Goal: Information Seeking & Learning: Check status

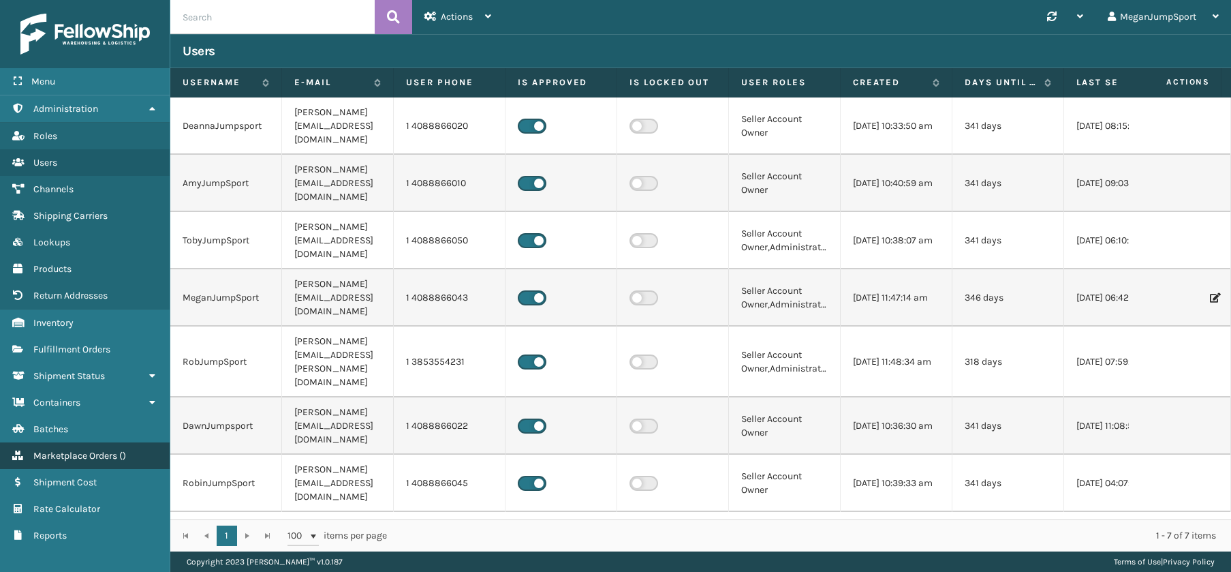
click at [63, 459] on span "Marketplace Orders" at bounding box center [75, 456] width 84 height 12
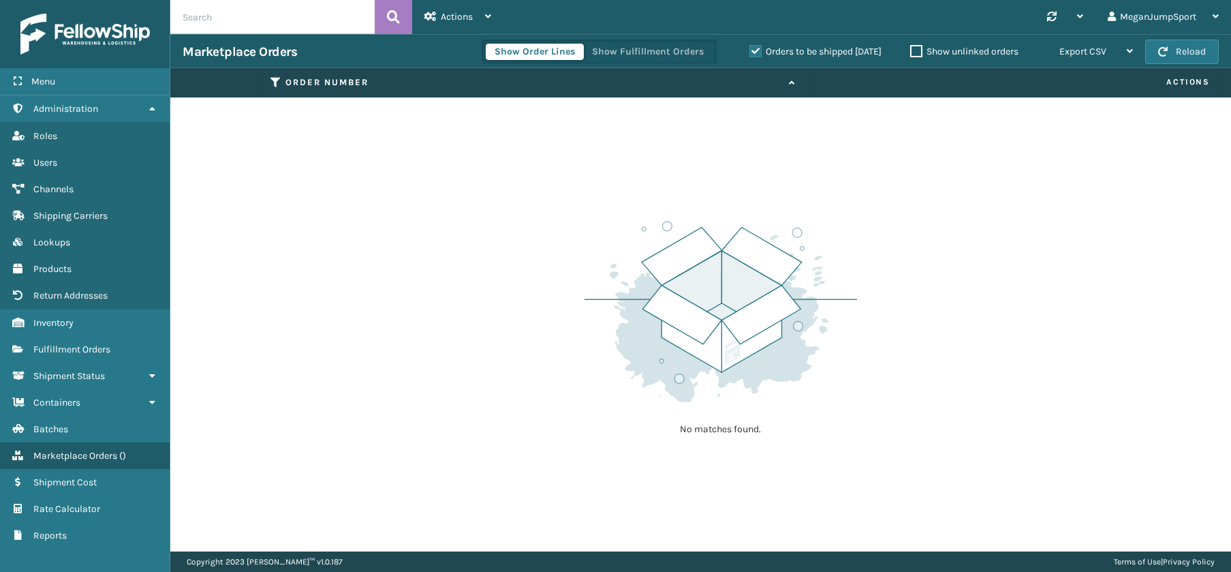
click at [757, 52] on label "Orders to be shipped [DATE]" at bounding box center [816, 52] width 132 height 12
click at [750, 52] on input "Orders to be shipped [DATE]" at bounding box center [750, 48] width 1 height 9
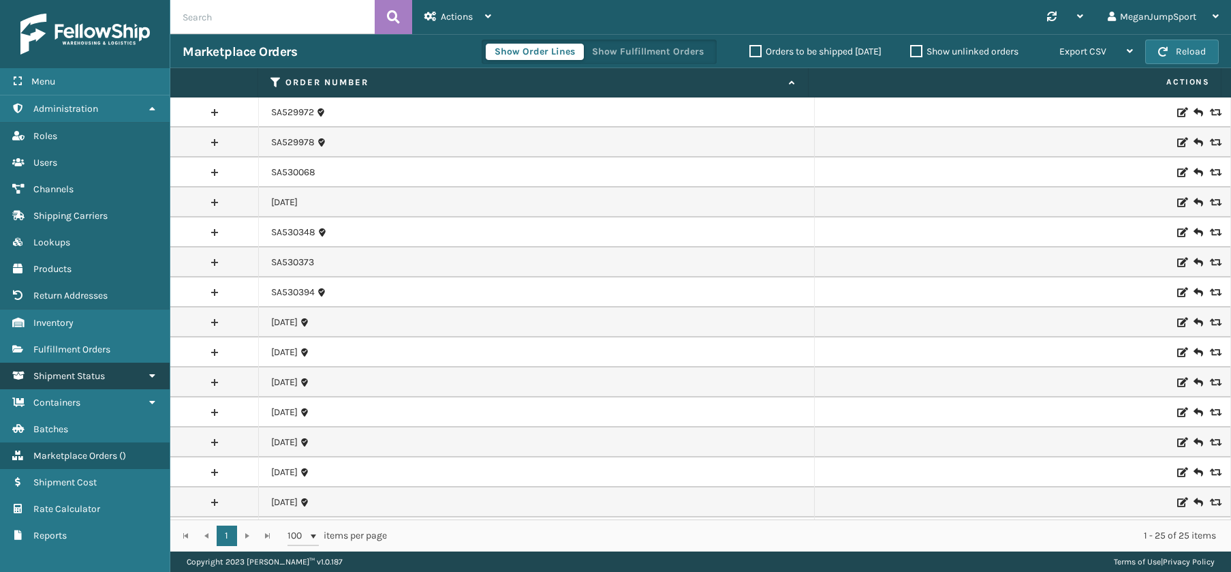
click at [83, 370] on span "Shipment Status" at bounding box center [69, 376] width 72 height 12
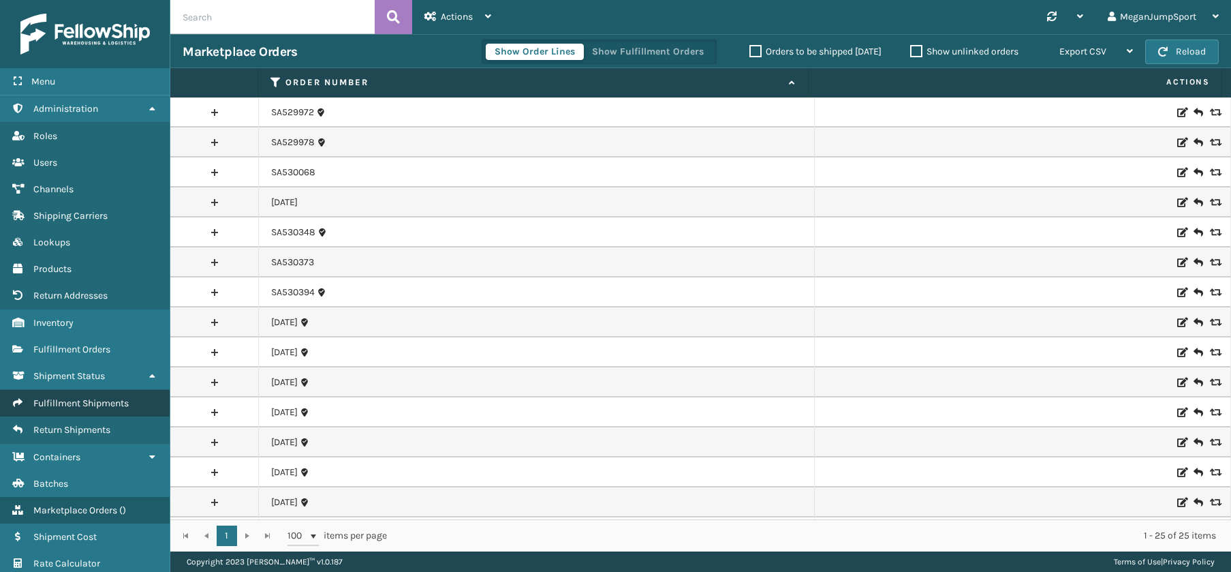
click at [84, 405] on span "Fulfillment Shipments" at bounding box center [80, 403] width 95 height 12
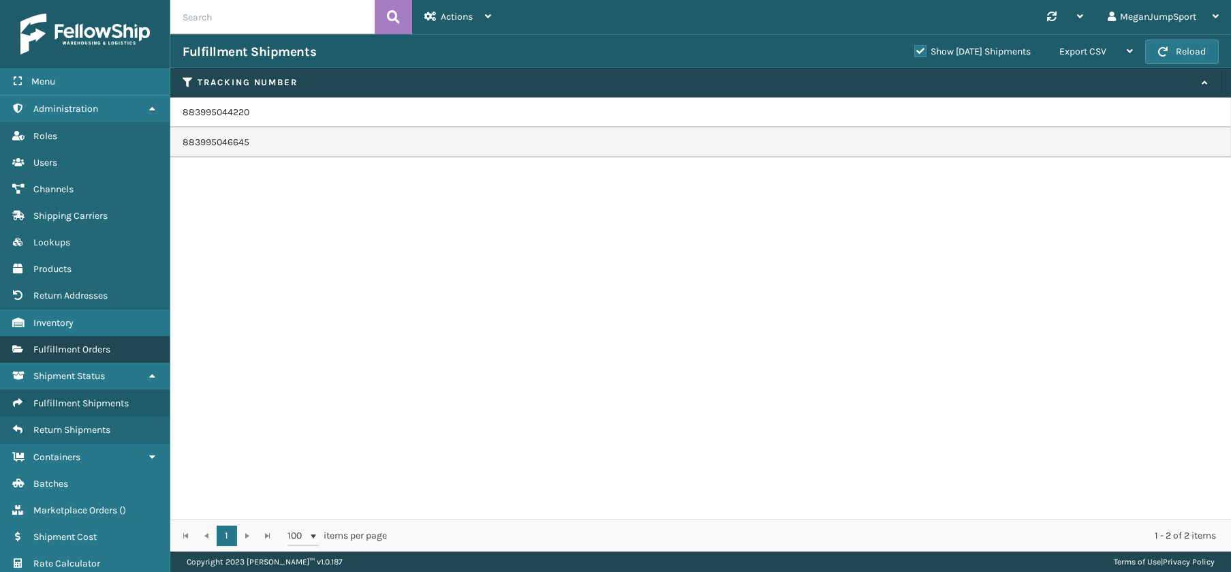
click at [56, 354] on span "Fulfillment Orders" at bounding box center [71, 349] width 77 height 12
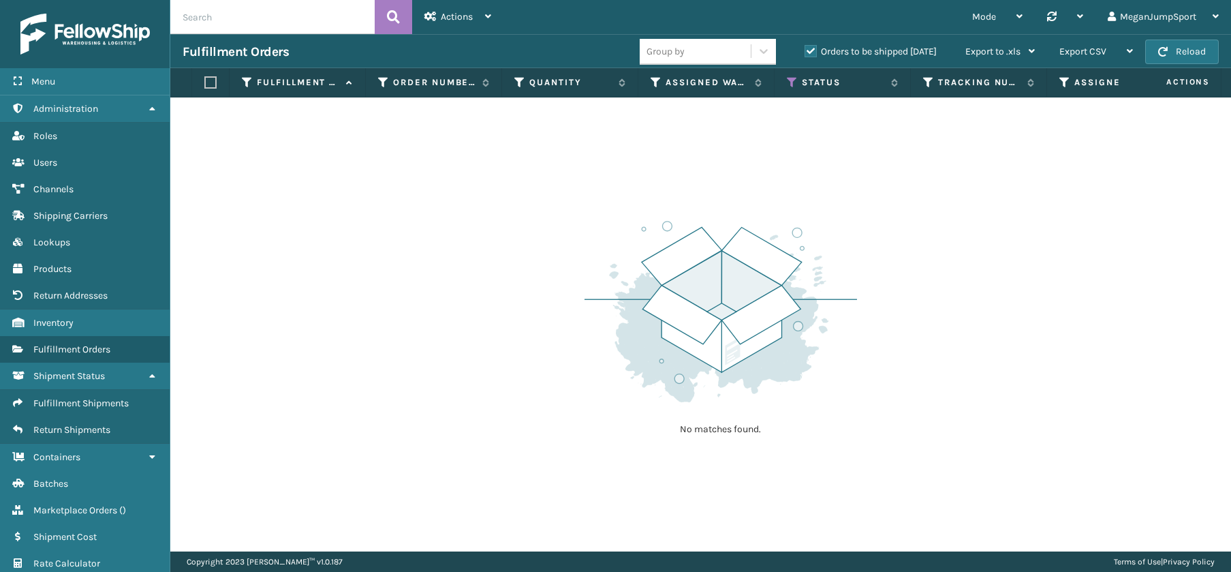
click at [814, 52] on label "Orders to be shipped [DATE]" at bounding box center [871, 52] width 132 height 12
click at [805, 52] on input "Orders to be shipped [DATE]" at bounding box center [805, 48] width 1 height 9
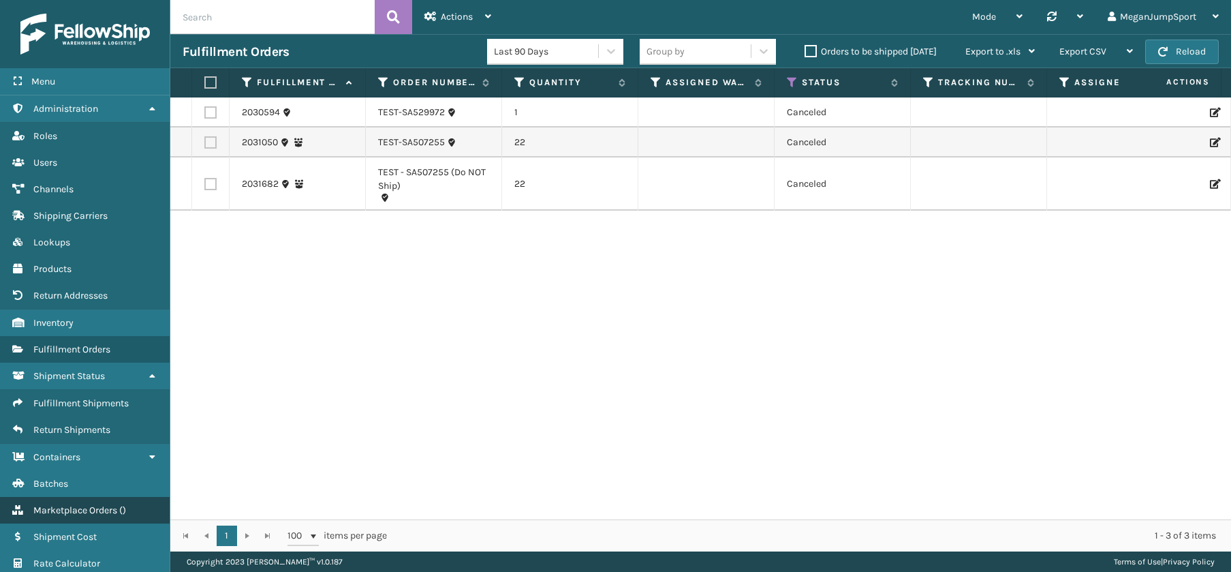
click at [104, 516] on link "Marketplace Orders ( )" at bounding box center [85, 510] width 170 height 27
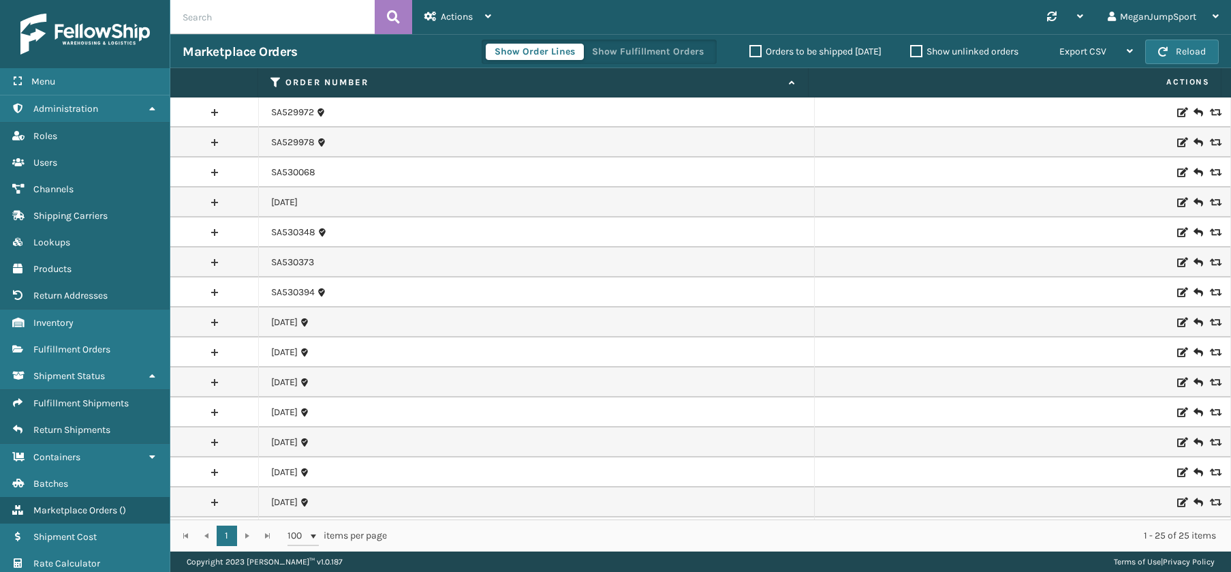
click at [246, 19] on input "text" at bounding box center [272, 17] width 204 height 34
paste input "SA530541"
type input "SA530541"
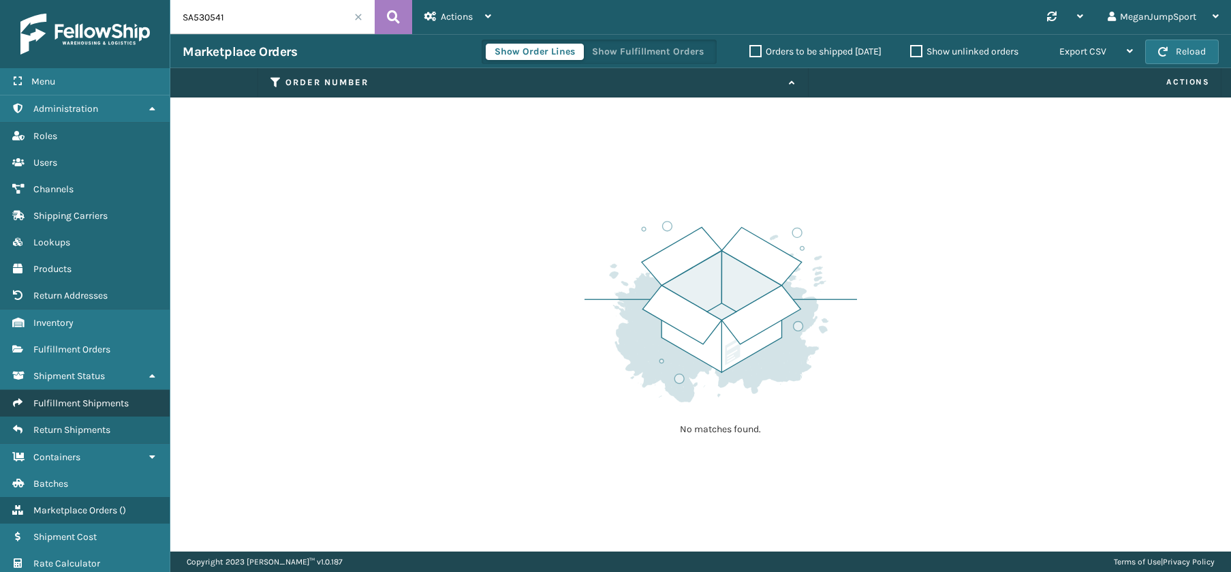
click at [65, 404] on span "Fulfillment Shipments" at bounding box center [80, 403] width 95 height 12
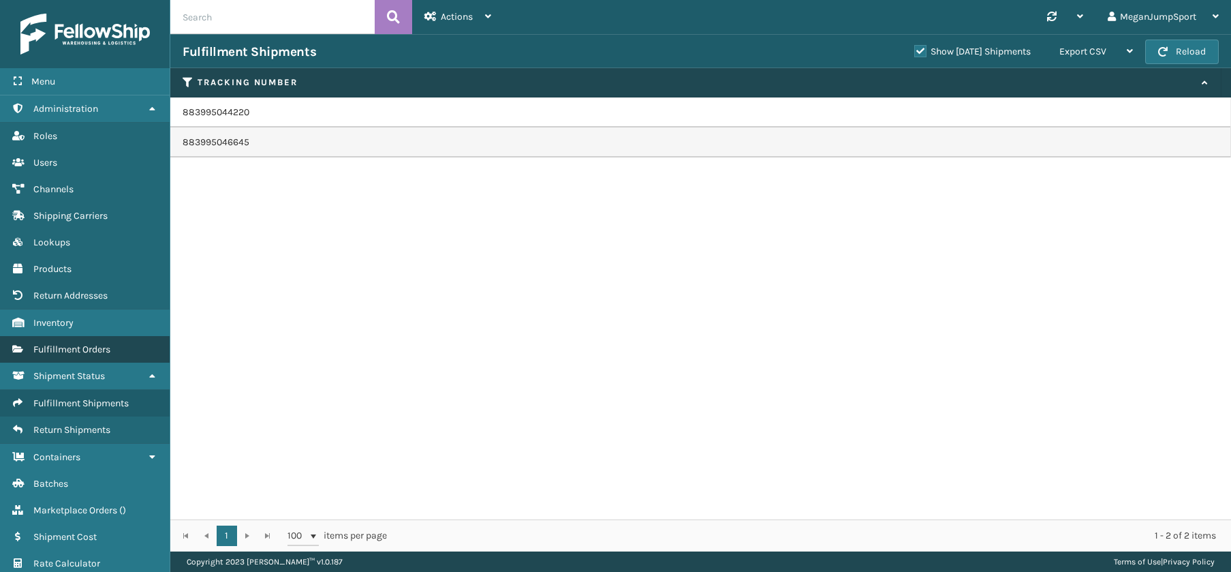
click at [69, 348] on span "Fulfillment Orders" at bounding box center [71, 349] width 77 height 12
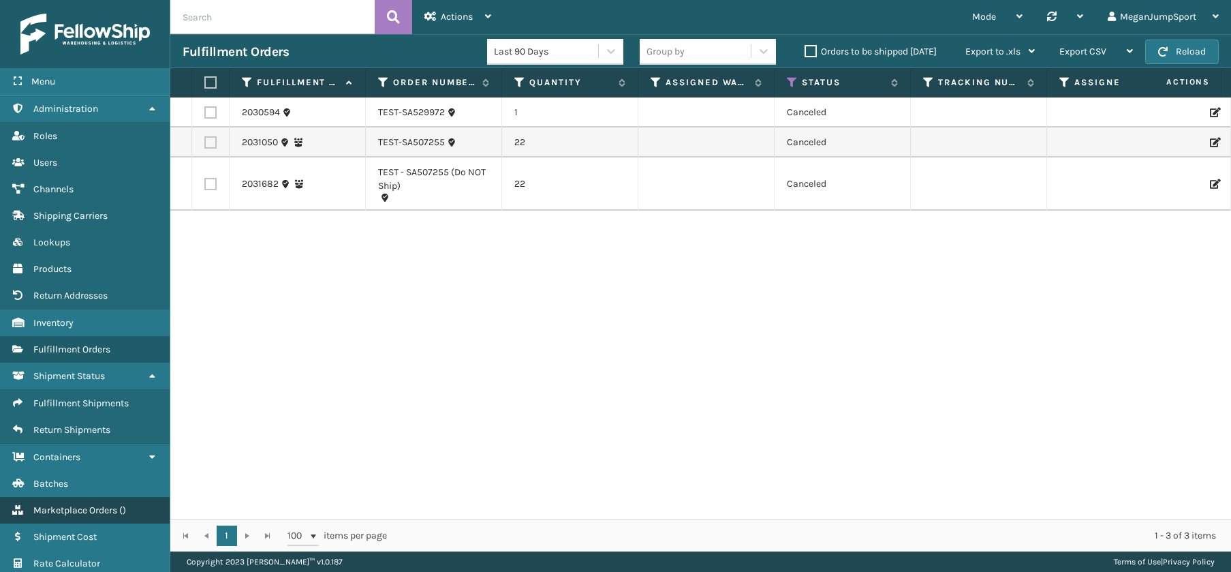
click at [87, 513] on span "Marketplace Orders" at bounding box center [75, 510] width 84 height 12
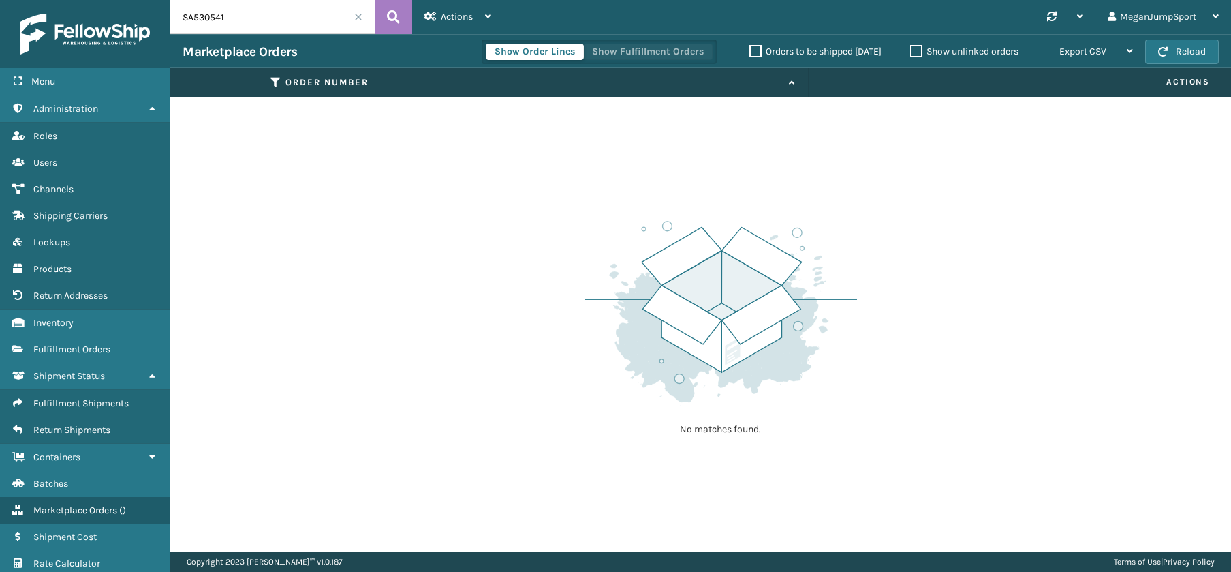
click at [648, 48] on button "Show Fulfillment Orders" at bounding box center [647, 52] width 129 height 16
click at [544, 58] on button "Show Order Lines" at bounding box center [535, 52] width 98 height 16
click at [795, 86] on icon at bounding box center [790, 82] width 11 height 9
click at [904, 46] on div "Show unlinked orders" at bounding box center [966, 52] width 137 height 16
click at [914, 51] on label "Show unlinked orders" at bounding box center [964, 52] width 108 height 12
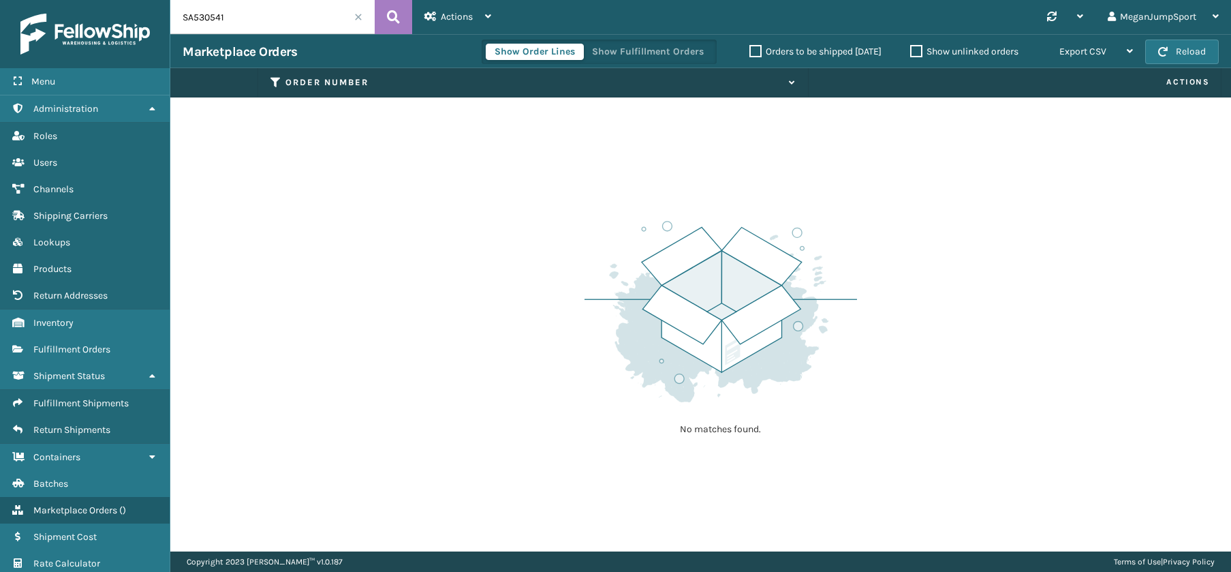
click at [911, 51] on input "Show unlinked orders" at bounding box center [910, 48] width 1 height 9
click at [751, 51] on label "Orders to be shipped [DATE]" at bounding box center [816, 52] width 132 height 12
click at [750, 51] on input "Orders to be shipped [DATE]" at bounding box center [750, 48] width 1 height 9
click at [910, 48] on label "Show unlinked orders" at bounding box center [964, 52] width 108 height 12
click at [910, 48] on input "Show unlinked orders" at bounding box center [910, 48] width 1 height 9
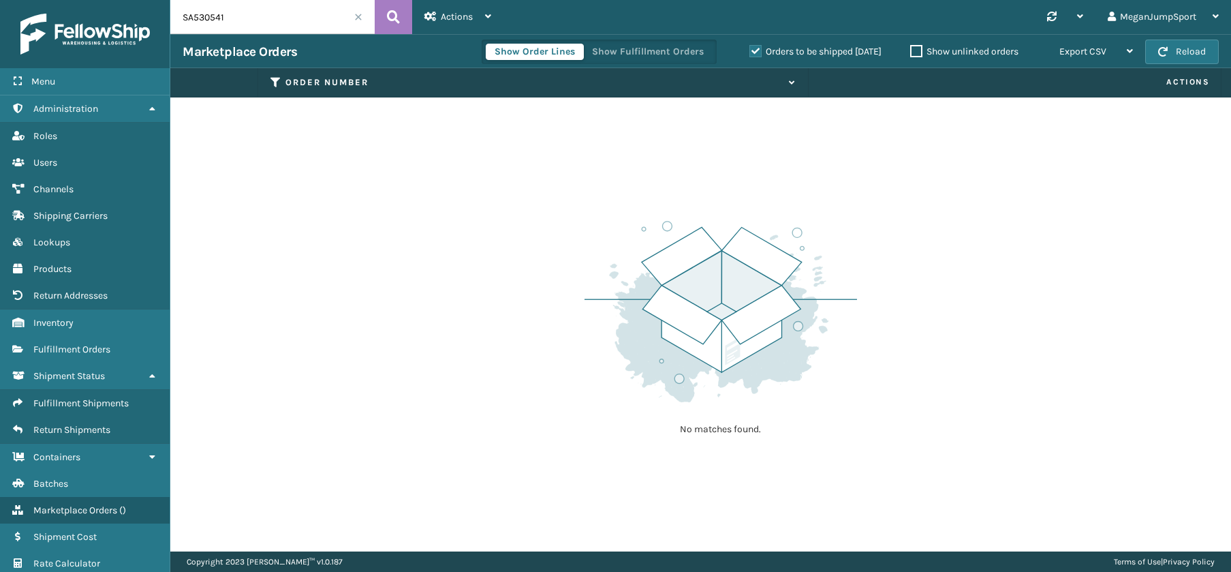
click at [743, 50] on div "Orders to be shipped [DATE]" at bounding box center [817, 52] width 161 height 16
click at [750, 50] on label "Orders to be shipped [DATE]" at bounding box center [816, 52] width 132 height 12
click at [750, 50] on input "Orders to be shipped [DATE]" at bounding box center [750, 48] width 1 height 9
click at [71, 489] on link "Batches" at bounding box center [85, 483] width 170 height 27
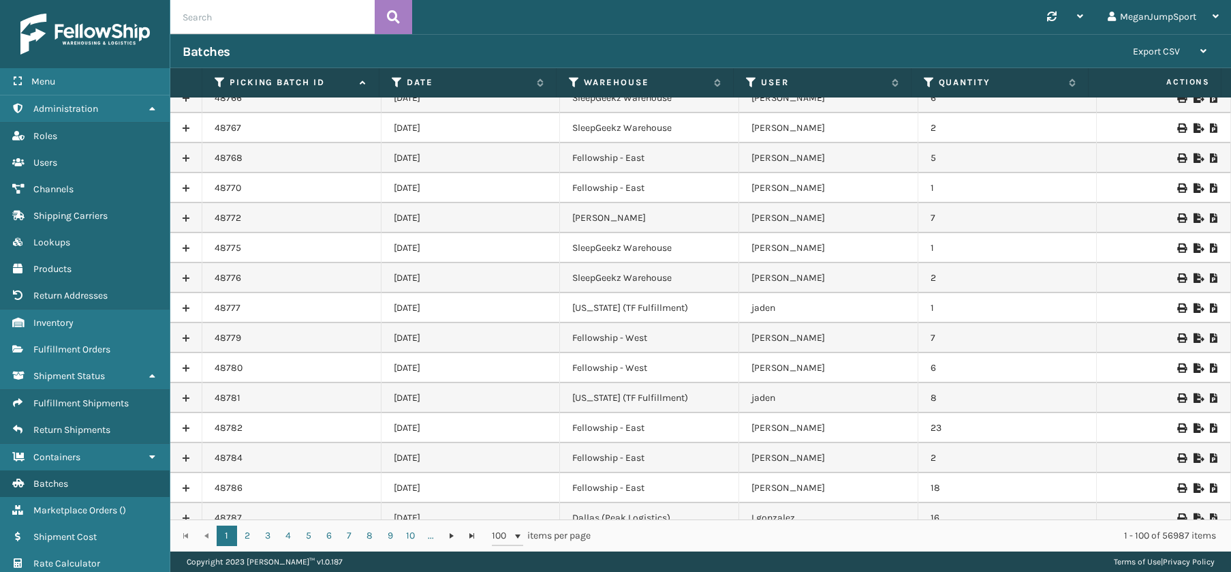
scroll to position [418, 0]
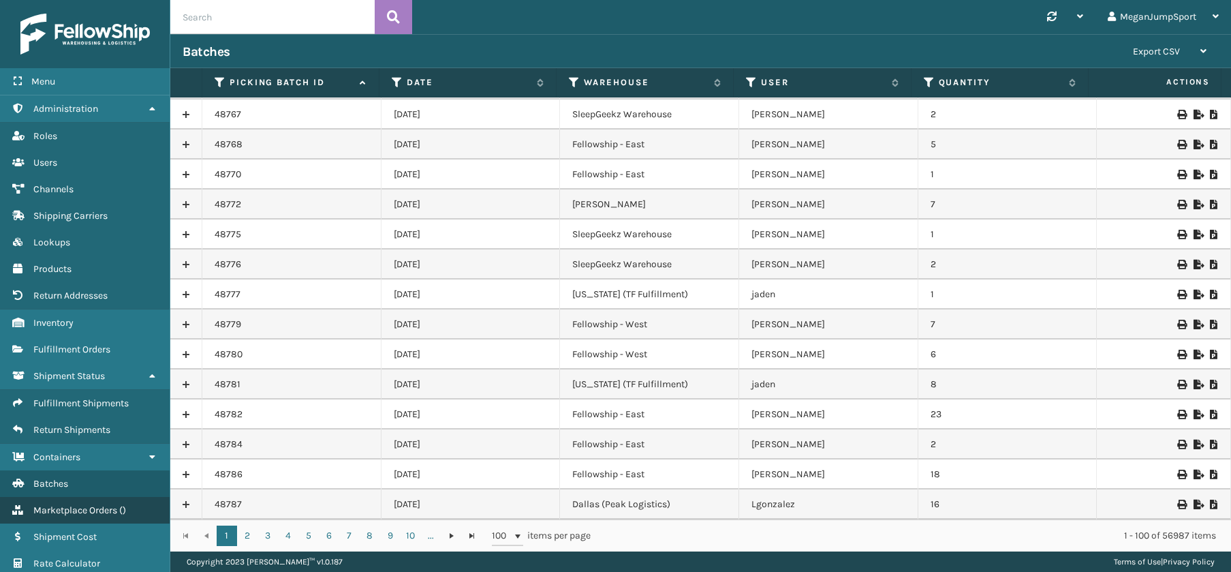
click at [59, 517] on link "Marketplace Orders ( )" at bounding box center [85, 510] width 170 height 27
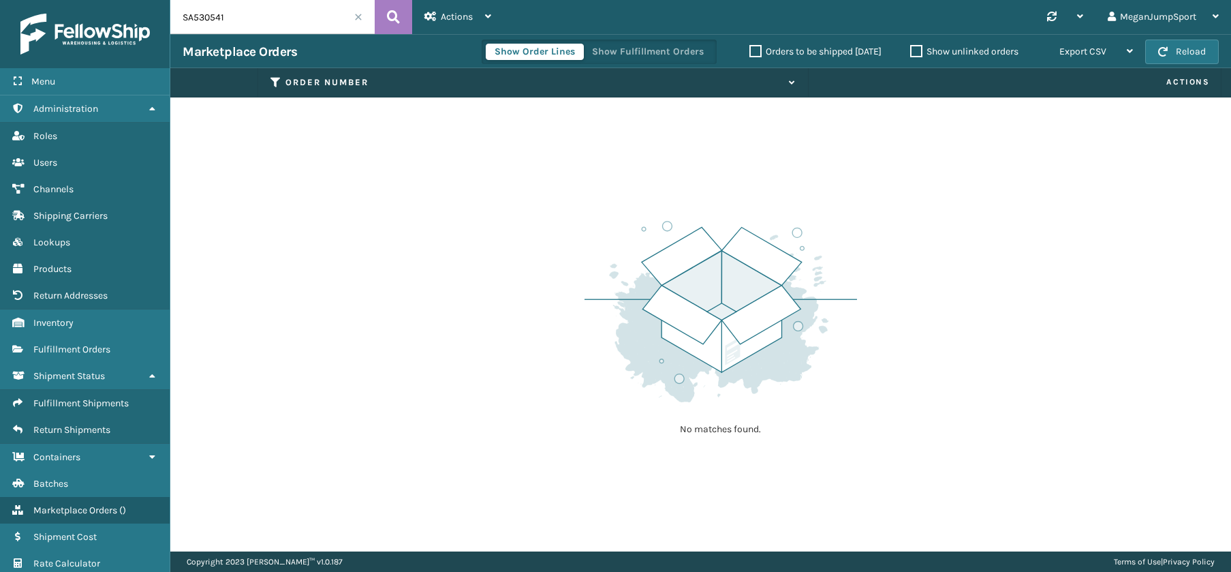
click at [754, 48] on label "Orders to be shipped [DATE]" at bounding box center [816, 52] width 132 height 12
click at [750, 48] on input "Orders to be shipped [DATE]" at bounding box center [750, 48] width 1 height 9
click at [1174, 52] on button "Reload" at bounding box center [1182, 52] width 74 height 25
click at [1175, 53] on button "Reload" at bounding box center [1182, 52] width 74 height 25
click at [755, 51] on label "Orders to be shipped [DATE]" at bounding box center [816, 52] width 132 height 12
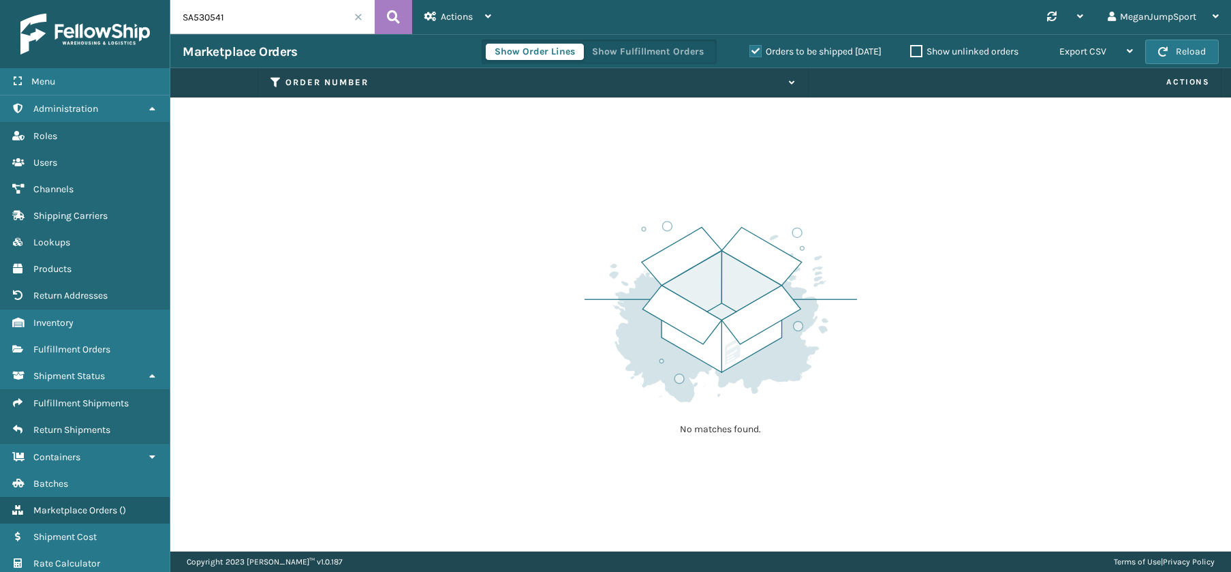
click at [750, 51] on input "Orders to be shipped [DATE]" at bounding box center [750, 48] width 1 height 9
click at [55, 198] on link "Channels" at bounding box center [85, 189] width 170 height 27
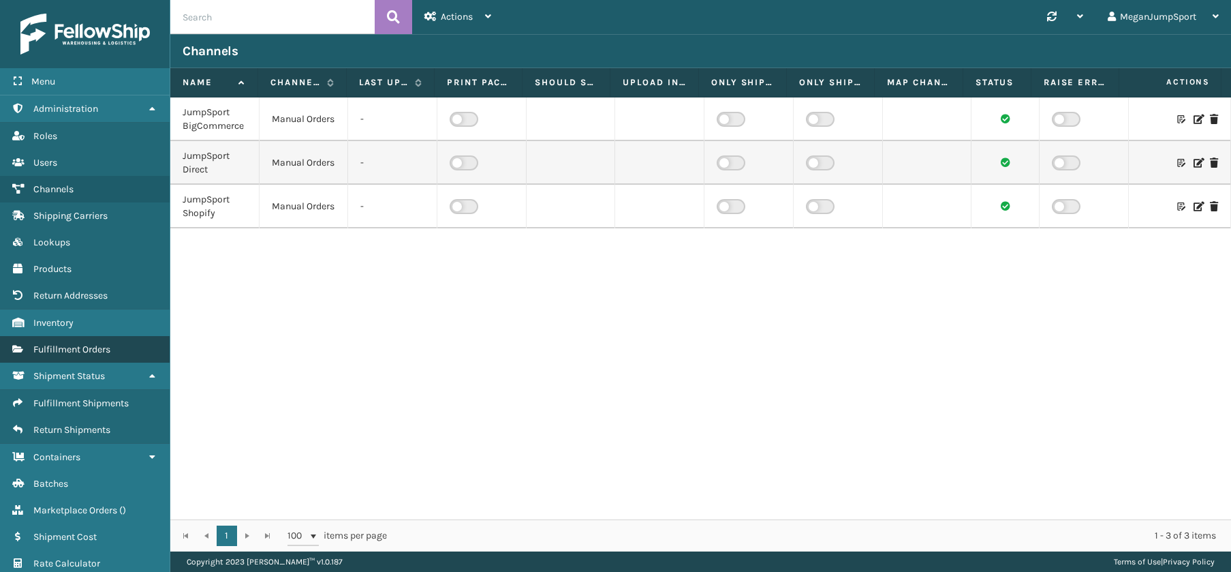
click at [54, 348] on span "Fulfillment Orders" at bounding box center [71, 349] width 77 height 12
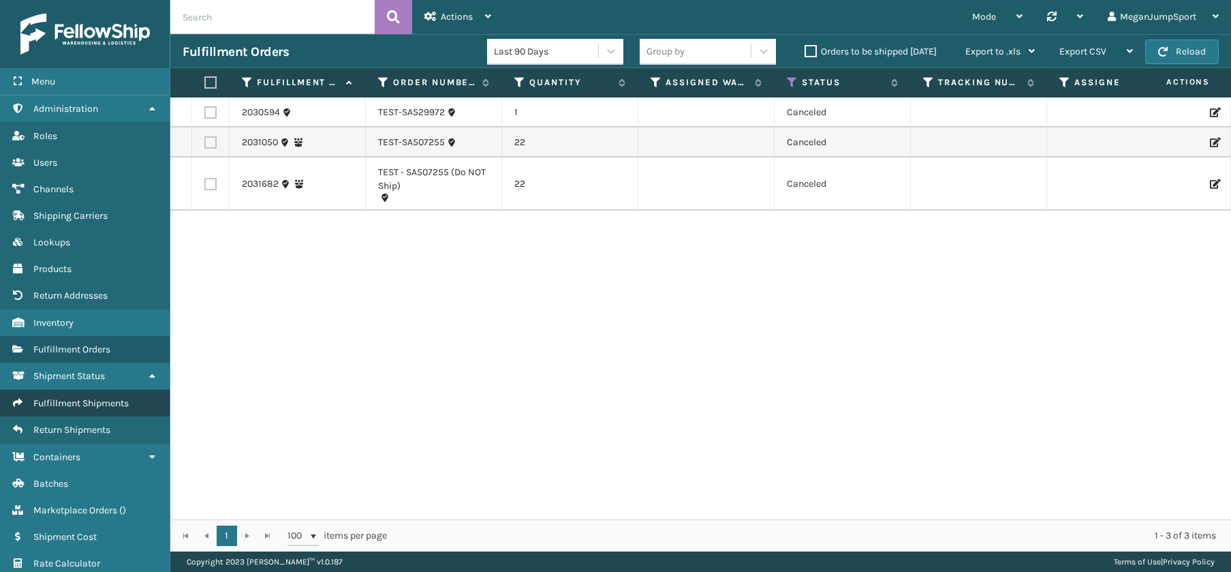
click at [61, 400] on span "Fulfillment Shipments" at bounding box center [80, 403] width 95 height 12
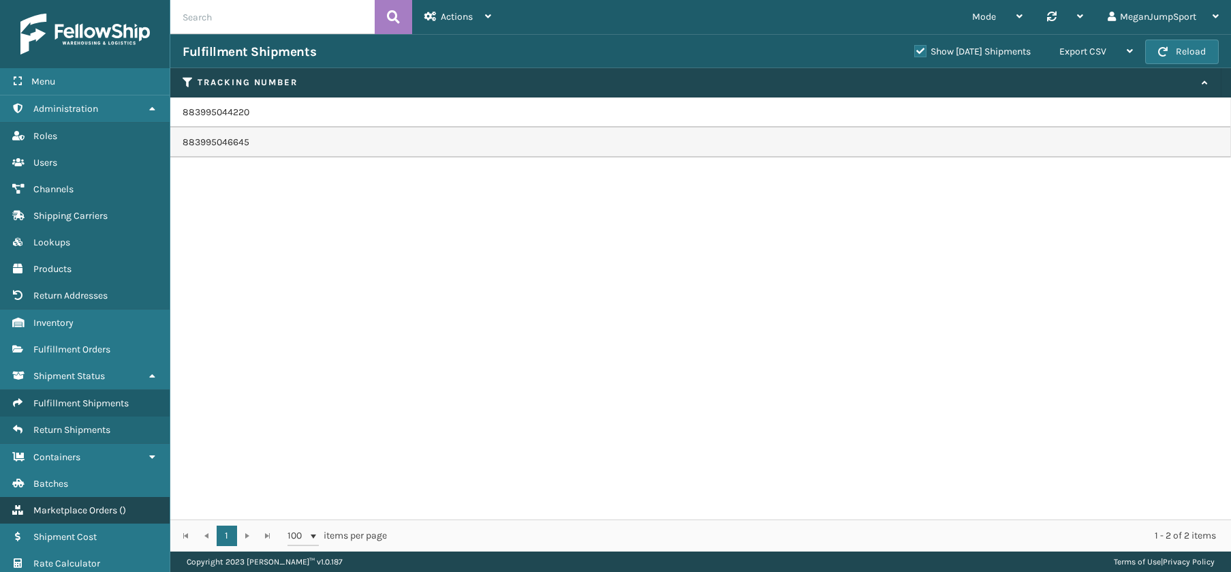
click at [82, 506] on span "Marketplace Orders" at bounding box center [75, 510] width 84 height 12
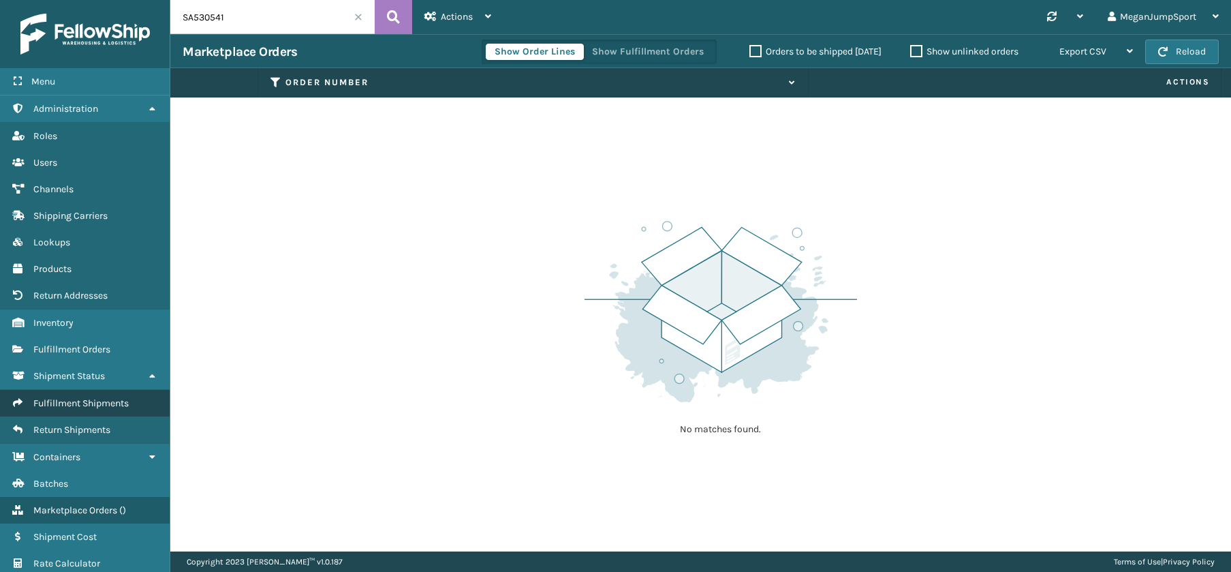
click at [50, 400] on span "Fulfillment Shipments" at bounding box center [80, 403] width 95 height 12
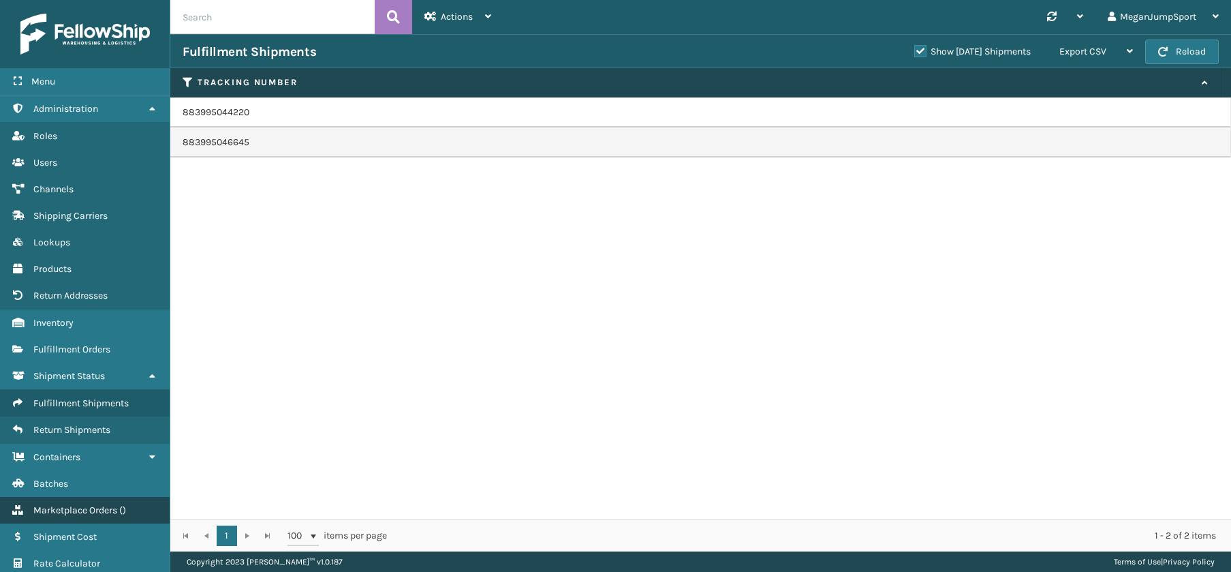
click at [43, 505] on span "Marketplace Orders" at bounding box center [75, 510] width 84 height 12
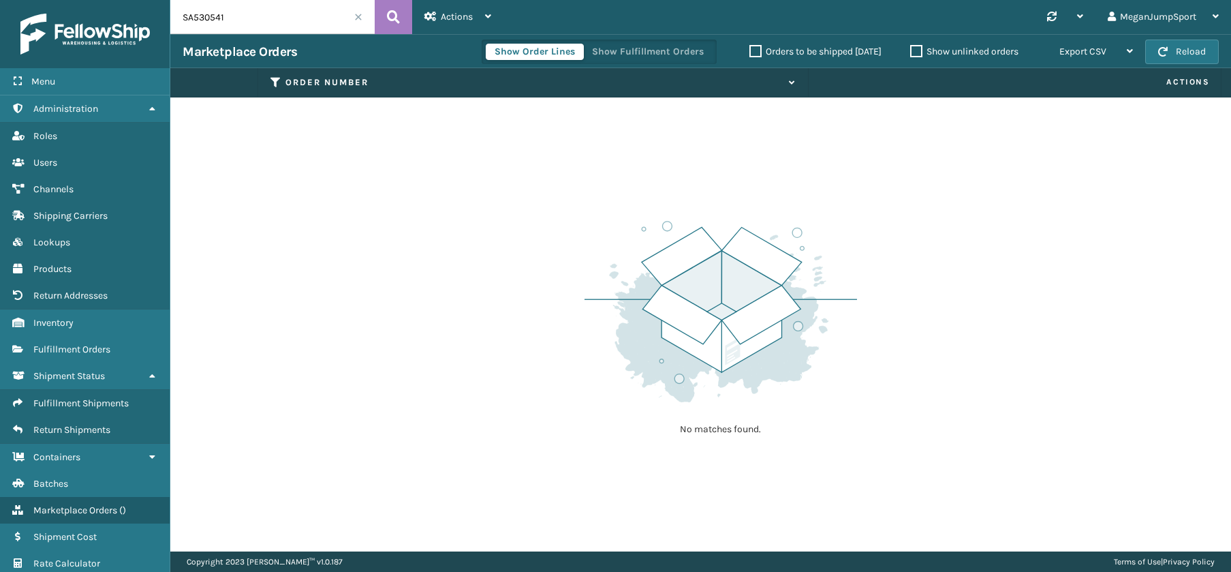
click at [758, 50] on label "Orders to be shipped [DATE]" at bounding box center [816, 52] width 132 height 12
click at [750, 50] on input "Orders to be shipped [DATE]" at bounding box center [750, 48] width 1 height 9
click at [751, 50] on label "Orders to be shipped [DATE]" at bounding box center [816, 52] width 132 height 12
click at [750, 50] on input "Orders to be shipped [DATE]" at bounding box center [750, 48] width 1 height 9
click at [1190, 40] on button "Reload" at bounding box center [1182, 52] width 74 height 25
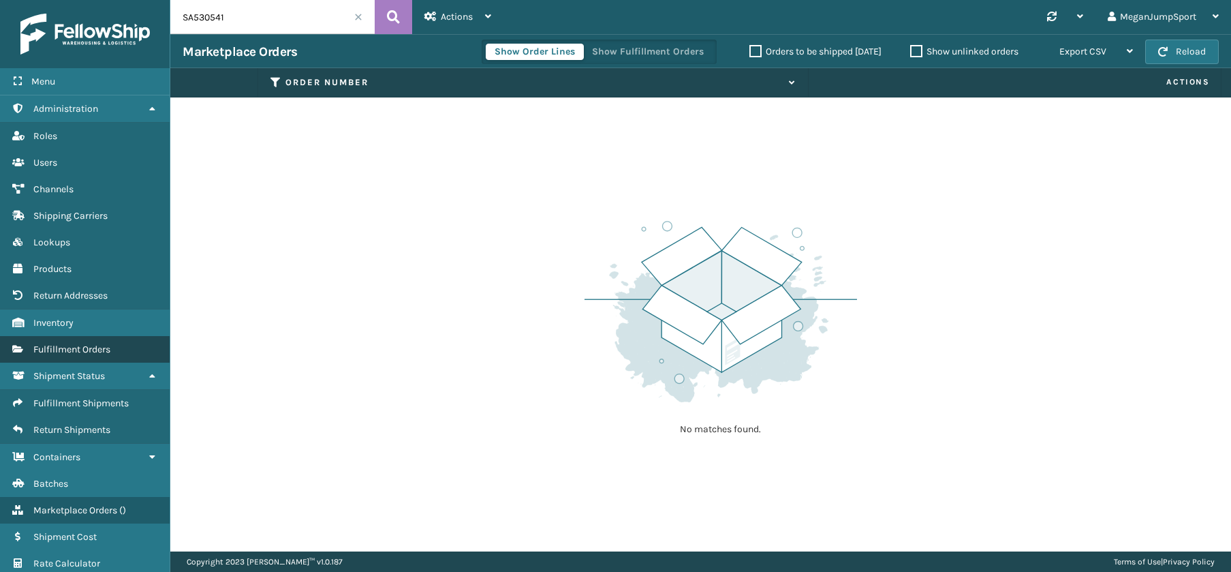
click at [53, 352] on span "Fulfillment Orders" at bounding box center [71, 349] width 77 height 12
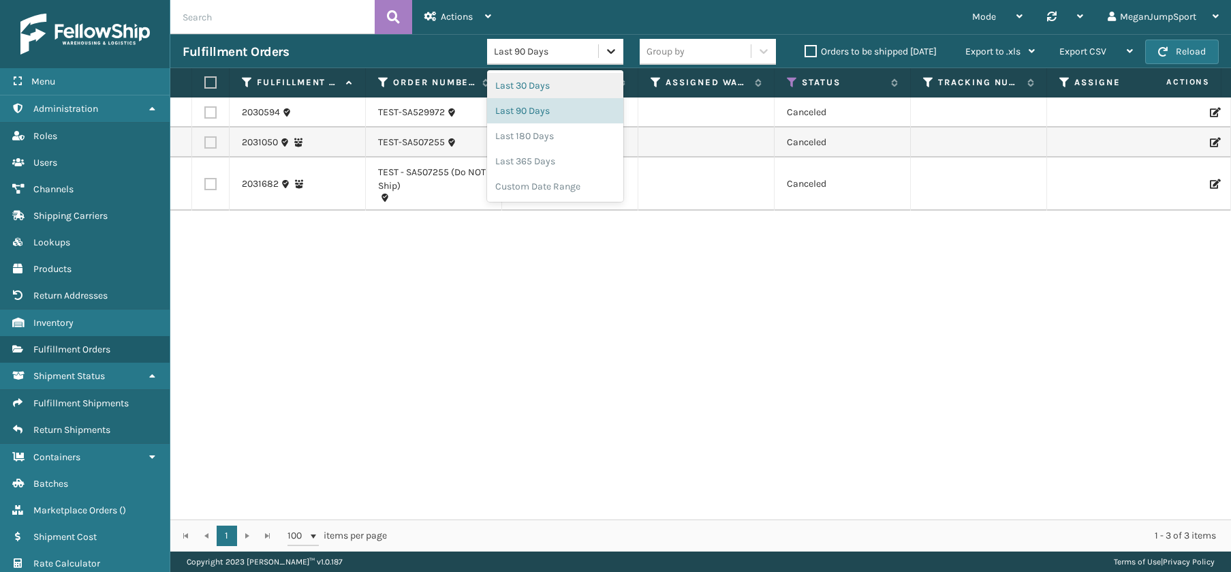
click at [610, 51] on icon at bounding box center [611, 51] width 14 height 14
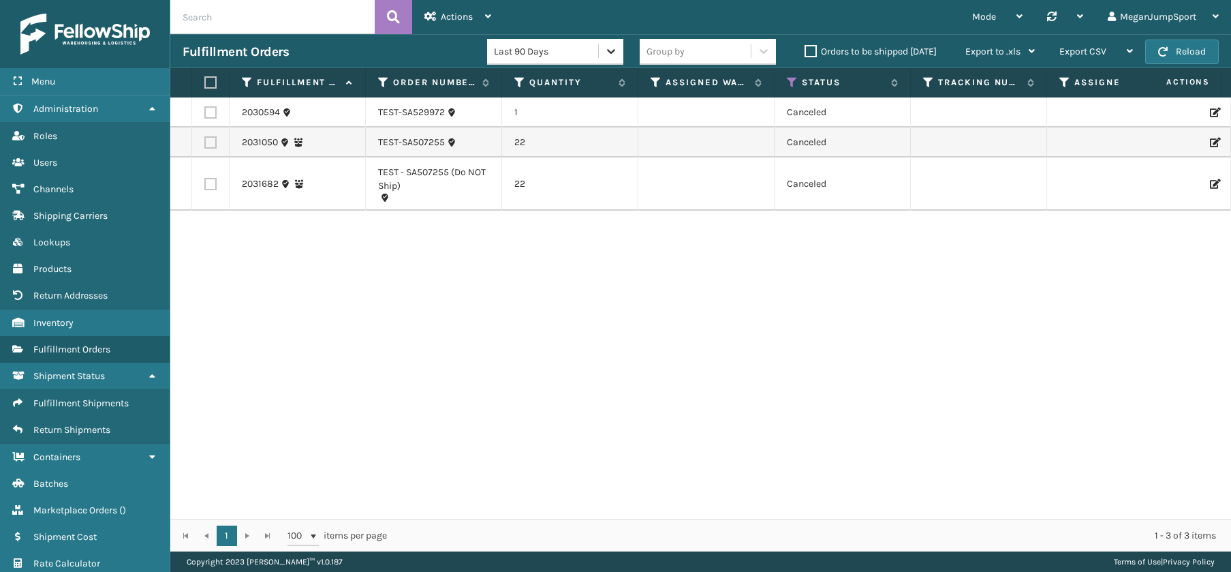
click at [610, 51] on icon at bounding box center [611, 51] width 14 height 14
click at [1187, 44] on button "Reload" at bounding box center [1182, 52] width 74 height 25
click at [816, 52] on label "Orders to be shipped [DATE]" at bounding box center [871, 52] width 132 height 12
click at [805, 52] on input "Orders to be shipped [DATE]" at bounding box center [805, 48] width 1 height 9
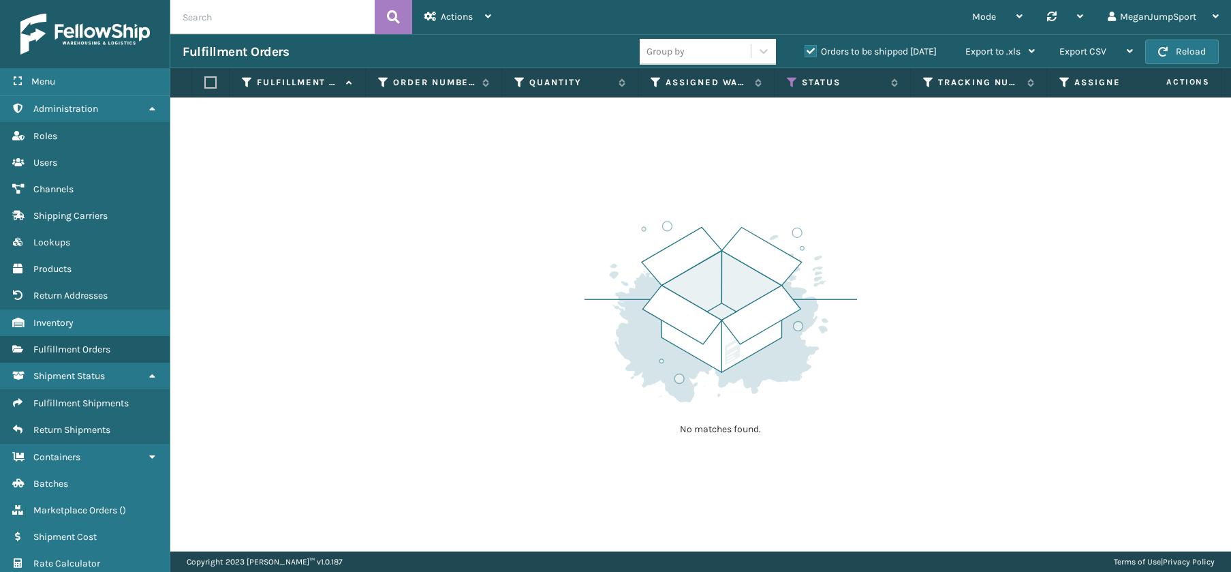
click at [814, 53] on label "Orders to be shipped [DATE]" at bounding box center [871, 52] width 132 height 12
click at [805, 52] on input "Orders to be shipped [DATE]" at bounding box center [805, 48] width 1 height 9
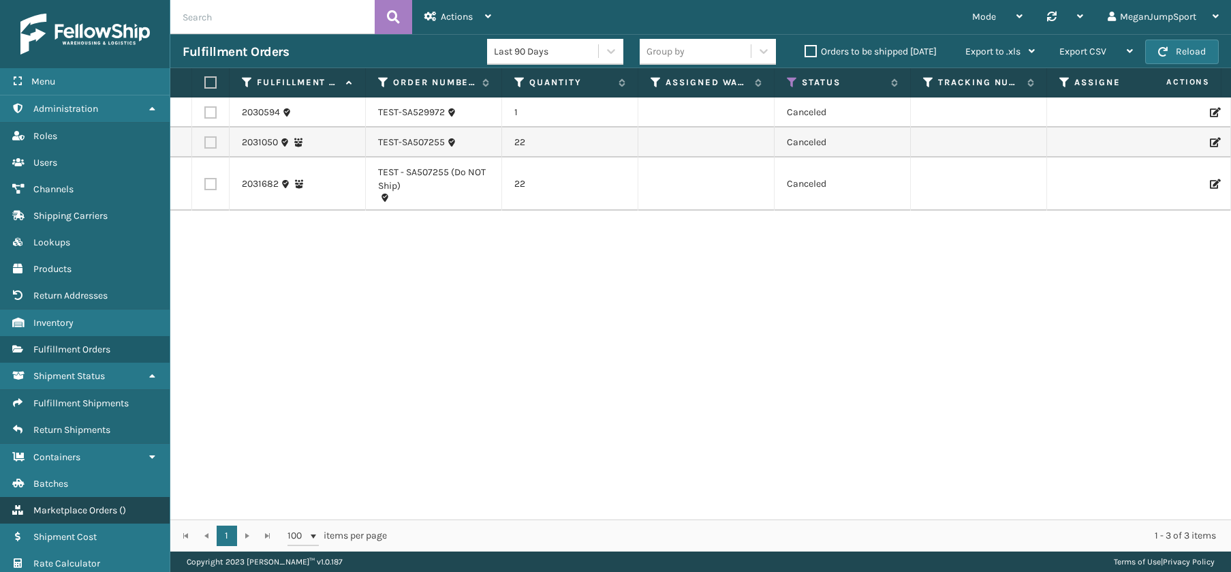
click at [93, 512] on span "Marketplace Orders" at bounding box center [75, 510] width 84 height 12
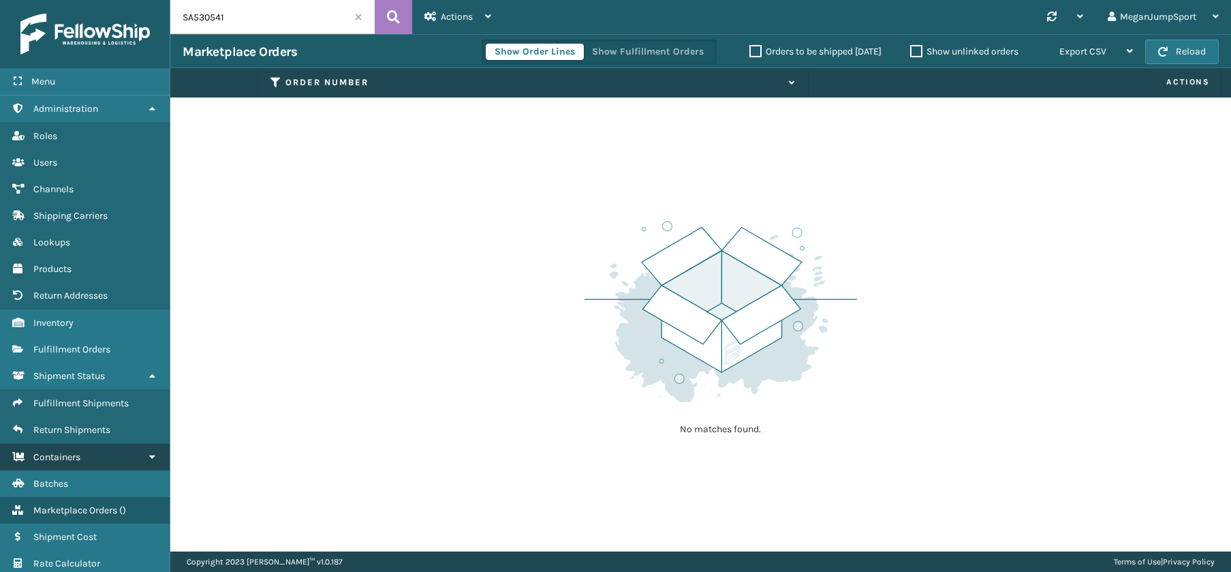
click at [78, 459] on span "Containers" at bounding box center [56, 457] width 47 height 12
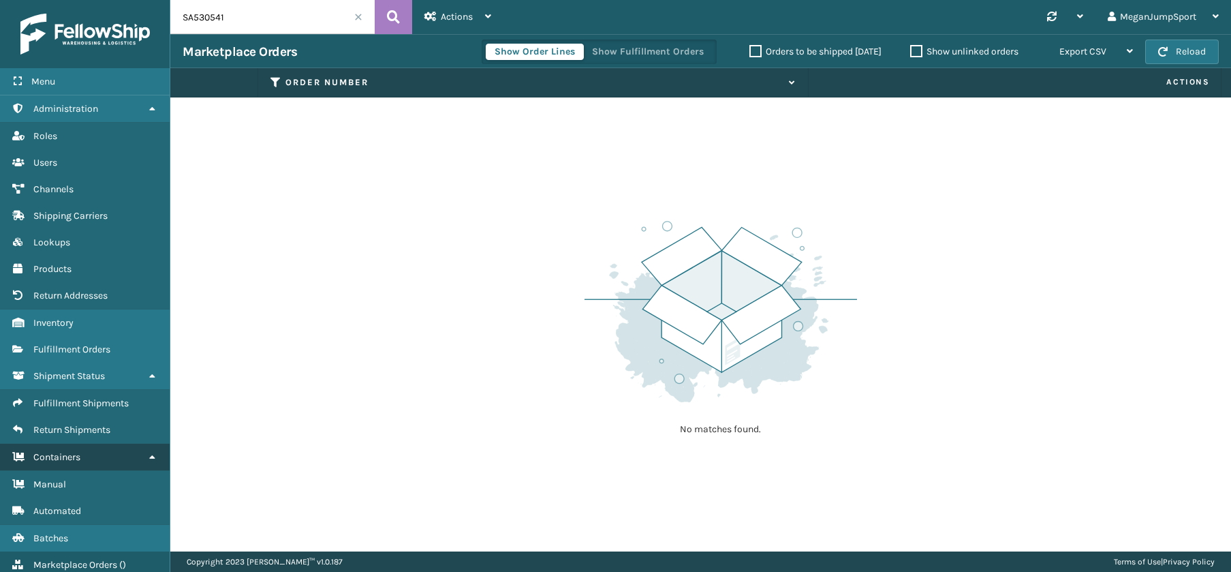
click at [78, 459] on span "Containers" at bounding box center [56, 457] width 47 height 12
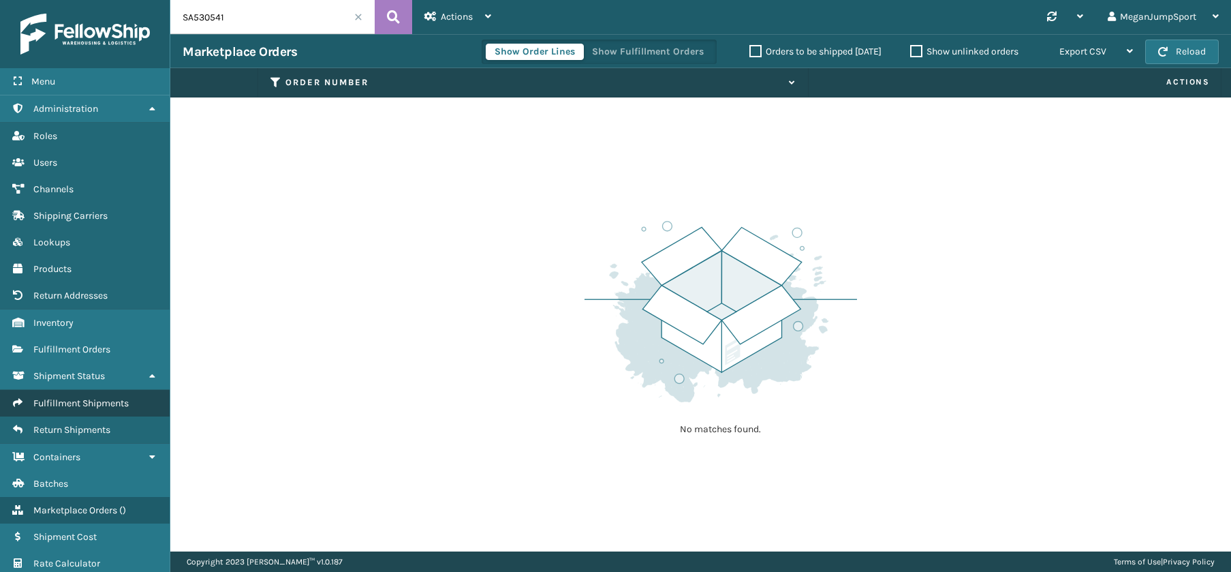
click at [65, 395] on link "Fulfillment Shipments" at bounding box center [85, 403] width 170 height 27
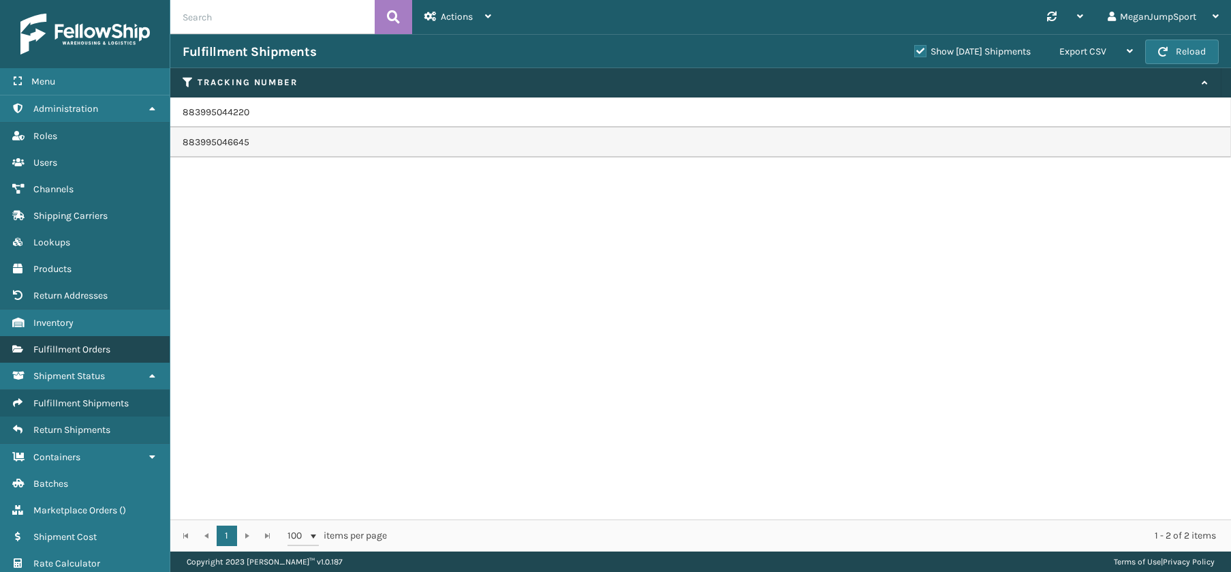
click at [73, 345] on span "Fulfillment Orders" at bounding box center [71, 349] width 77 height 12
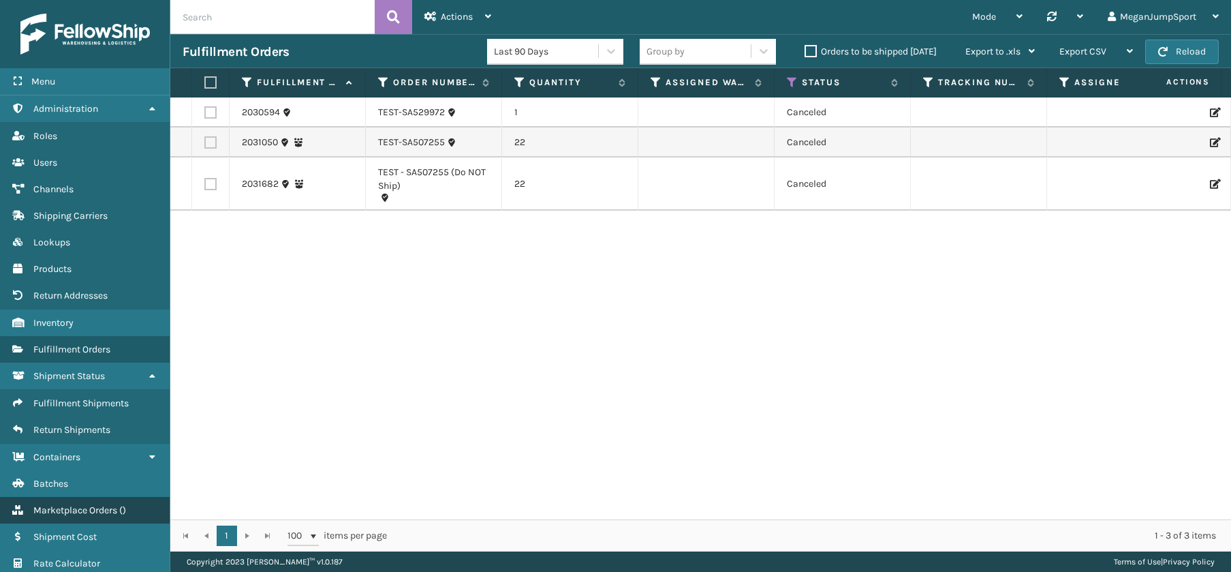
click at [96, 517] on link "Shipment Cost Marketplace Orders ( )" at bounding box center [85, 510] width 170 height 27
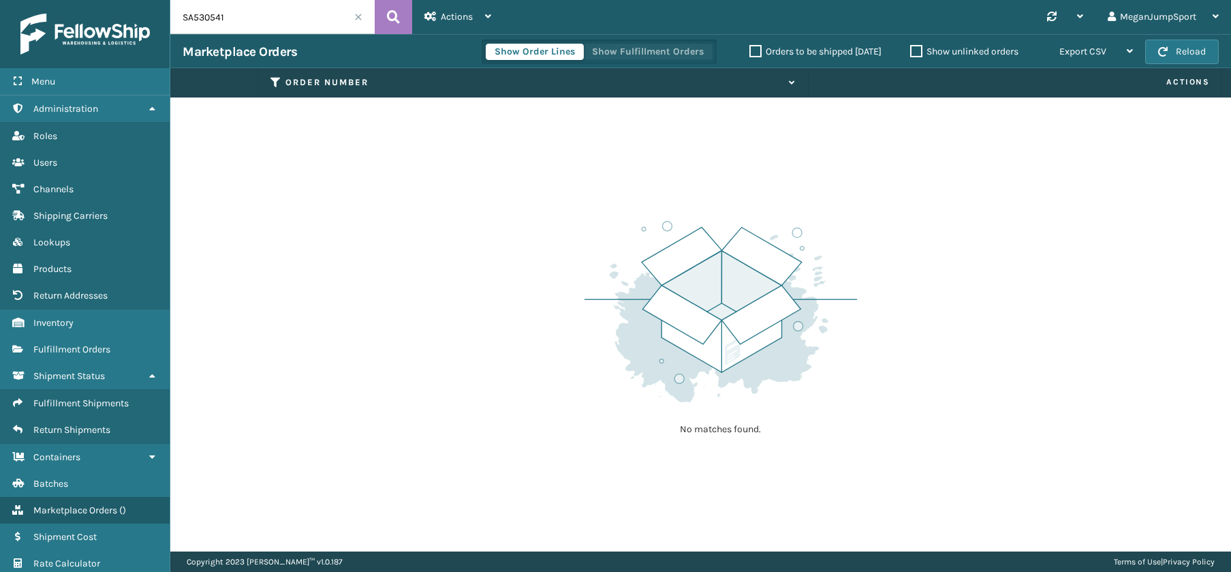
click at [620, 49] on button "Show Fulfillment Orders" at bounding box center [647, 52] width 129 height 16
click at [553, 58] on button "Show Order Lines" at bounding box center [535, 52] width 98 height 16
click at [790, 86] on icon at bounding box center [790, 82] width 11 height 9
click at [788, 84] on icon at bounding box center [790, 82] width 11 height 9
click at [360, 18] on span at bounding box center [358, 17] width 8 height 8
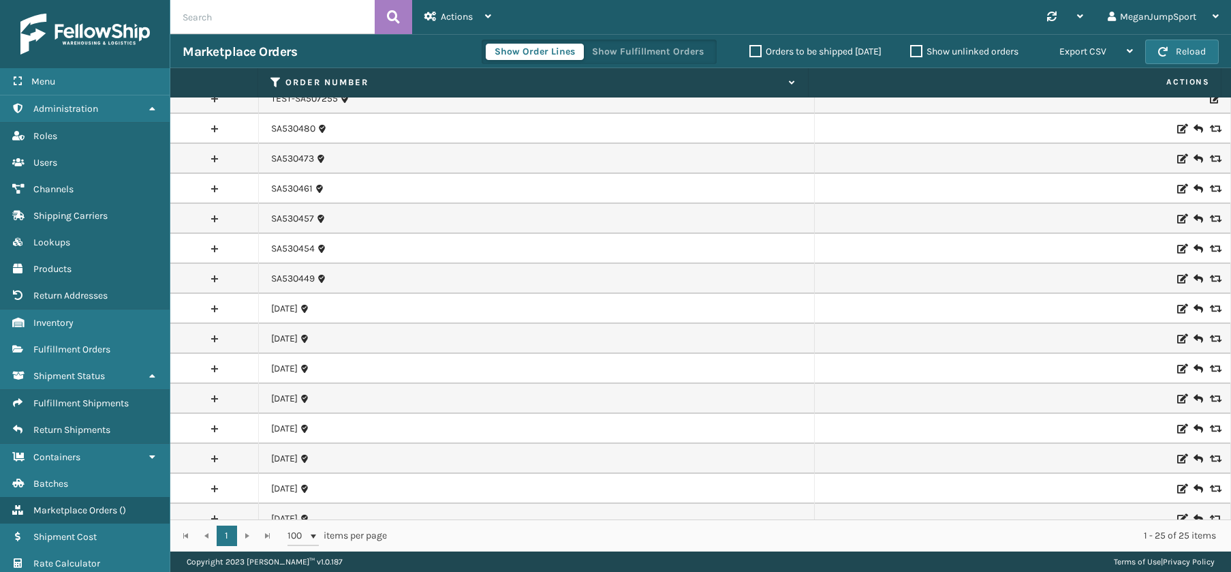
scroll to position [328, 0]
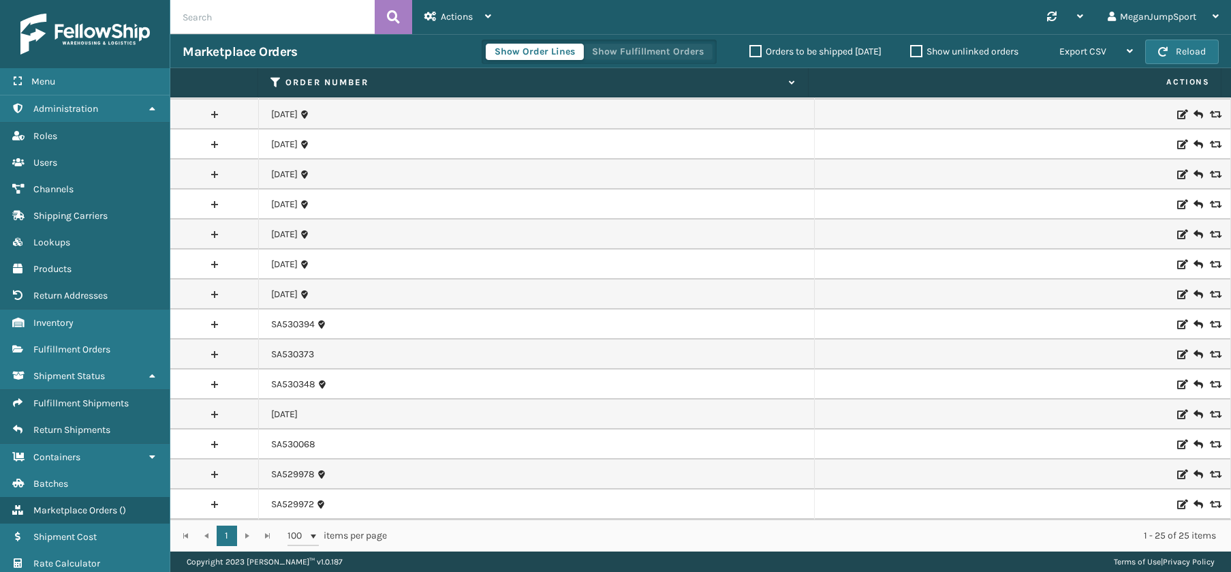
click at [619, 48] on button "Show Fulfillment Orders" at bounding box center [647, 52] width 129 height 16
click at [536, 48] on button "Show Order Lines" at bounding box center [535, 52] width 98 height 16
click at [752, 52] on label "Orders to be shipped [DATE]" at bounding box center [816, 52] width 132 height 12
click at [750, 52] on input "Orders to be shipped [DATE]" at bounding box center [750, 48] width 1 height 9
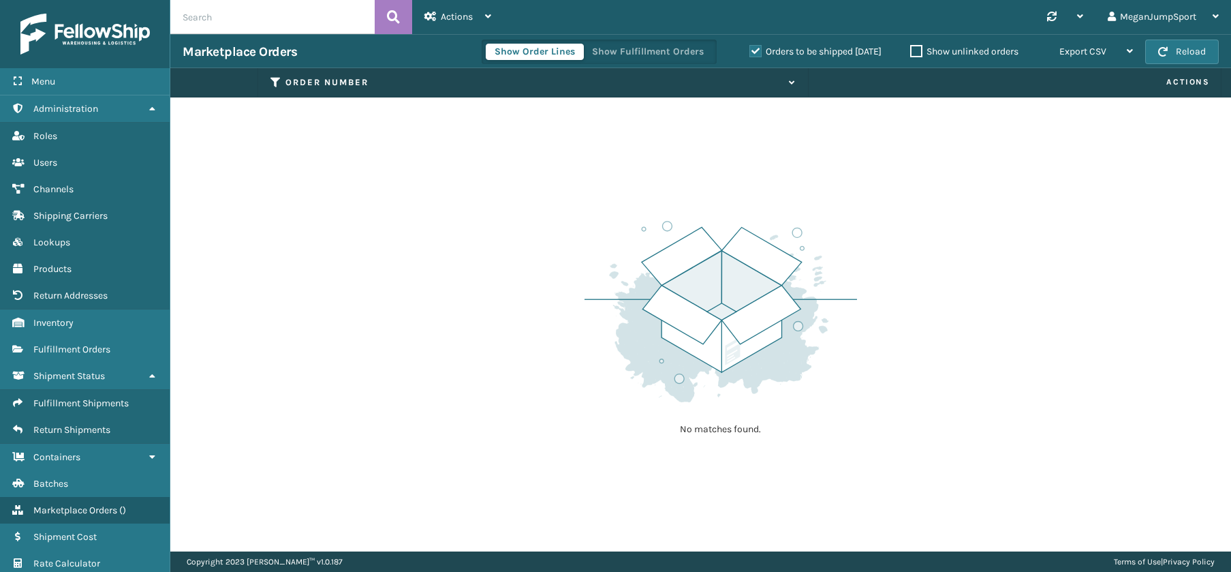
click at [750, 48] on label "Orders to be shipped [DATE]" at bounding box center [816, 52] width 132 height 12
click at [750, 48] on input "Orders to be shipped [DATE]" at bounding box center [750, 48] width 1 height 9
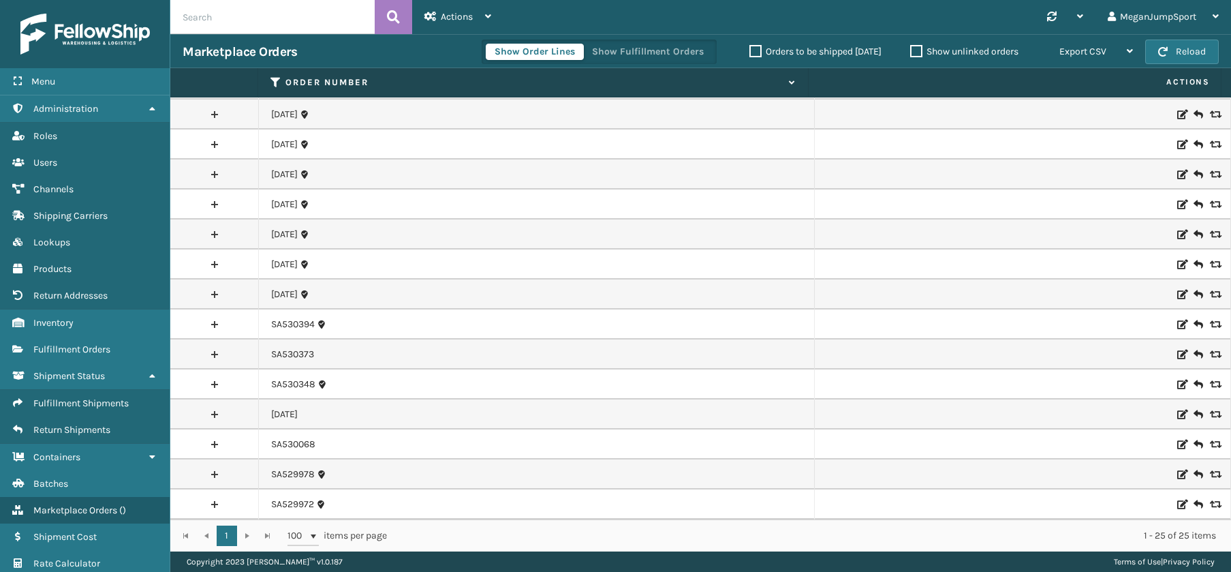
click at [273, 22] on input "text" at bounding box center [272, 17] width 204 height 34
paste input "SA530494"
type input "SA530494"
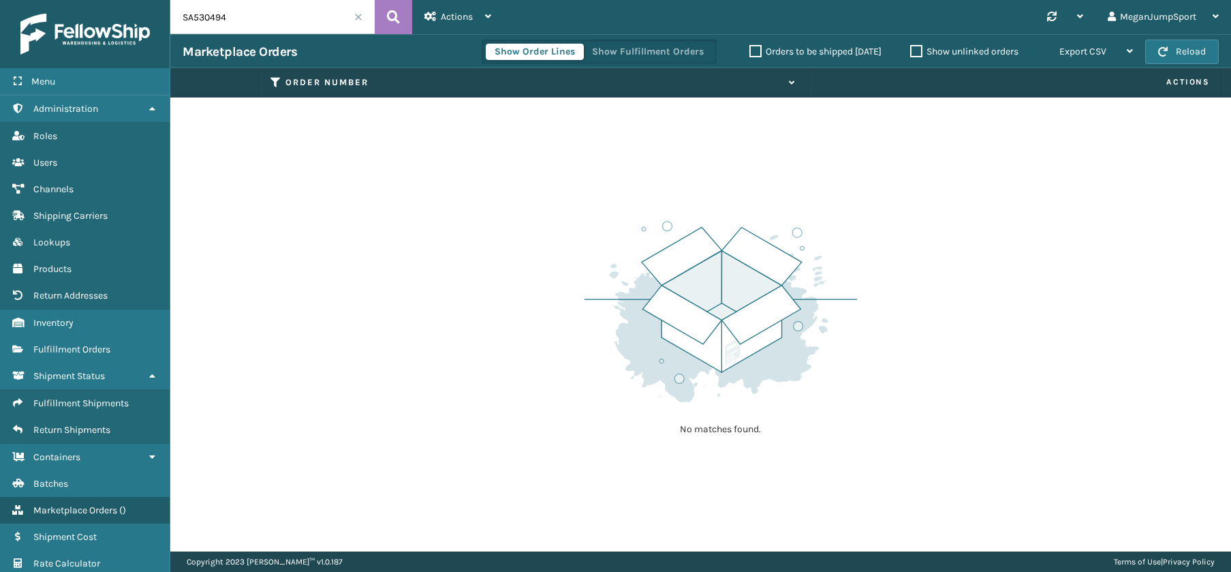
click at [365, 13] on input "SA530494" at bounding box center [272, 17] width 204 height 34
click at [360, 15] on span at bounding box center [358, 17] width 8 height 8
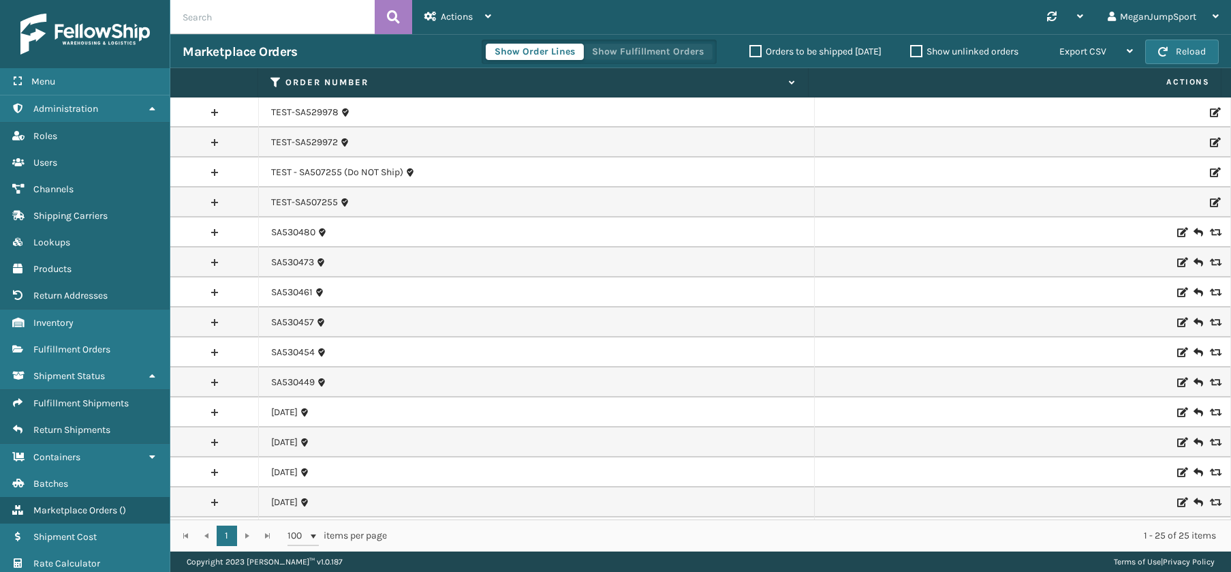
click at [650, 44] on button "Show Fulfillment Orders" at bounding box center [647, 52] width 129 height 16
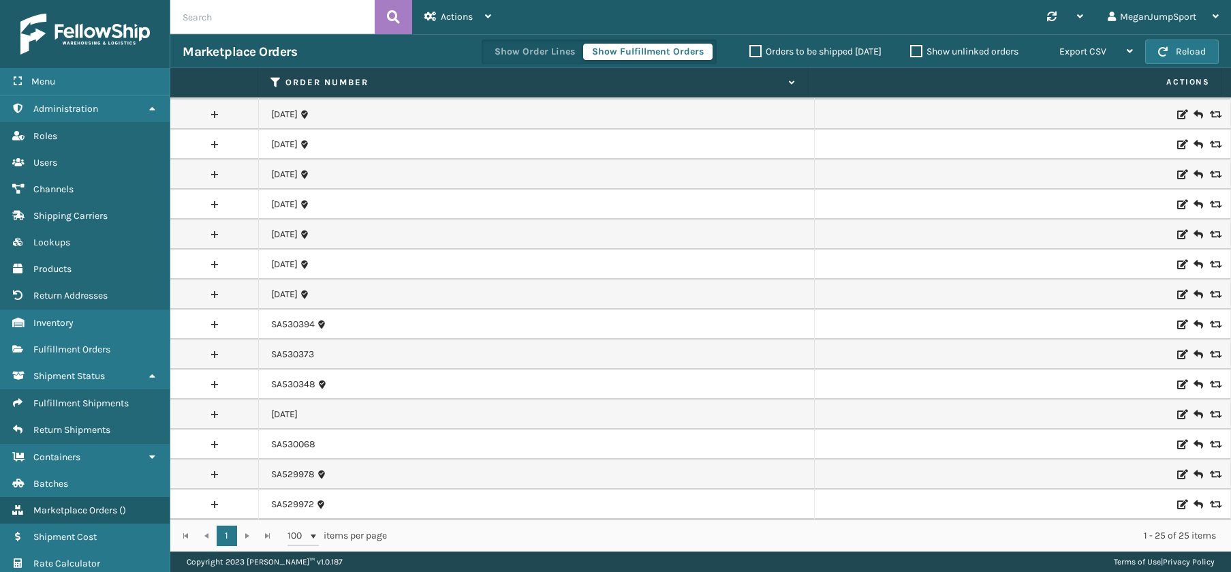
click at [758, 50] on label "Orders to be shipped [DATE]" at bounding box center [816, 52] width 132 height 12
click at [750, 50] on input "Orders to be shipped [DATE]" at bounding box center [750, 48] width 1 height 9
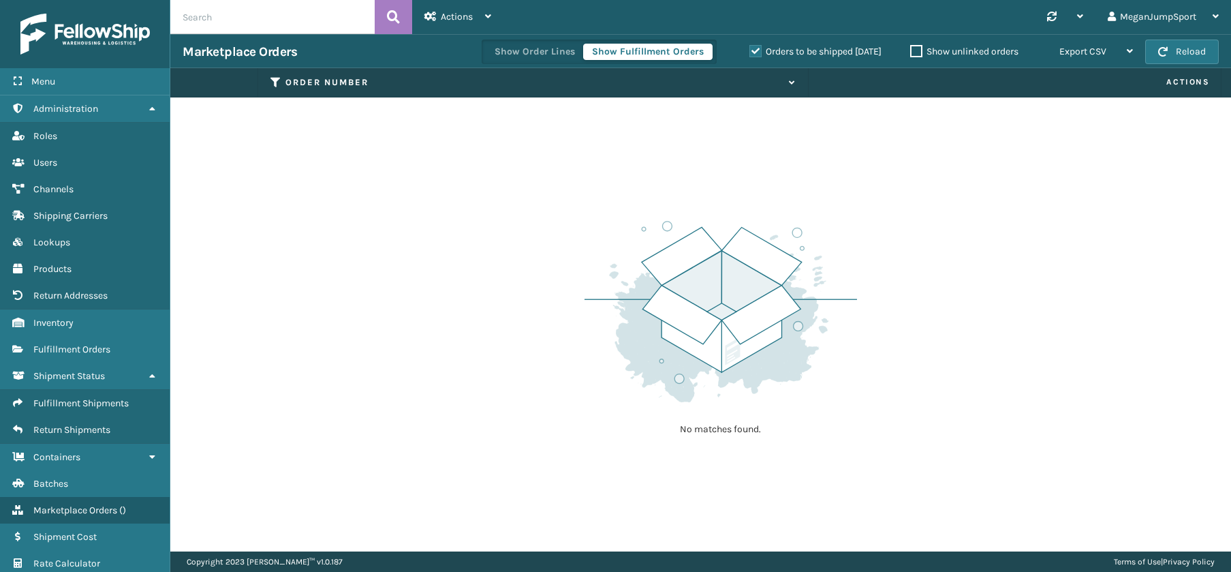
click at [737, 56] on div "Orders to be shipped [DATE]" at bounding box center [817, 52] width 161 height 16
click at [753, 47] on label "Orders to be shipped [DATE]" at bounding box center [816, 52] width 132 height 12
click at [750, 47] on input "Orders to be shipped [DATE]" at bounding box center [750, 48] width 1 height 9
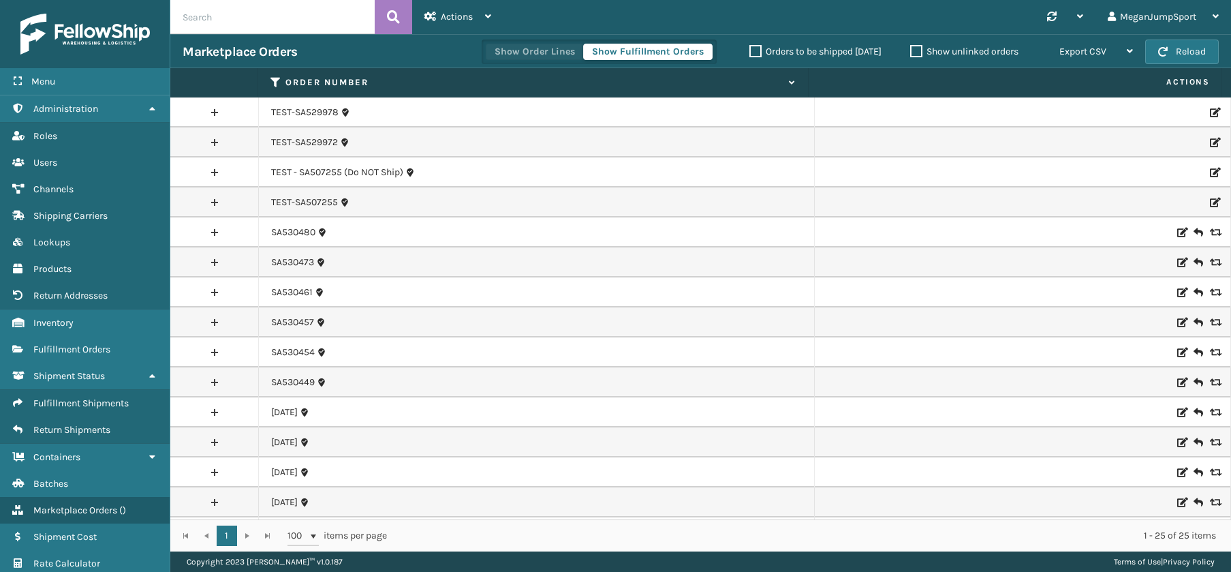
click at [556, 56] on button "Show Order Lines" at bounding box center [535, 52] width 98 height 16
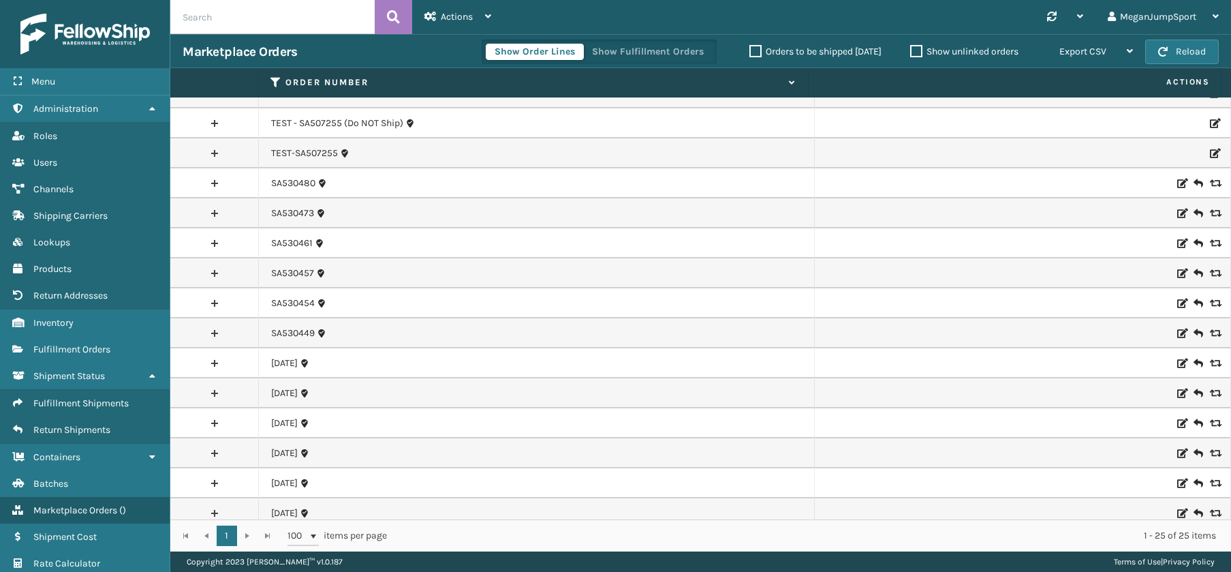
scroll to position [0, 0]
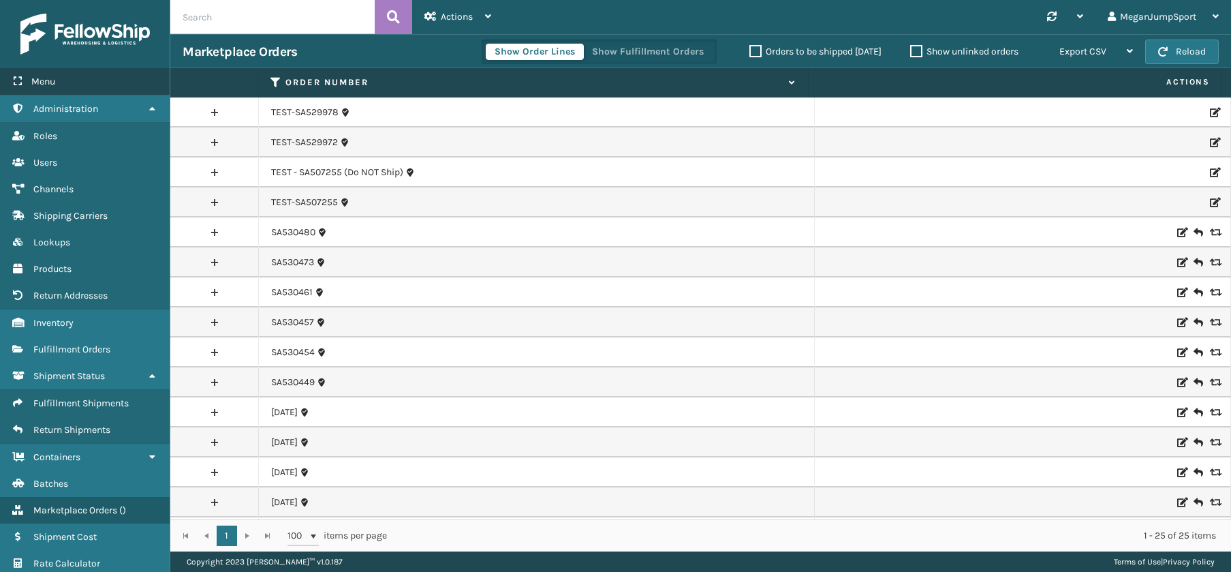
click at [71, 78] on div "Menu" at bounding box center [85, 81] width 170 height 27
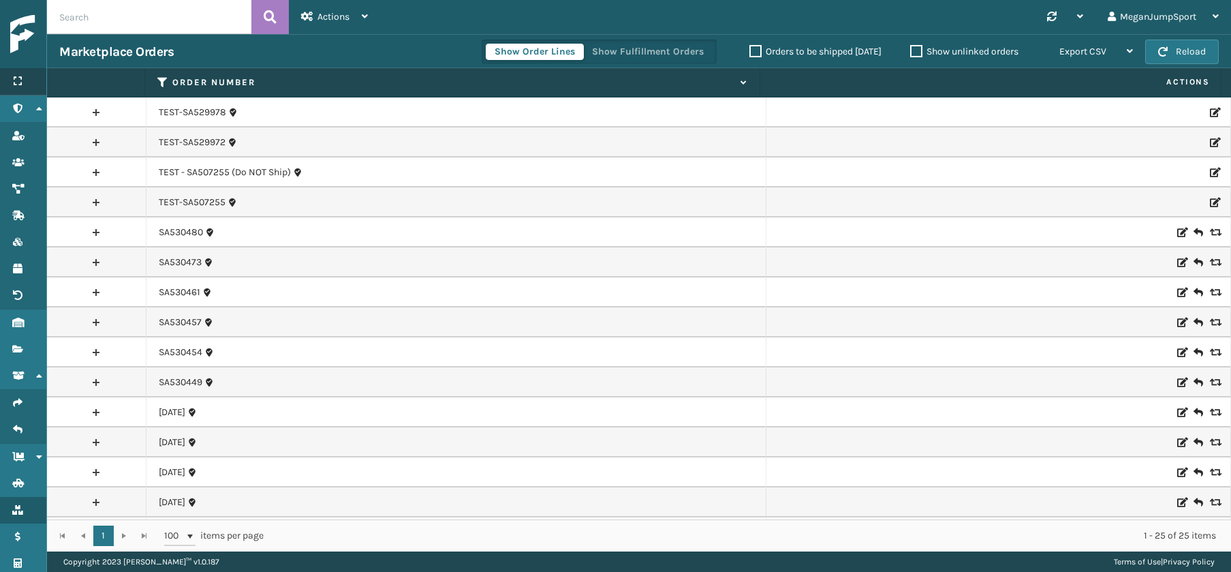
click at [25, 85] on div "Menu" at bounding box center [23, 81] width 46 height 27
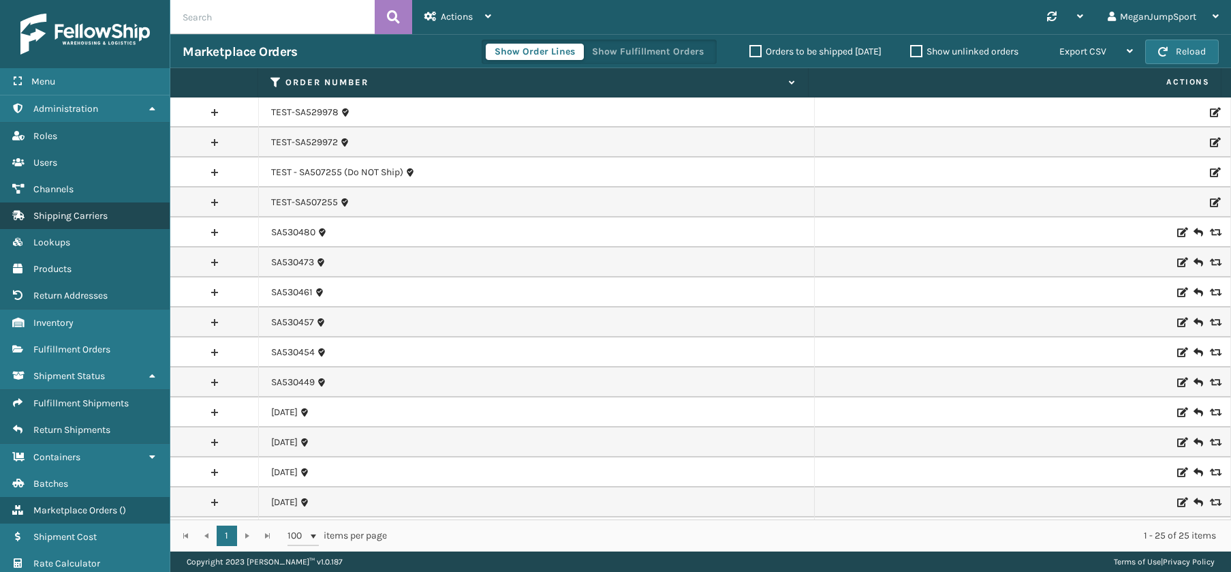
click at [61, 214] on span "Shipping Carriers" at bounding box center [70, 216] width 74 height 12
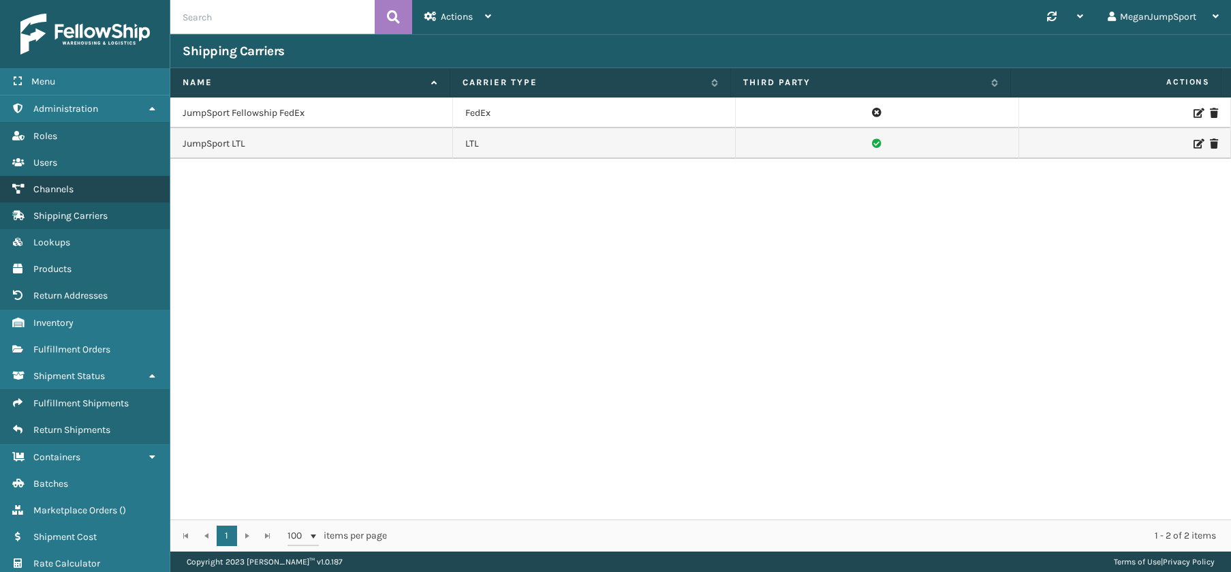
click at [73, 187] on span "Channels" at bounding box center [53, 189] width 40 height 12
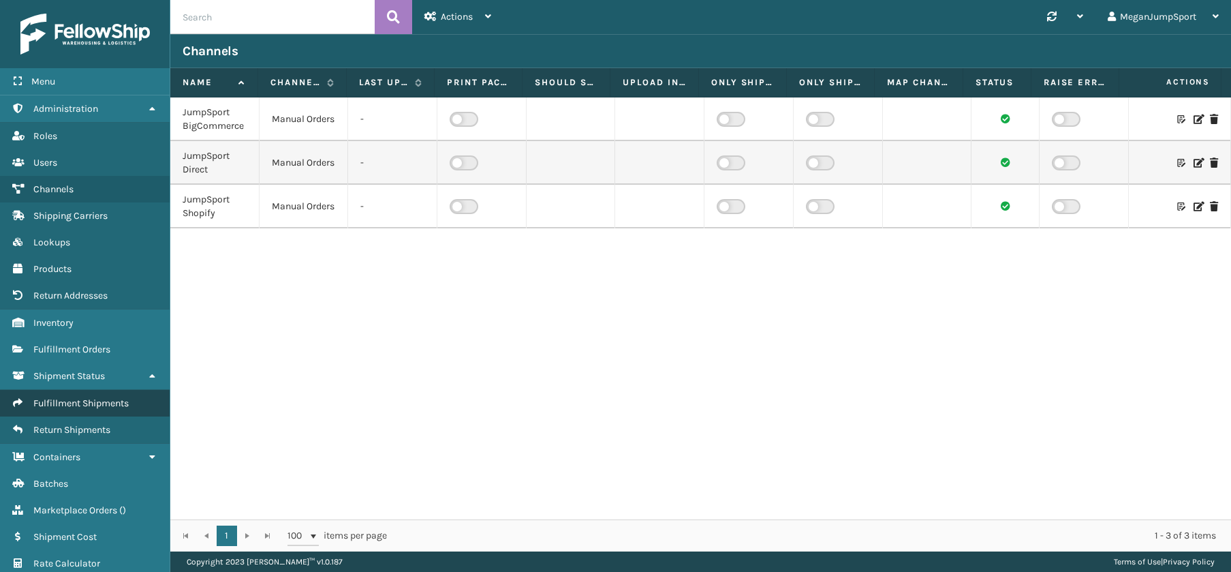
click at [84, 408] on span "Fulfillment Shipments" at bounding box center [80, 403] width 95 height 12
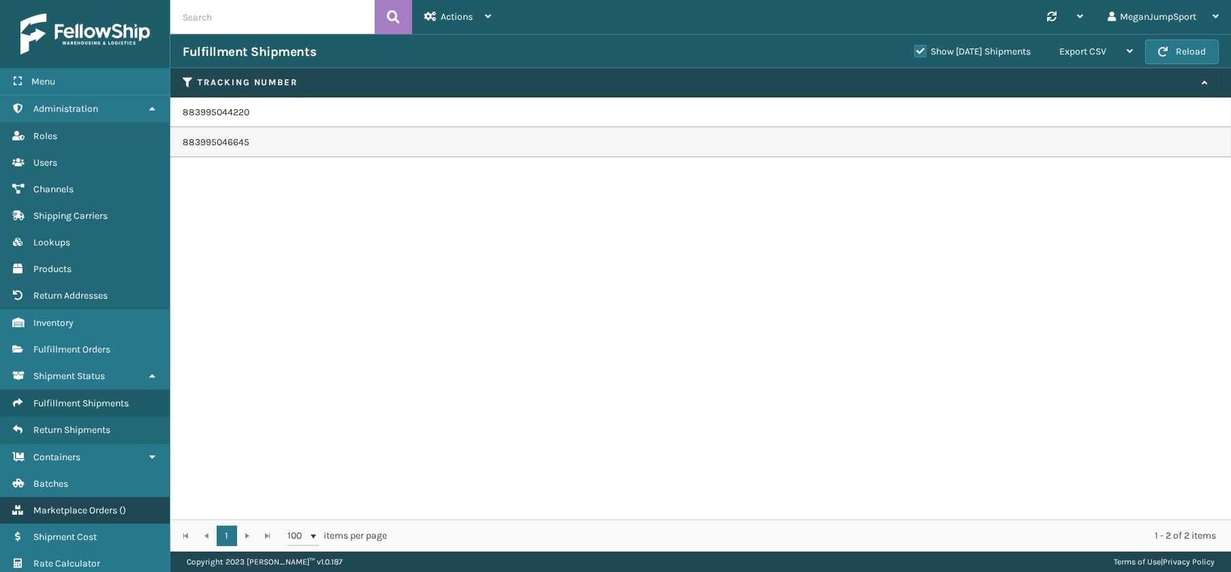
click at [82, 499] on link "Marketplace Orders ( )" at bounding box center [85, 510] width 170 height 27
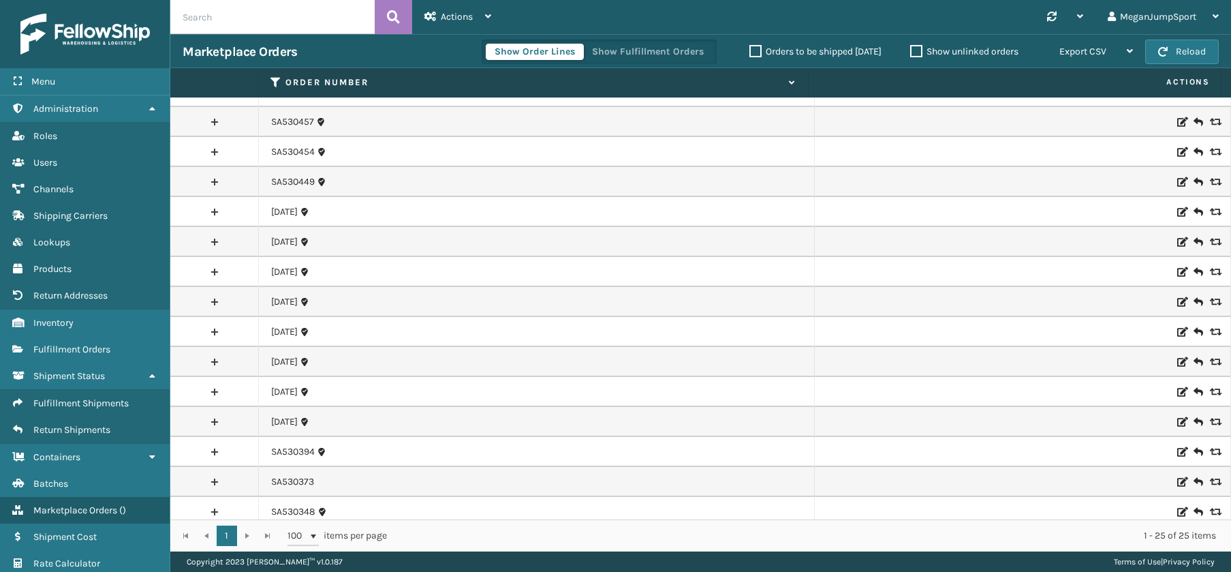
scroll to position [328, 0]
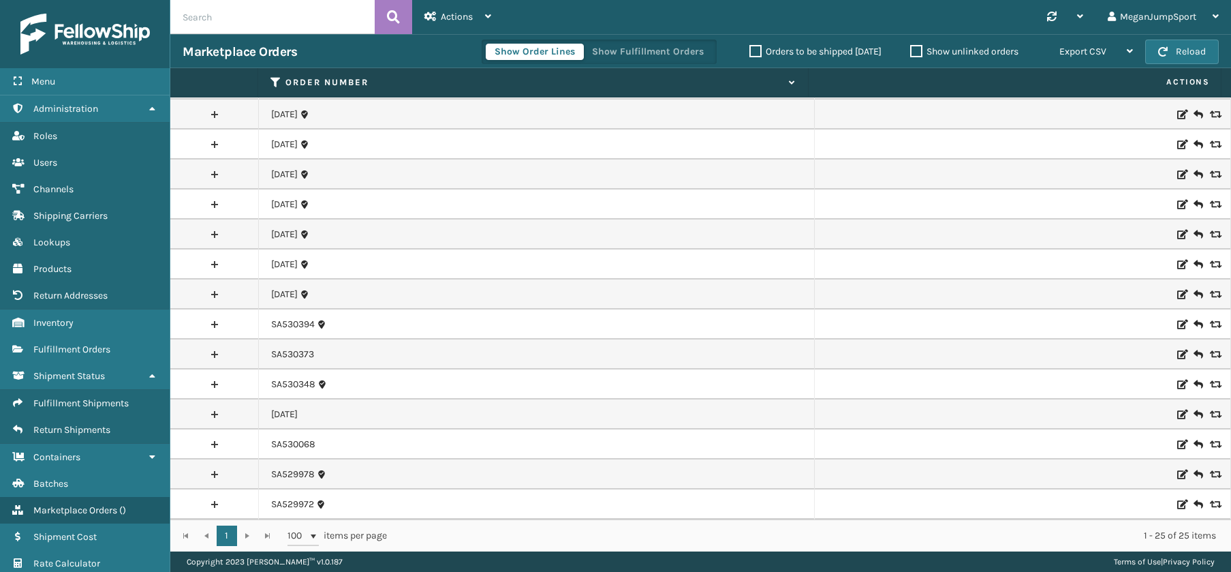
click at [754, 48] on label "Orders to be shipped [DATE]" at bounding box center [816, 52] width 132 height 12
click at [750, 48] on input "Orders to be shipped [DATE]" at bounding box center [750, 48] width 1 height 9
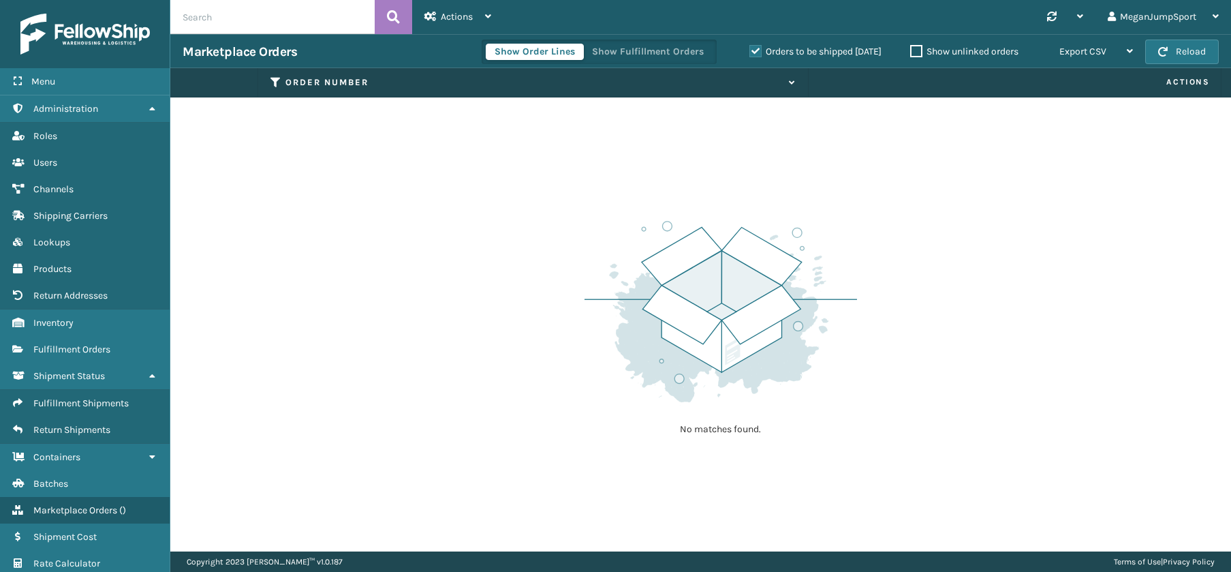
click at [754, 48] on label "Orders to be shipped [DATE]" at bounding box center [816, 52] width 132 height 12
click at [750, 48] on input "Orders to be shipped [DATE]" at bounding box center [750, 48] width 1 height 9
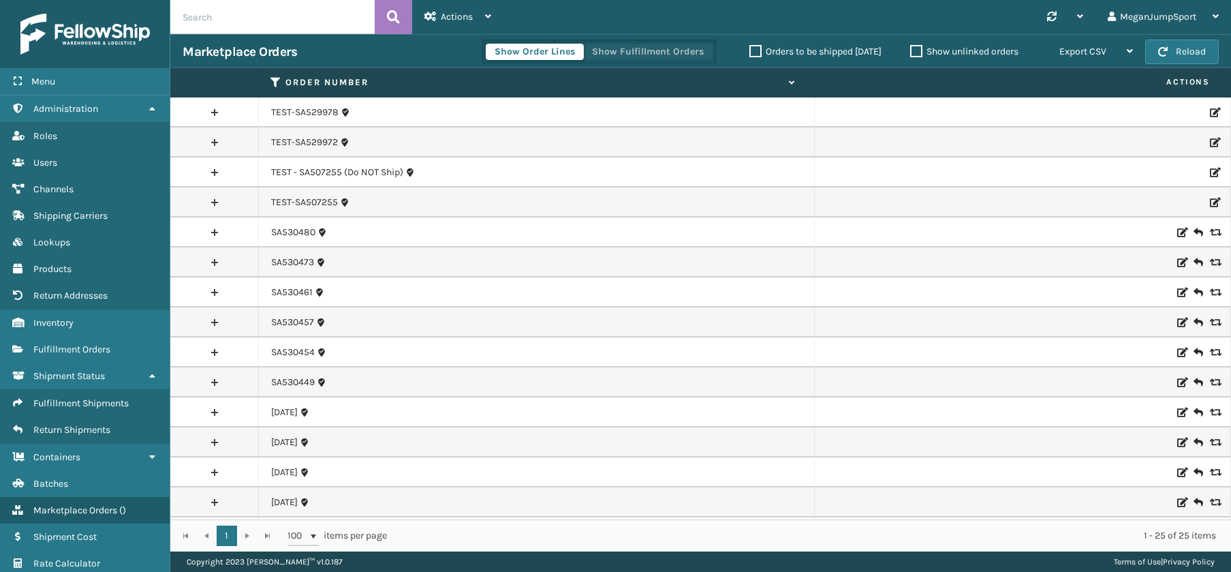
click at [638, 53] on button "Show Fulfillment Orders" at bounding box center [647, 52] width 129 height 16
click at [537, 48] on button "Show Order Lines" at bounding box center [535, 52] width 98 height 16
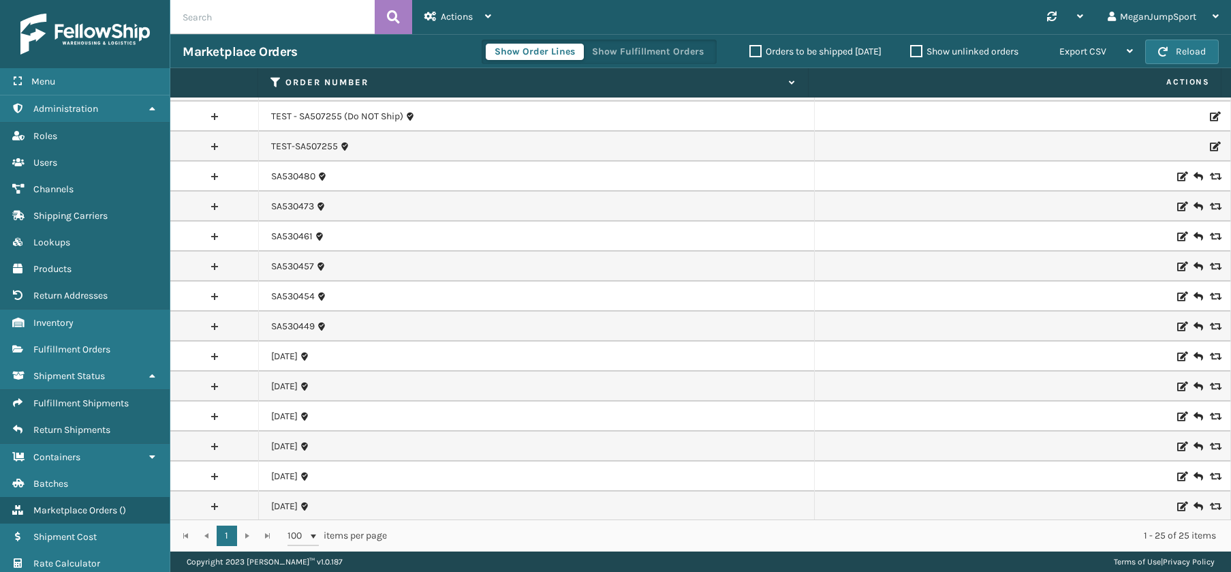
scroll to position [112, 0]
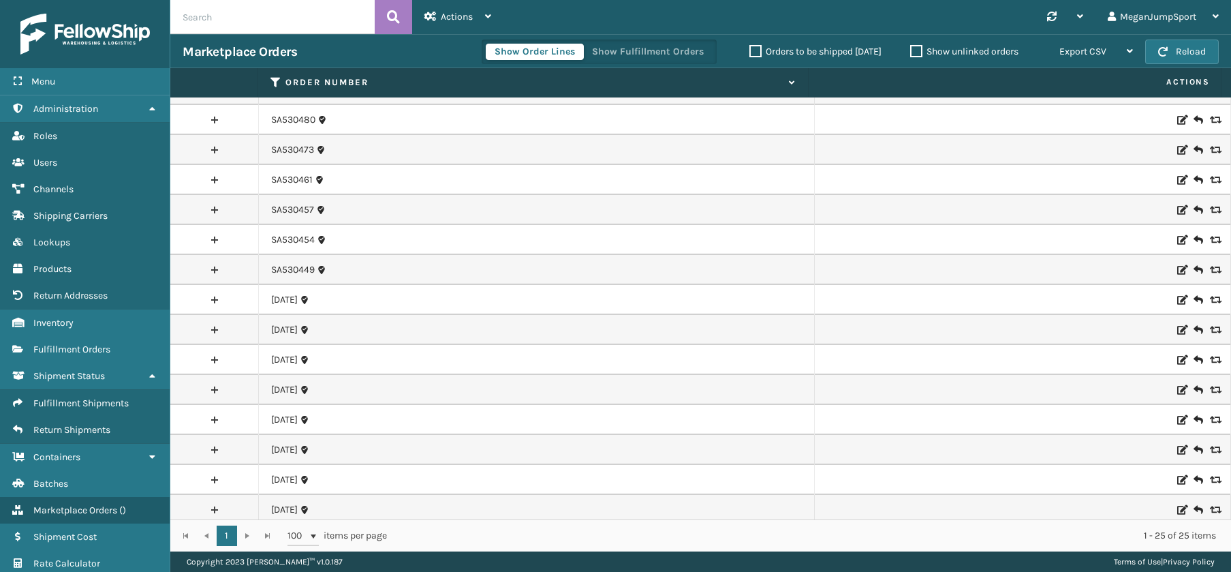
click at [211, 12] on input "text" at bounding box center [272, 17] width 204 height 34
paste input "SA530539"
type input "SA530539"
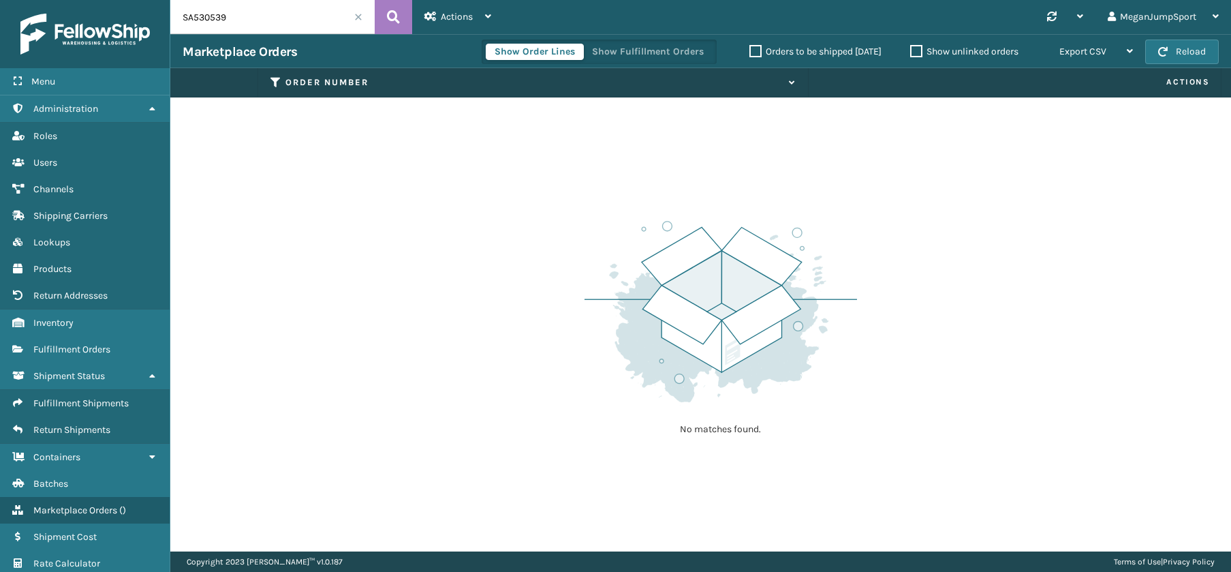
click at [363, 16] on input "SA530539" at bounding box center [272, 17] width 204 height 34
click at [359, 14] on span at bounding box center [358, 17] width 8 height 8
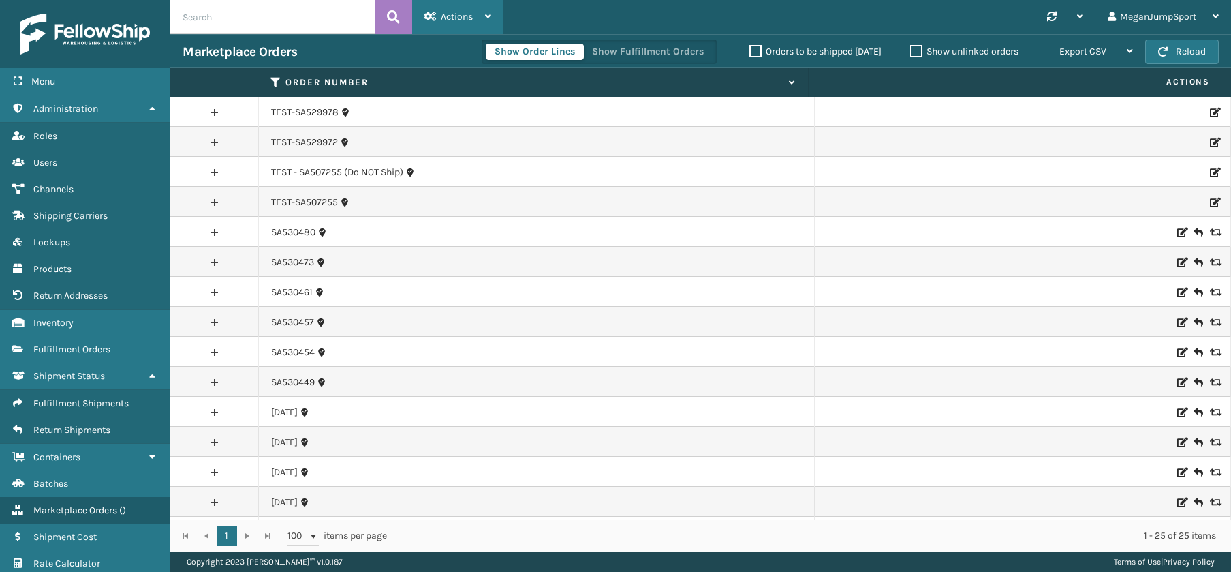
click at [468, 18] on span "Actions" at bounding box center [457, 17] width 32 height 12
click at [747, 25] on div "Synchronise all channels MeganJumpSport Log Out" at bounding box center [868, 17] width 728 height 34
click at [637, 54] on button "Show Fulfillment Orders" at bounding box center [647, 52] width 129 height 16
click at [546, 52] on button "Show Order Lines" at bounding box center [535, 52] width 98 height 16
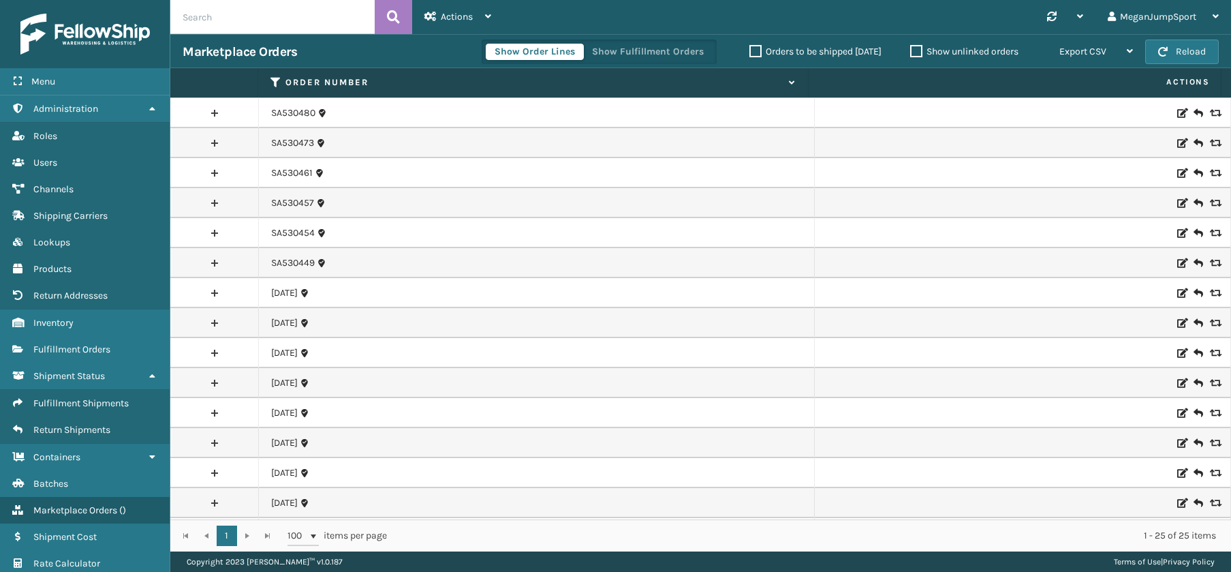
scroll to position [328, 0]
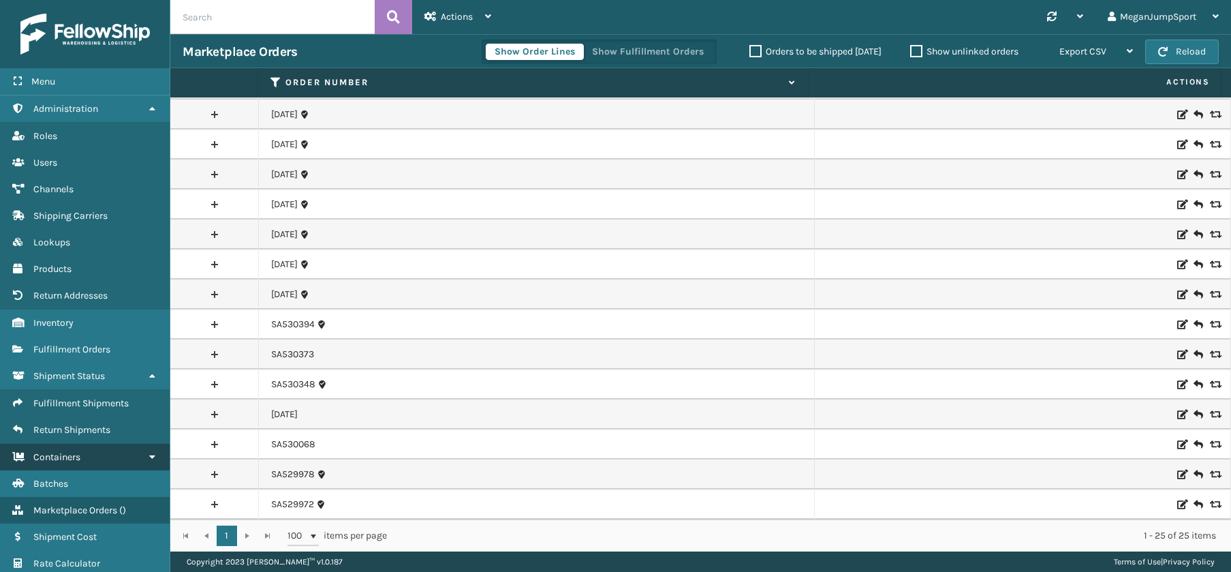
click at [40, 451] on span "Containers" at bounding box center [56, 457] width 47 height 12
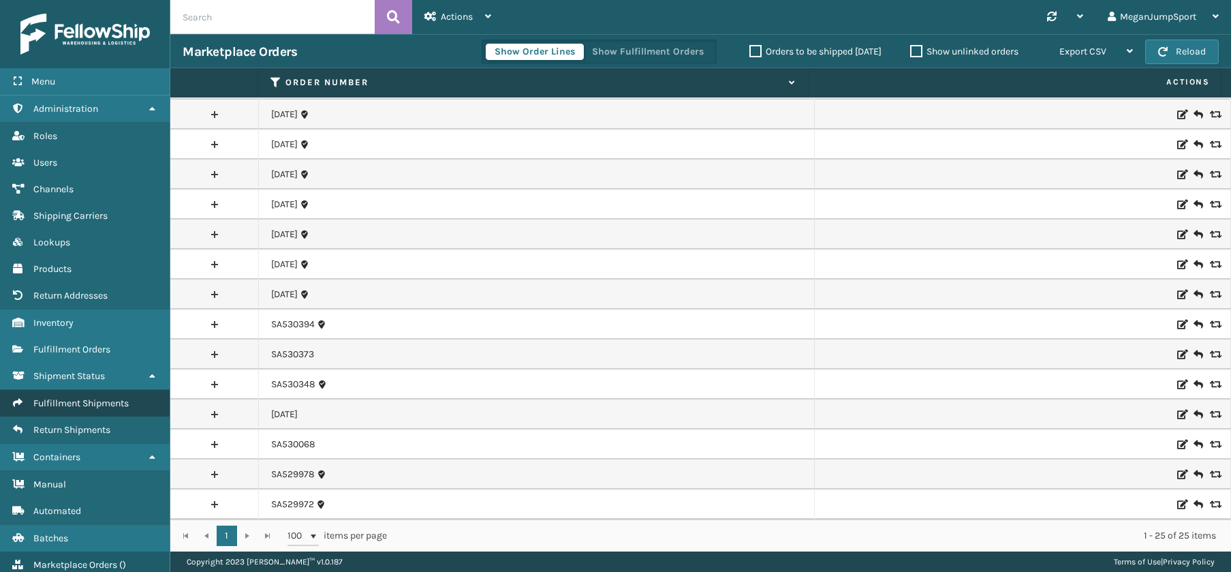
click at [70, 401] on span "Fulfillment Shipments" at bounding box center [80, 403] width 95 height 12
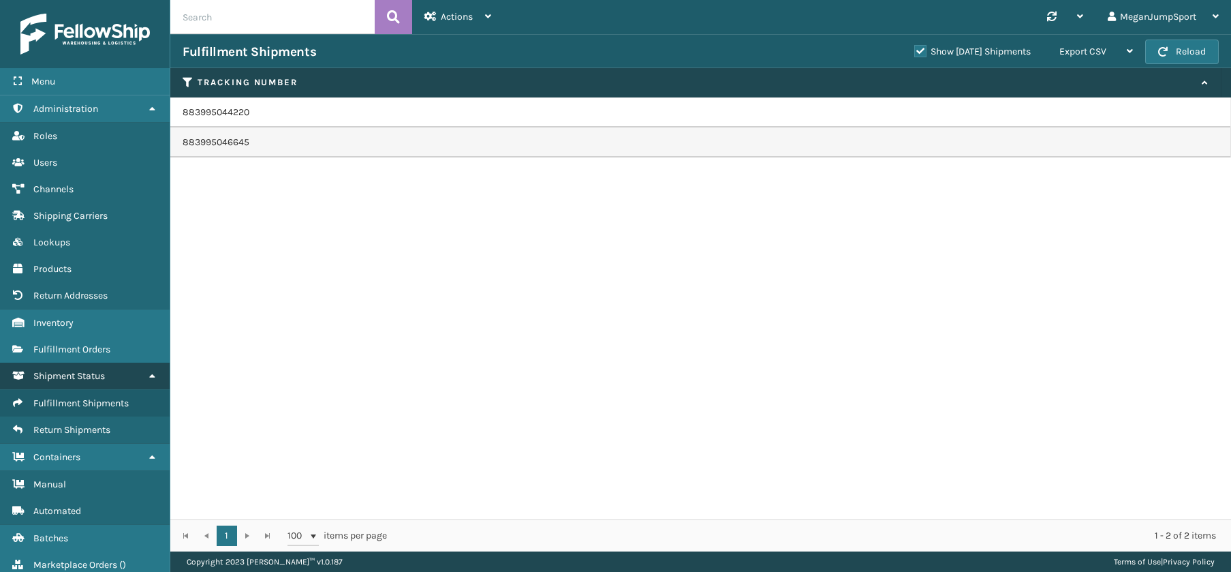
click at [68, 371] on span "Shipment Status" at bounding box center [69, 376] width 72 height 12
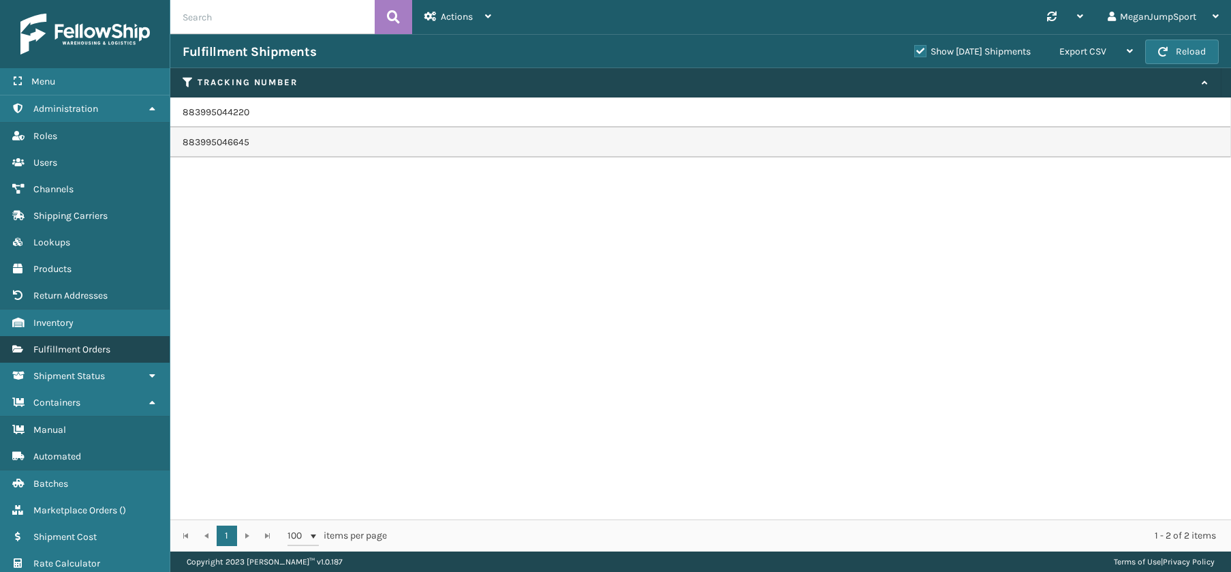
click at [67, 351] on span "Fulfillment Orders" at bounding box center [71, 349] width 77 height 12
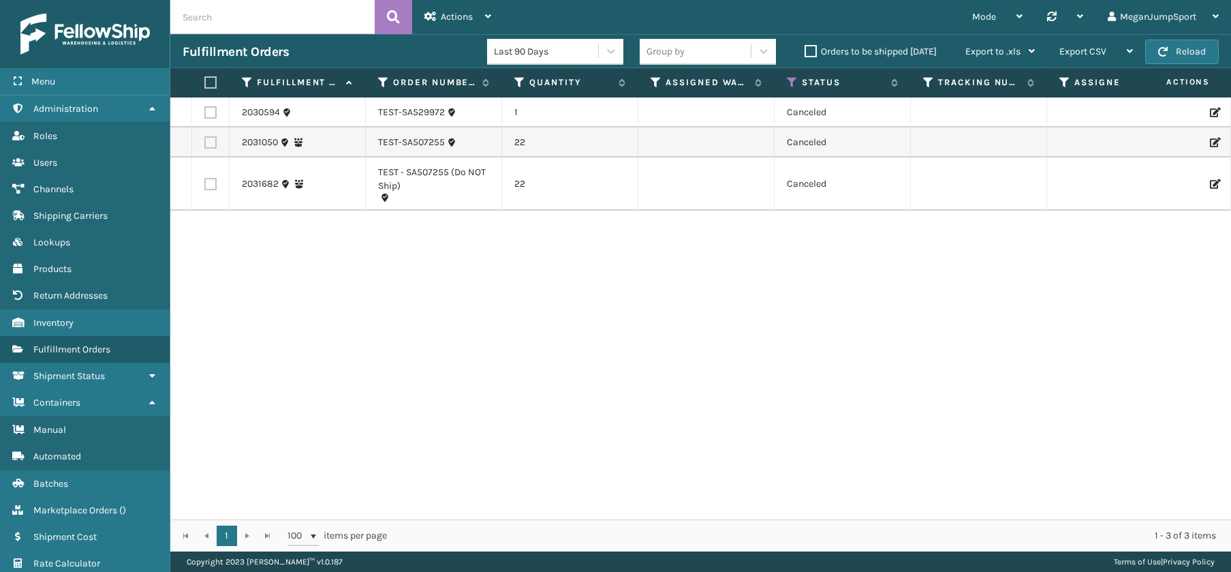
click at [813, 52] on label "Orders to be shipped [DATE]" at bounding box center [871, 52] width 132 height 12
click at [805, 52] on input "Orders to be shipped [DATE]" at bounding box center [805, 48] width 1 height 9
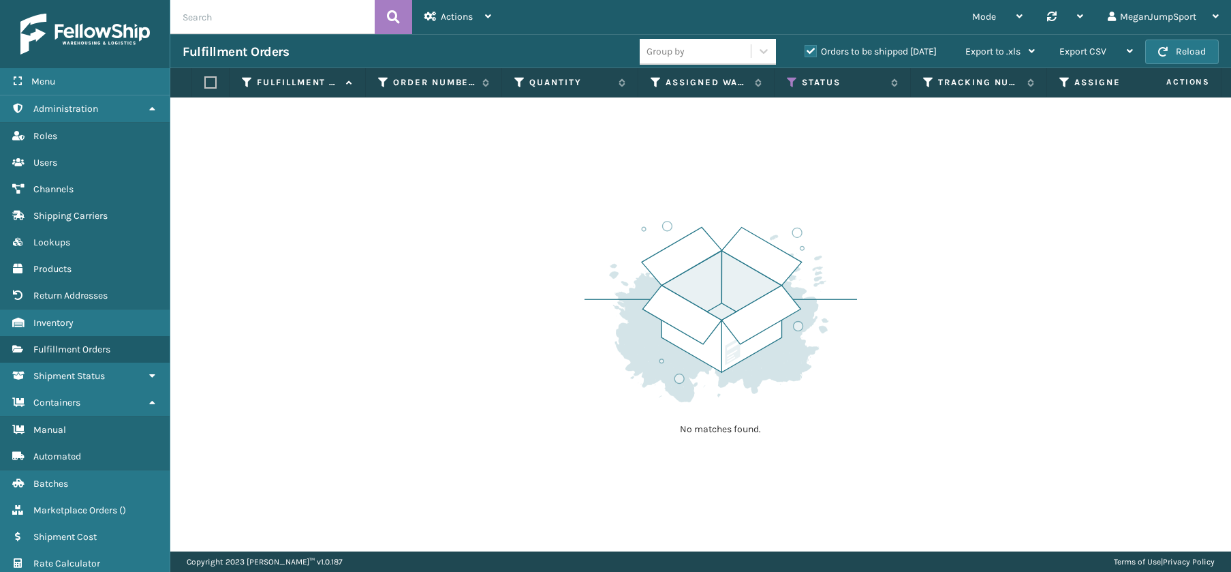
click at [813, 52] on label "Orders to be shipped [DATE]" at bounding box center [871, 52] width 132 height 12
click at [805, 52] on input "Orders to be shipped [DATE]" at bounding box center [805, 48] width 1 height 9
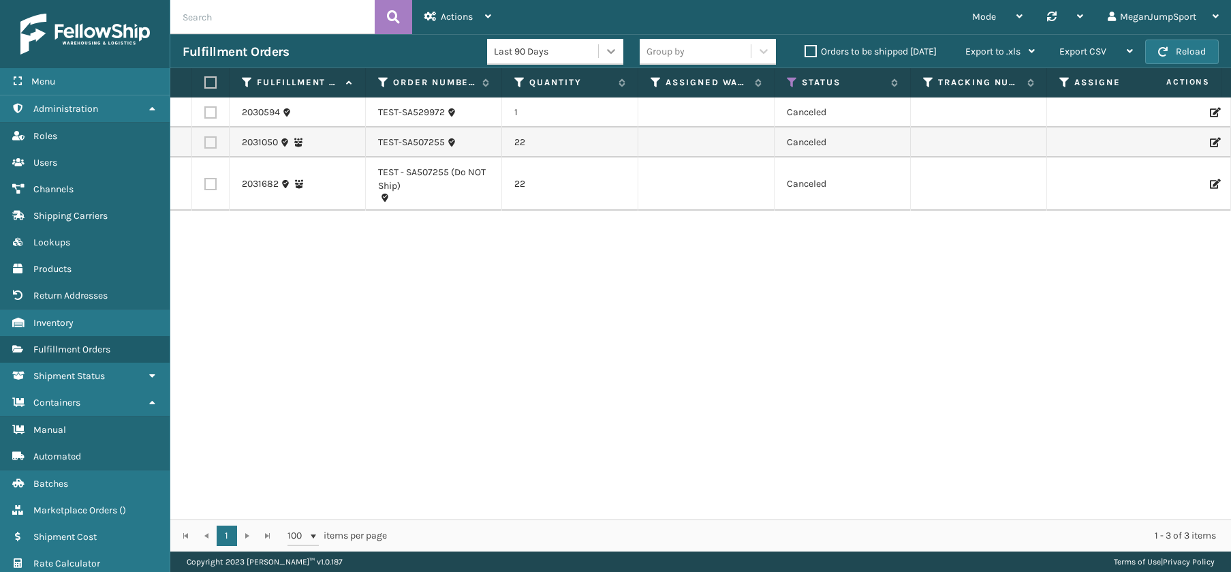
click at [607, 50] on icon at bounding box center [611, 51] width 8 height 5
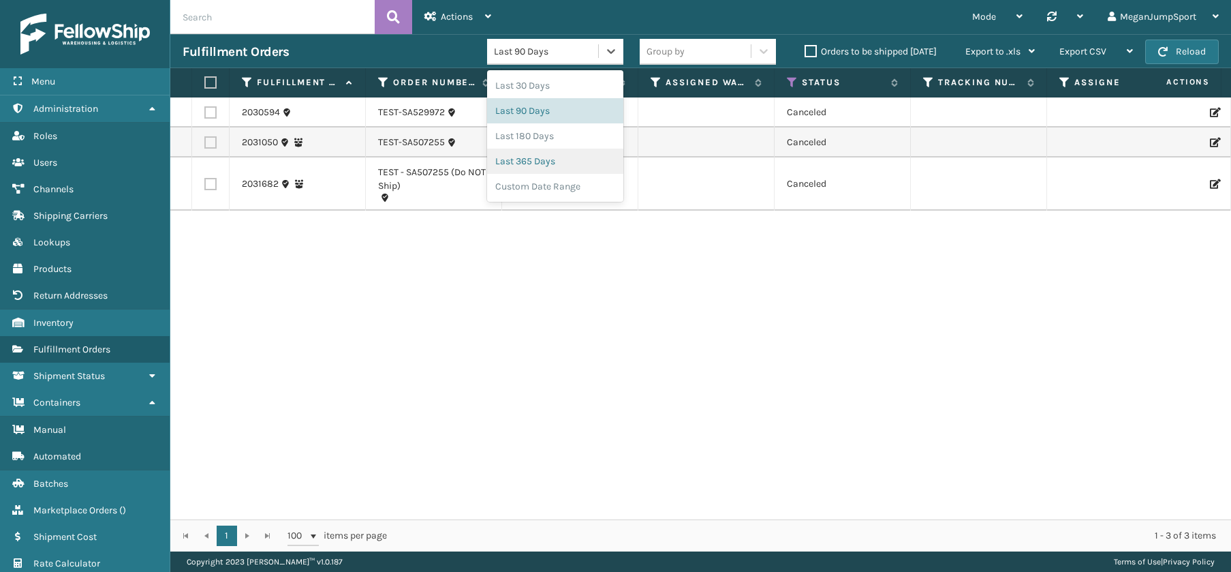
click at [553, 170] on div "Last 365 Days" at bounding box center [555, 161] width 136 height 25
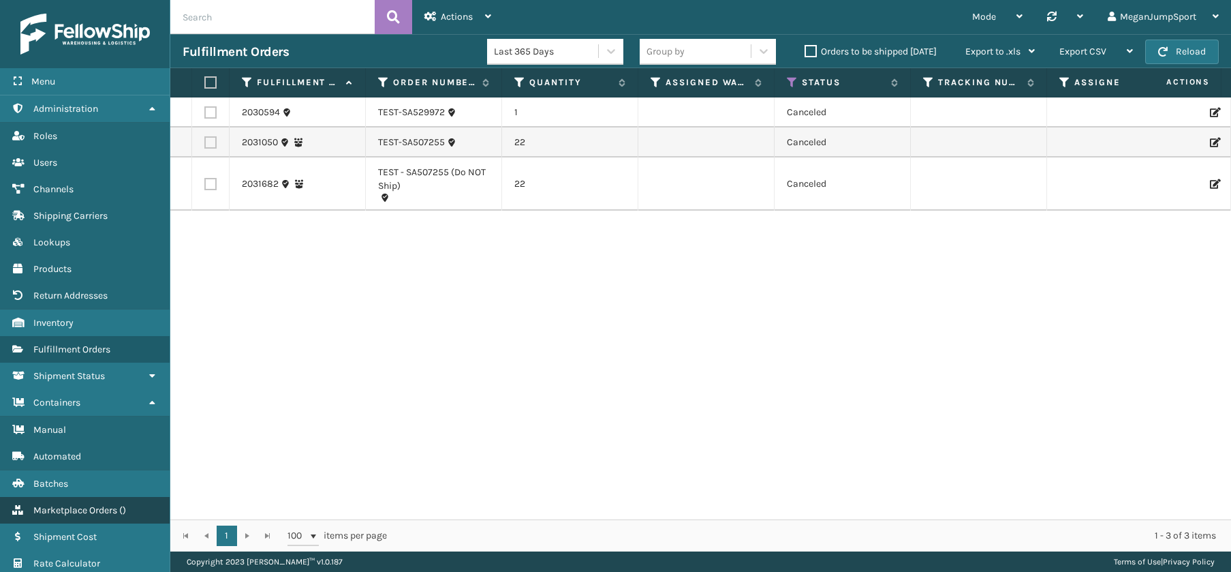
click at [84, 510] on span "Marketplace Orders" at bounding box center [75, 510] width 84 height 12
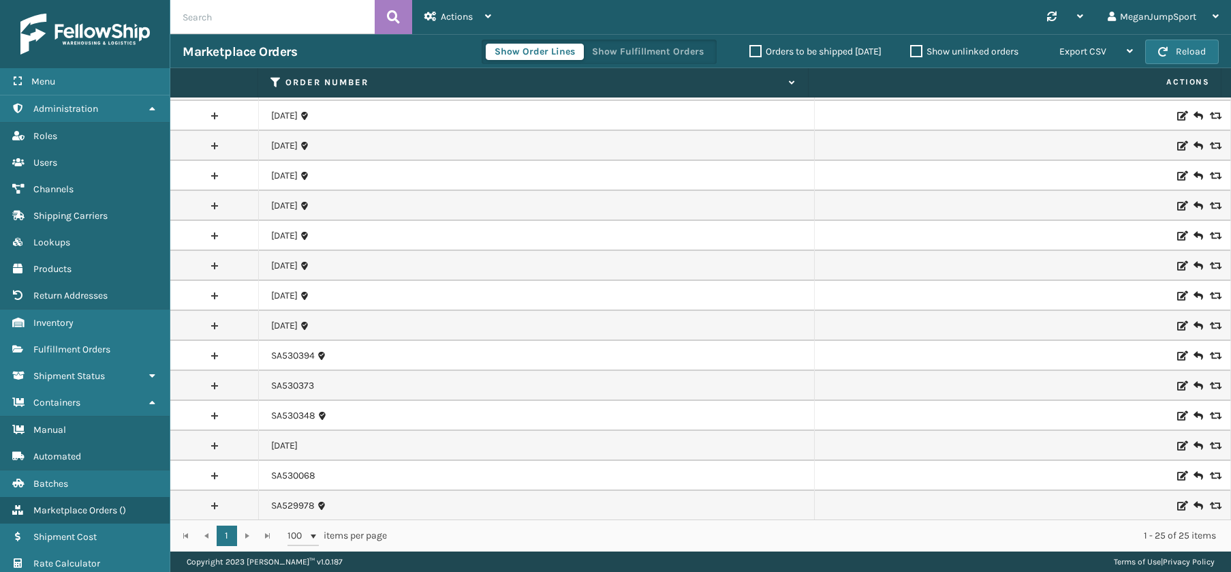
scroll to position [328, 0]
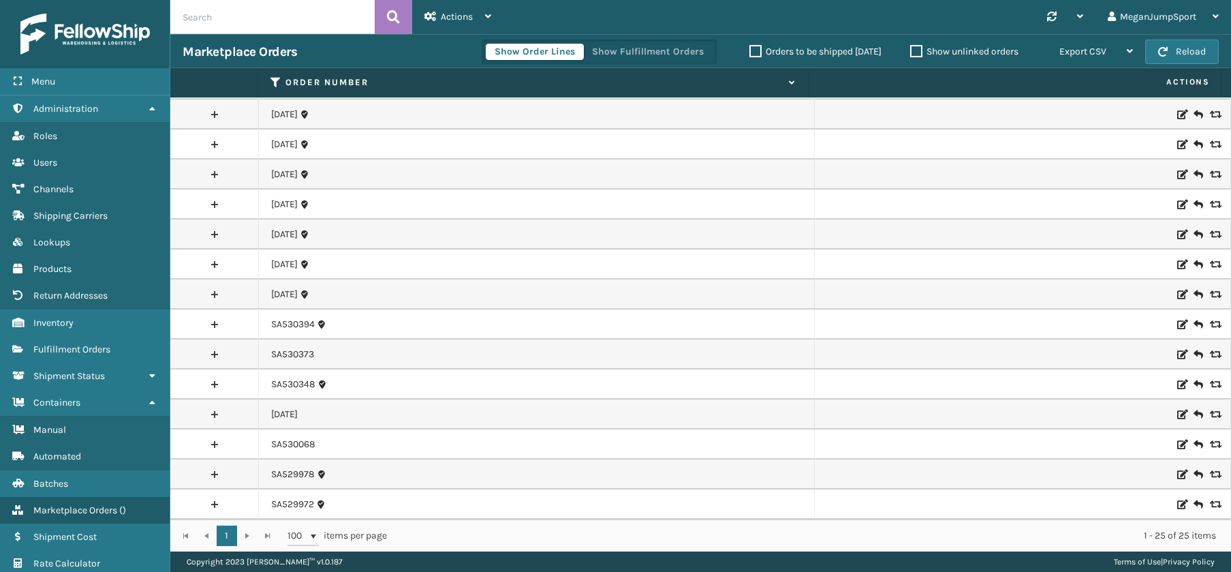
click at [234, 18] on input "text" at bounding box center [272, 17] width 204 height 34
paste input "SA530539"
type input "SA530539"
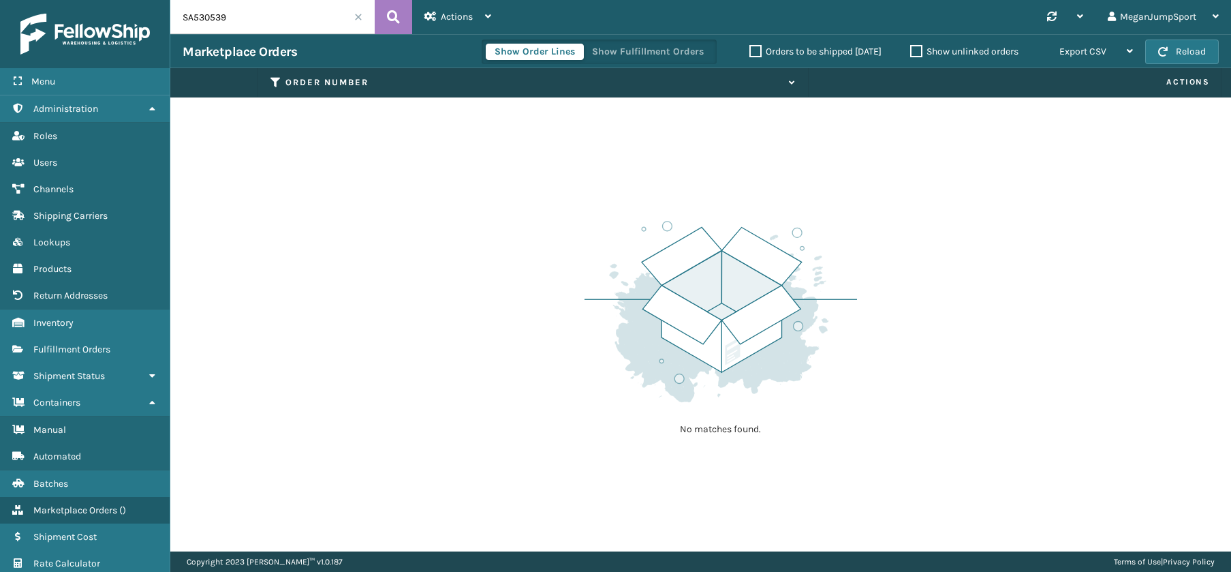
click at [358, 14] on span at bounding box center [358, 17] width 8 height 8
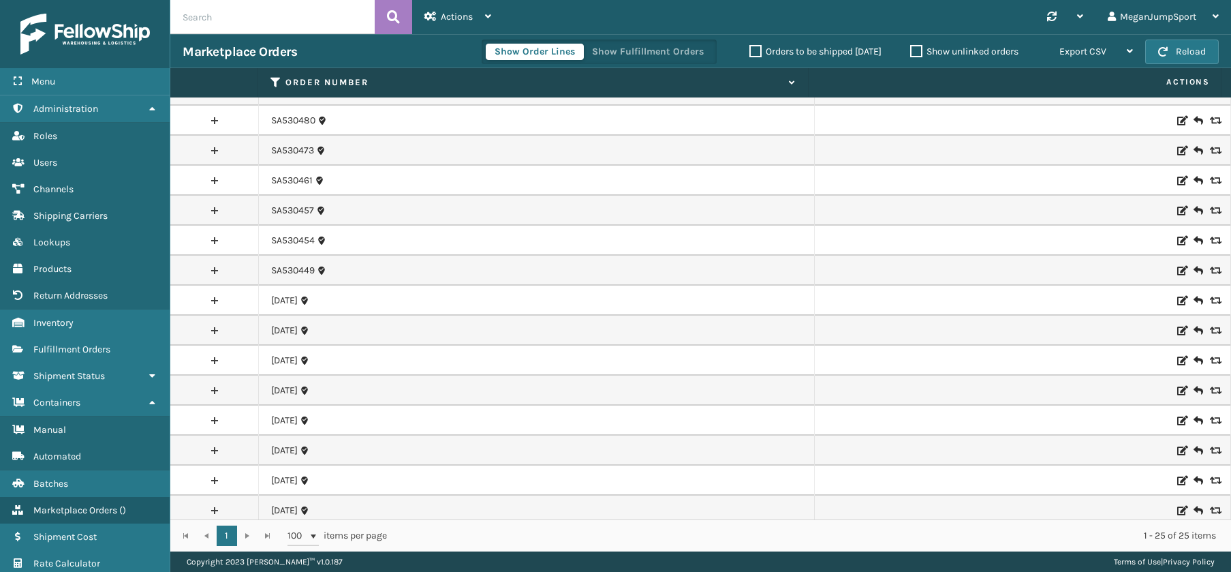
scroll to position [328, 0]
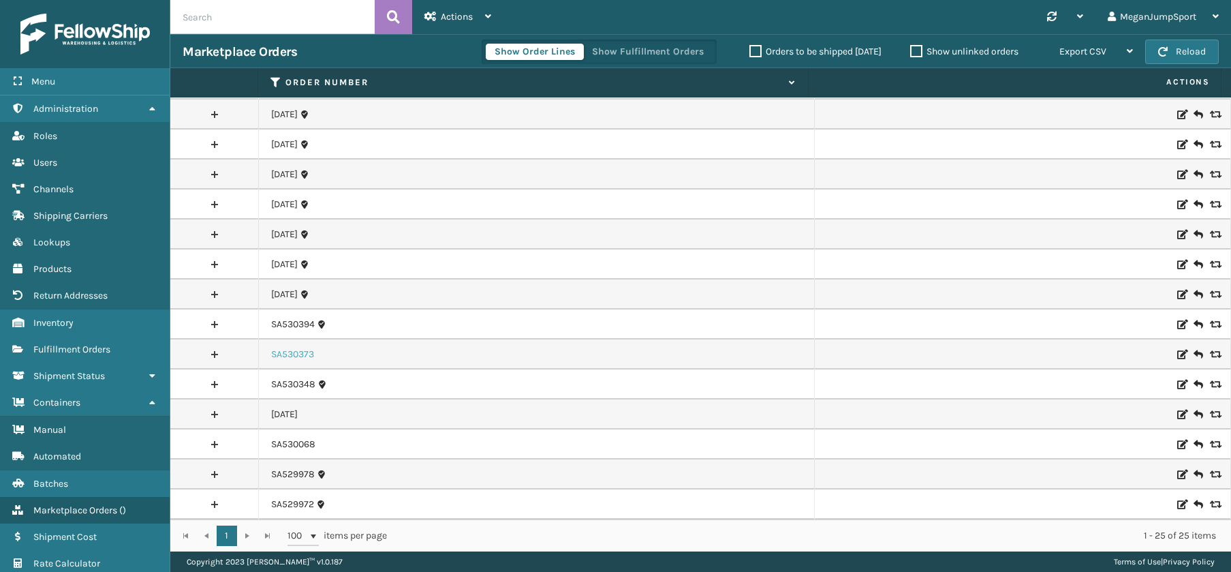
click at [285, 350] on link "SA530373" at bounding box center [292, 355] width 43 height 14
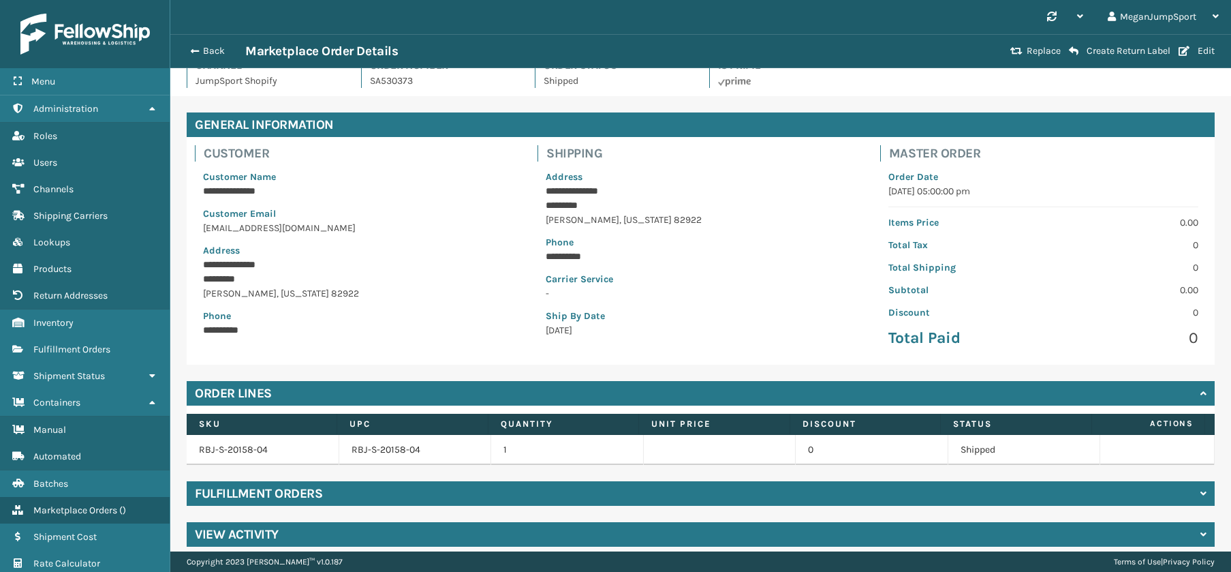
scroll to position [31, 0]
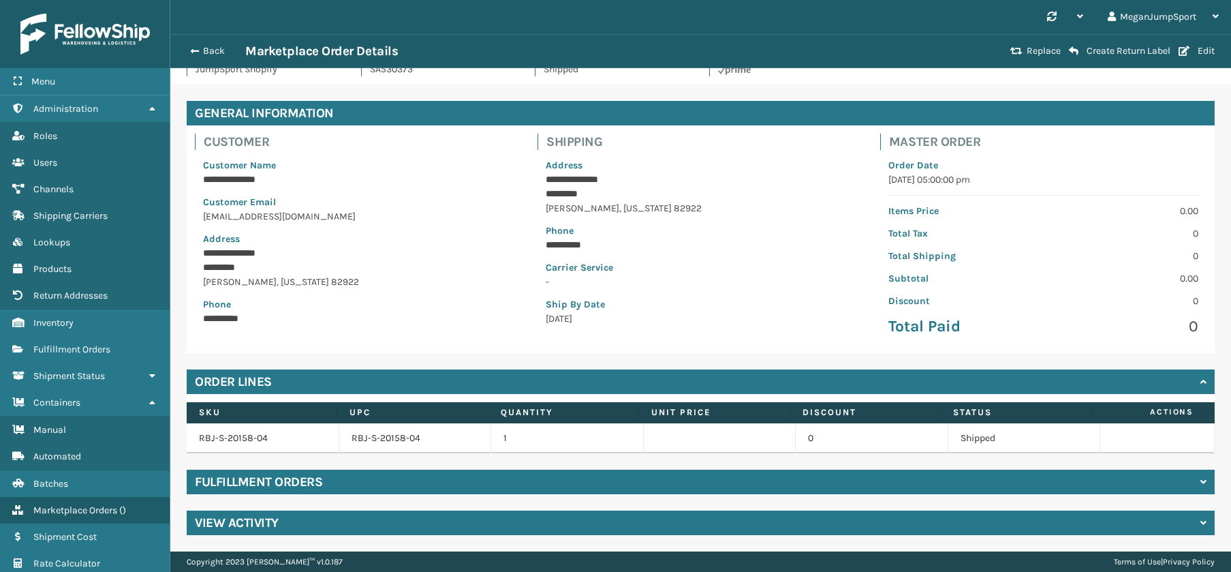
click at [429, 483] on div "Fulfillment Orders" at bounding box center [701, 481] width 1028 height 25
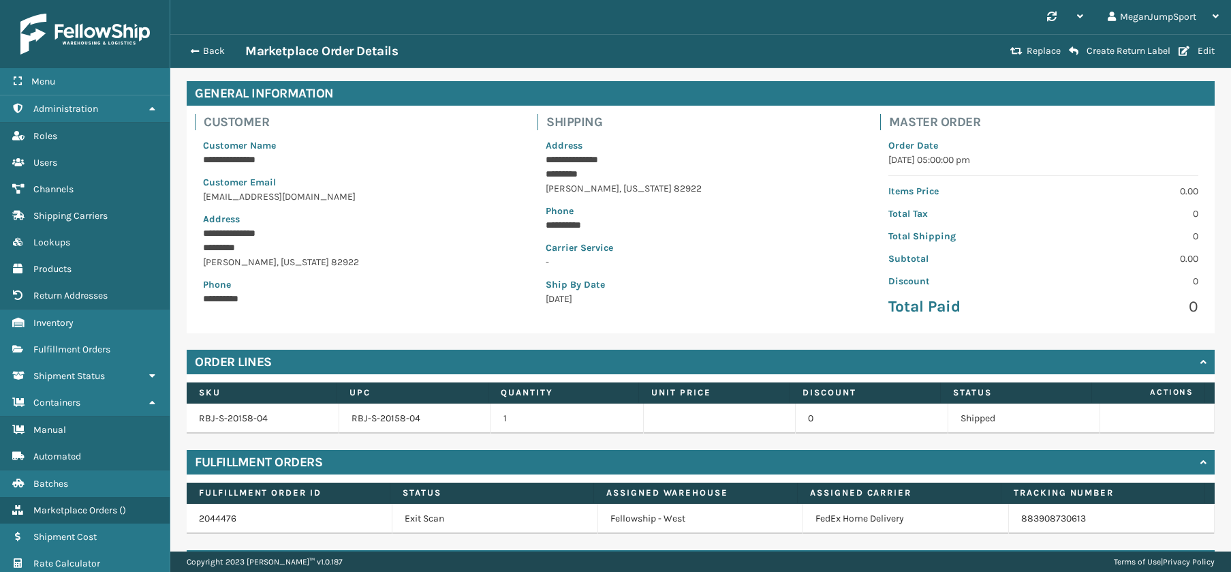
scroll to position [0, 0]
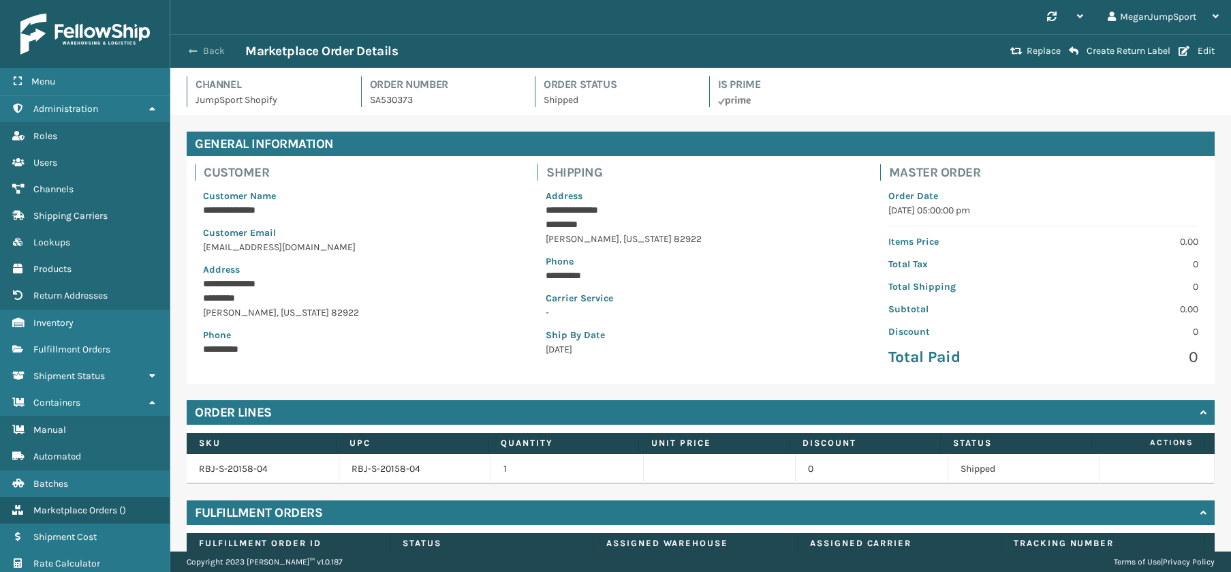
click at [213, 47] on button "Back" at bounding box center [214, 51] width 63 height 12
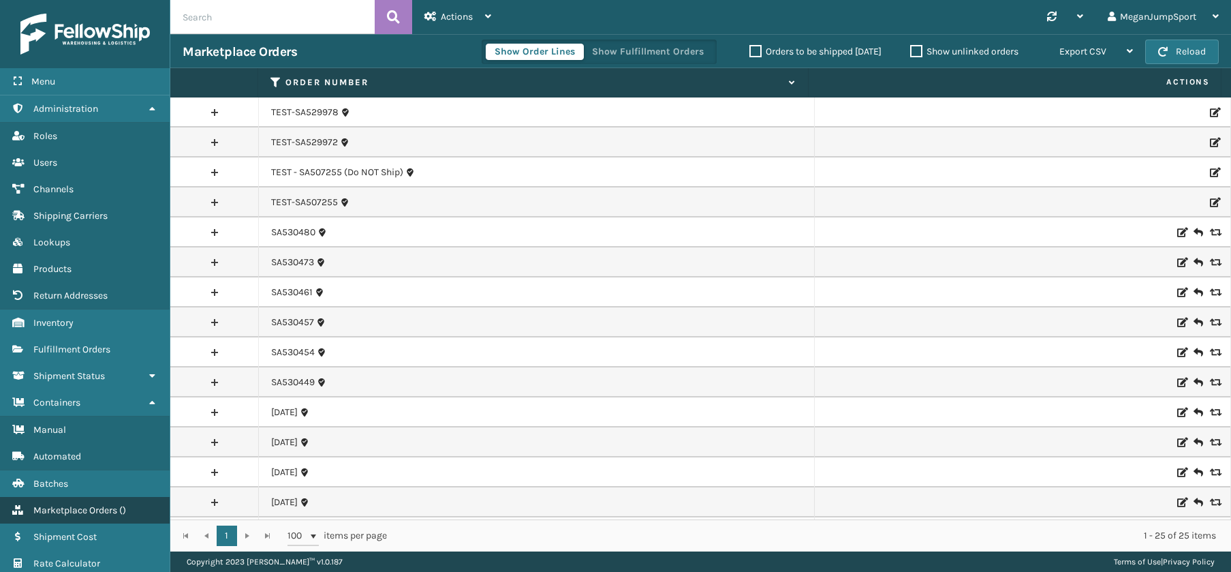
click at [61, 502] on link "Marketplace Orders ( )" at bounding box center [85, 510] width 170 height 27
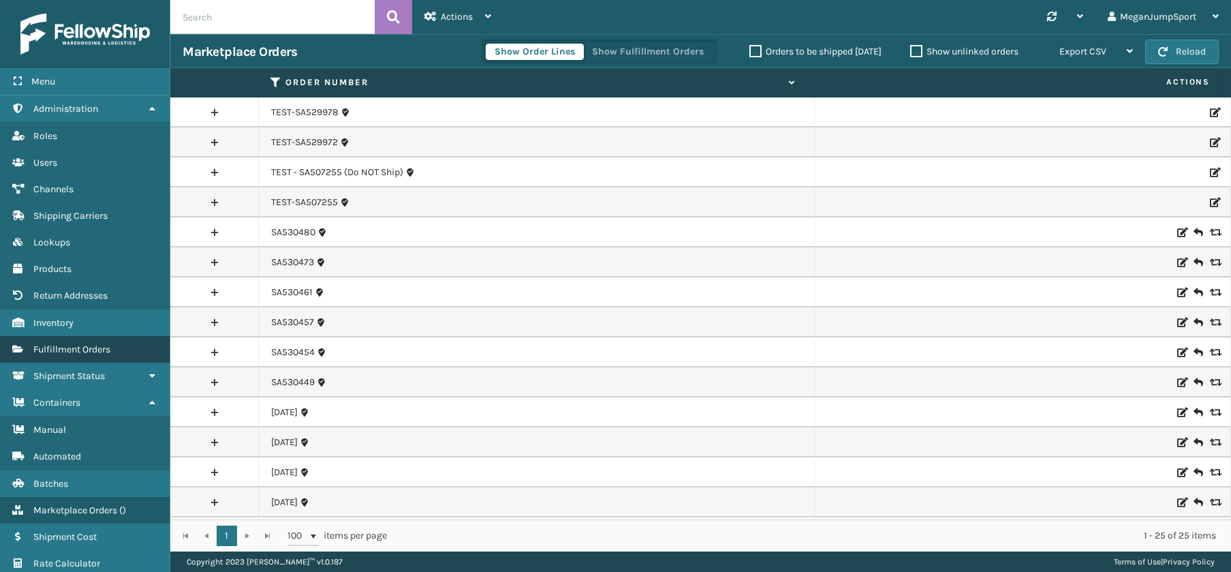
click at [82, 342] on link "Fulfillment Orders" at bounding box center [85, 349] width 170 height 27
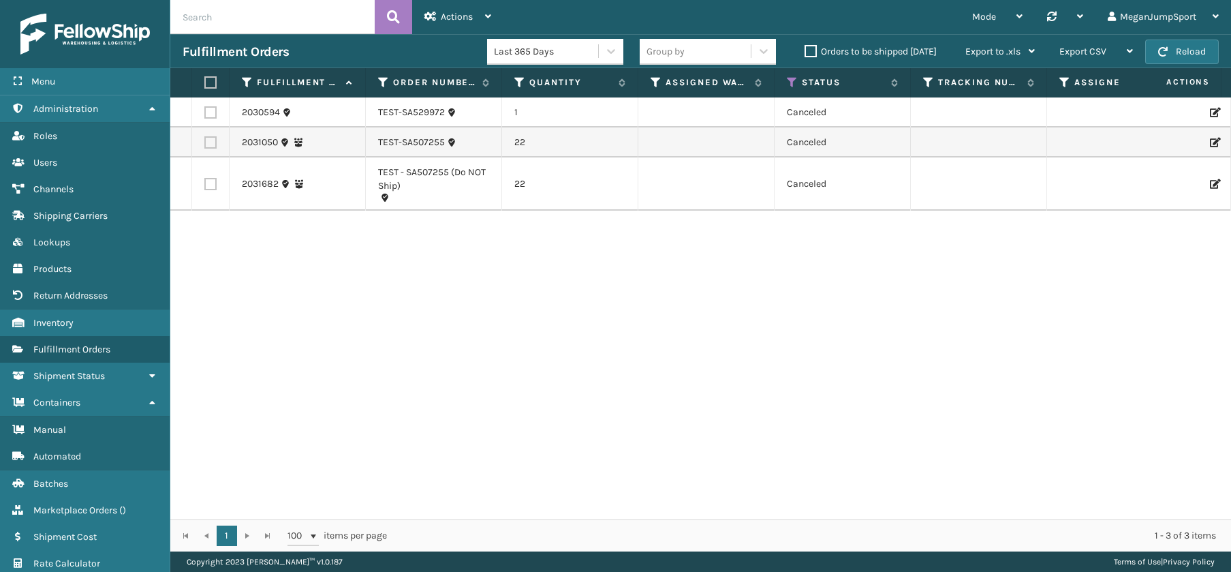
click at [805, 47] on label "Orders to be shipped [DATE]" at bounding box center [871, 52] width 132 height 12
click at [805, 47] on input "Orders to be shipped [DATE]" at bounding box center [805, 48] width 1 height 9
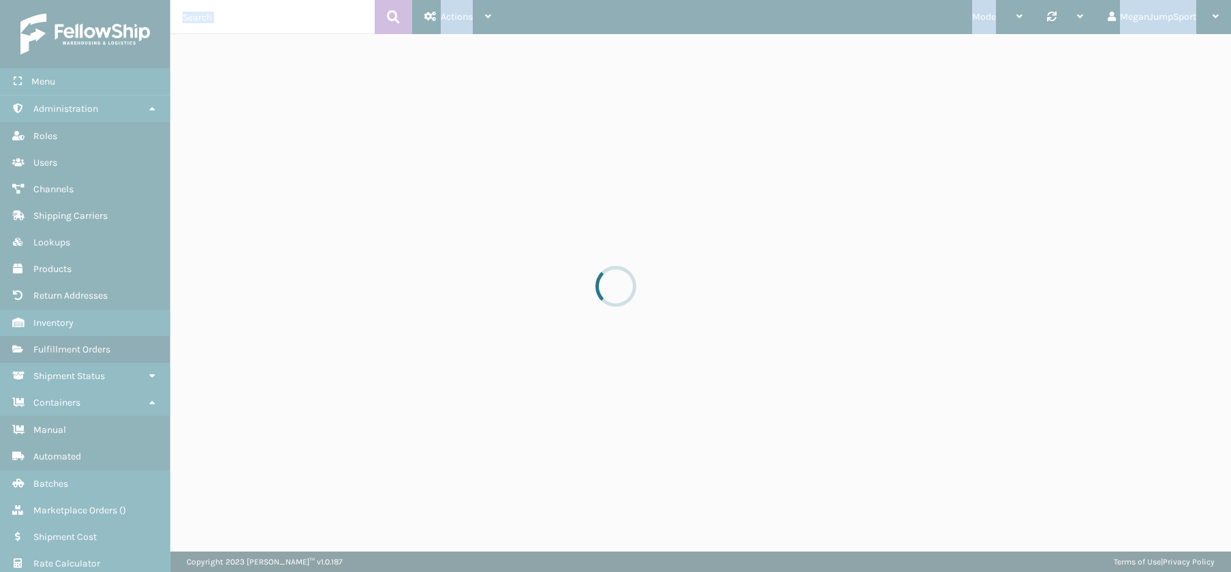
click at [805, 47] on div at bounding box center [615, 286] width 1231 height 572
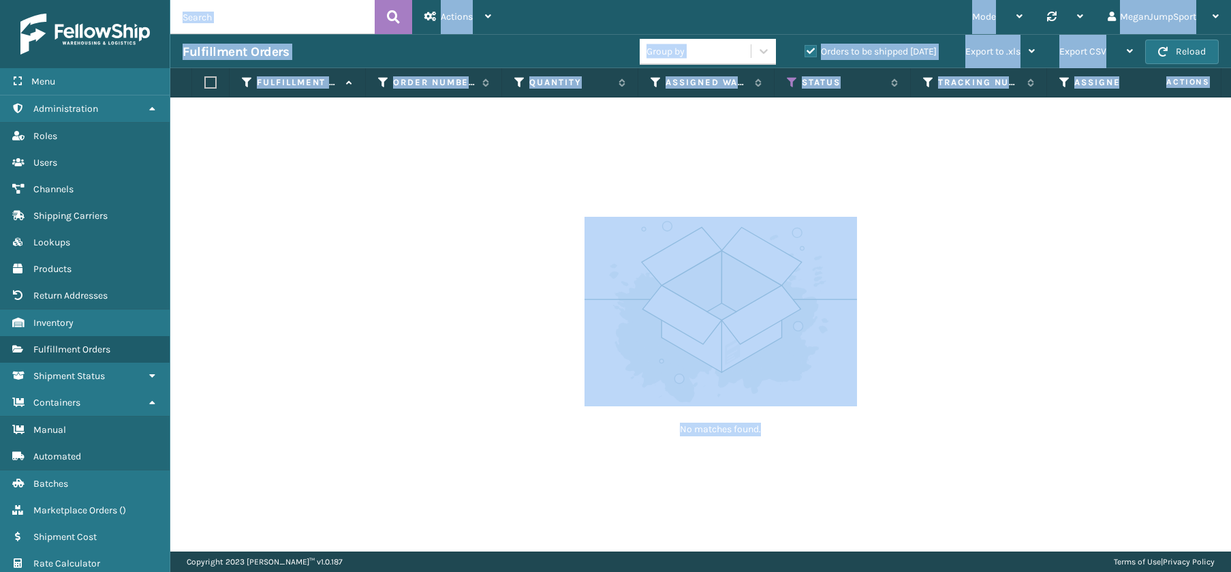
click at [810, 51] on label "Orders to be shipped [DATE]" at bounding box center [871, 52] width 132 height 12
click at [805, 51] on input "Orders to be shipped [DATE]" at bounding box center [805, 48] width 1 height 9
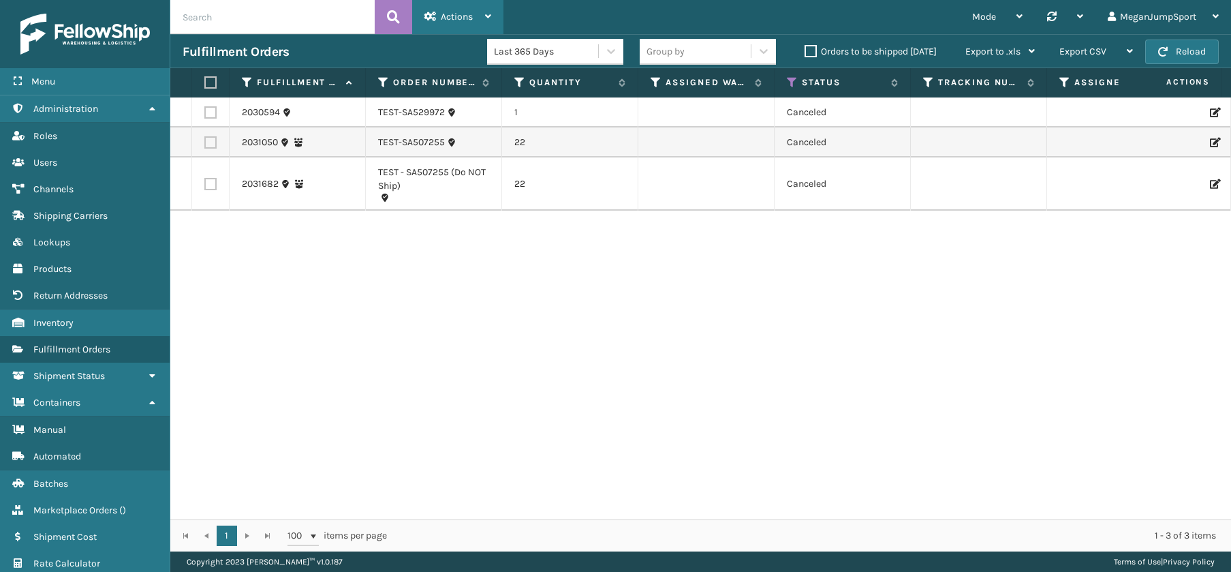
click at [465, 31] on div "Actions" at bounding box center [458, 17] width 67 height 34
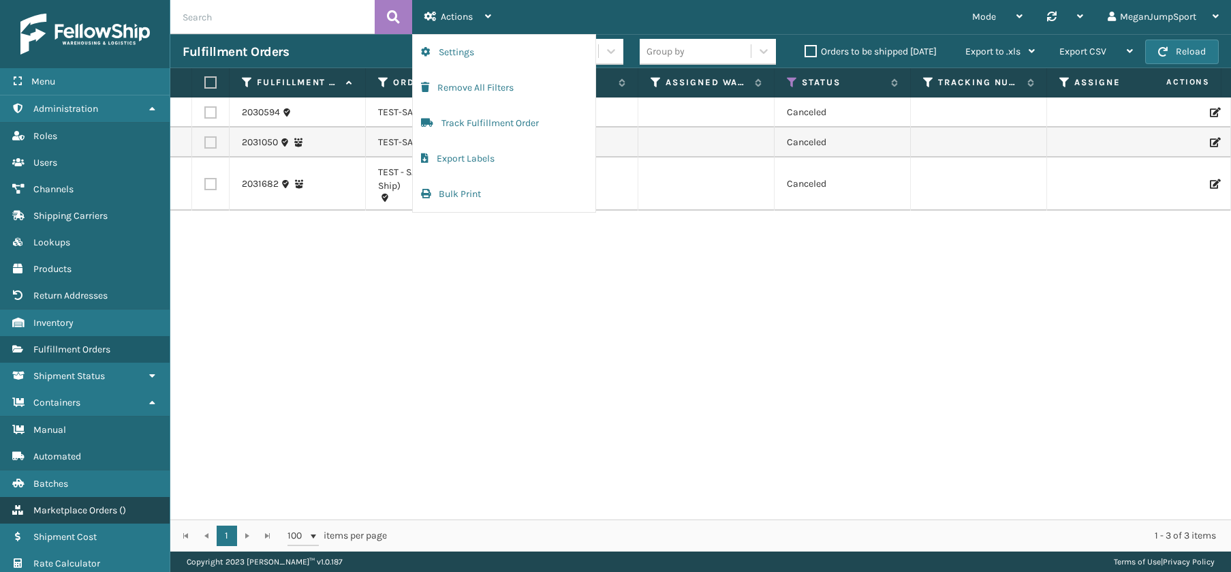
click at [49, 512] on span "Marketplace Orders" at bounding box center [75, 510] width 84 height 12
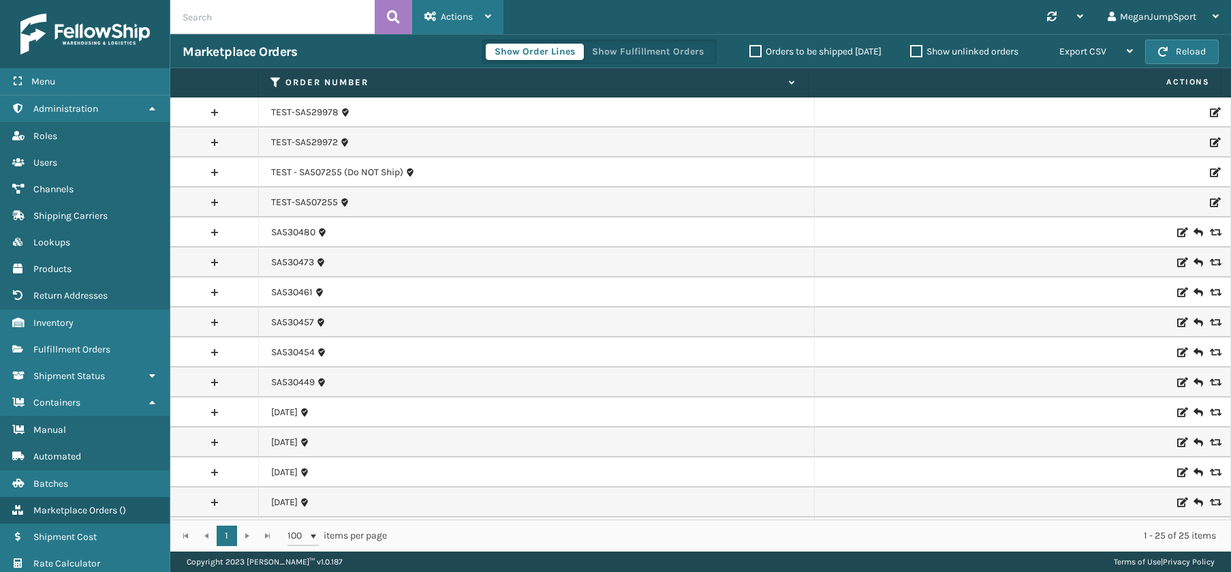
click at [447, 14] on span "Actions" at bounding box center [457, 17] width 32 height 12
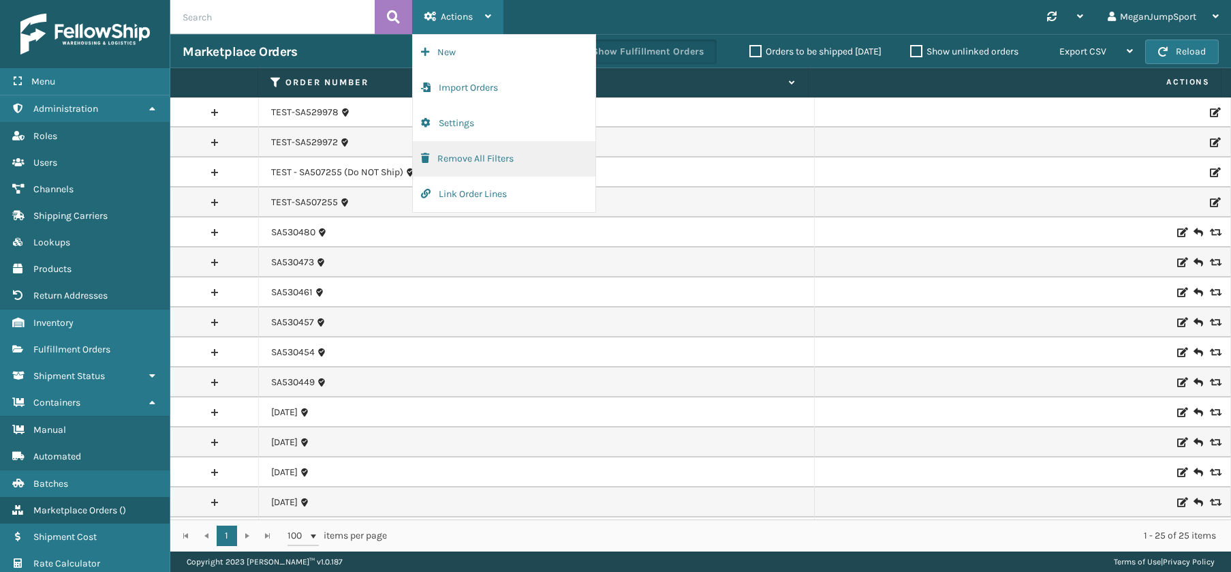
click at [474, 160] on button "Remove All Filters" at bounding box center [504, 158] width 183 height 35
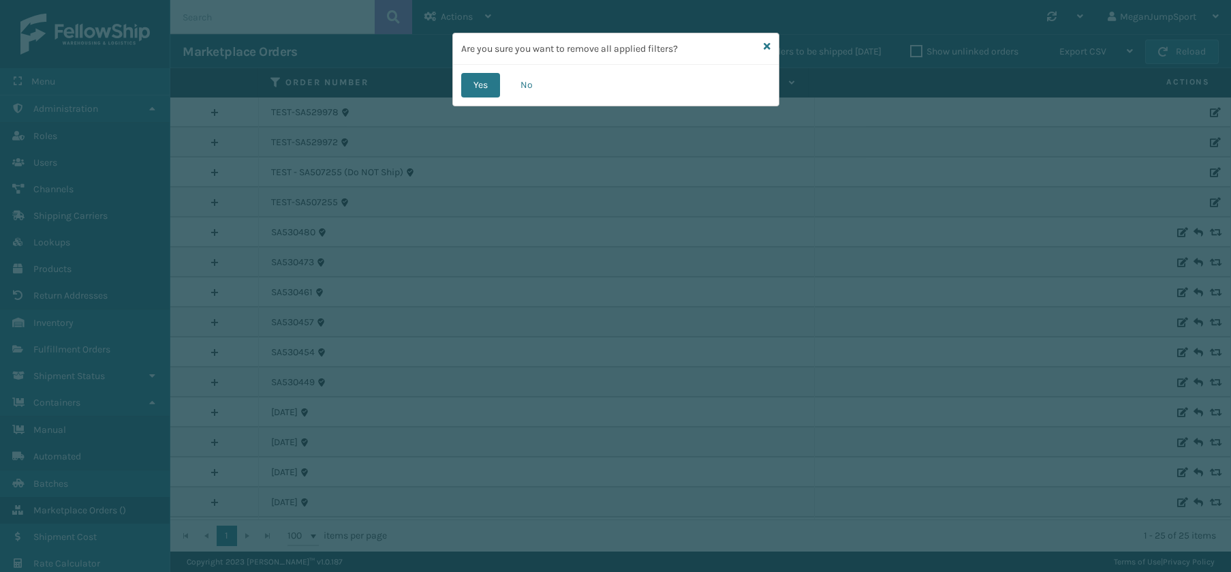
click at [762, 47] on div "Are you sure you want to remove all applied filters?" at bounding box center [616, 48] width 326 height 31
click at [762, 43] on div "Are you sure you want to remove all applied filters?" at bounding box center [616, 48] width 326 height 31
click at [767, 43] on icon at bounding box center [767, 47] width 7 height 10
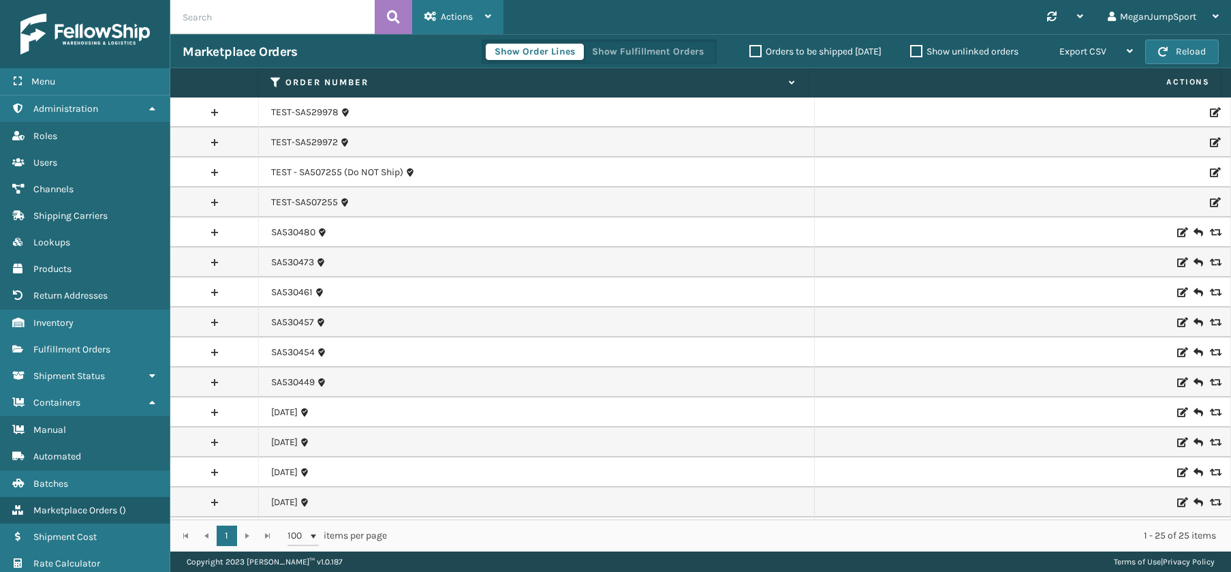
click at [450, 16] on span "Actions" at bounding box center [457, 17] width 32 height 12
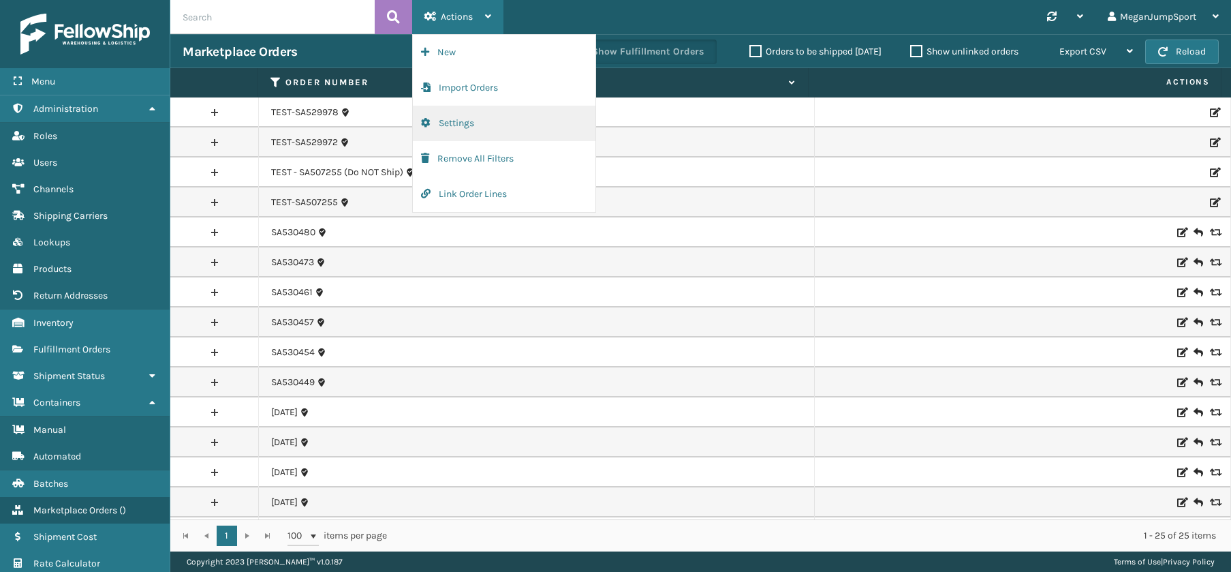
click at [456, 122] on button "Settings" at bounding box center [504, 123] width 183 height 35
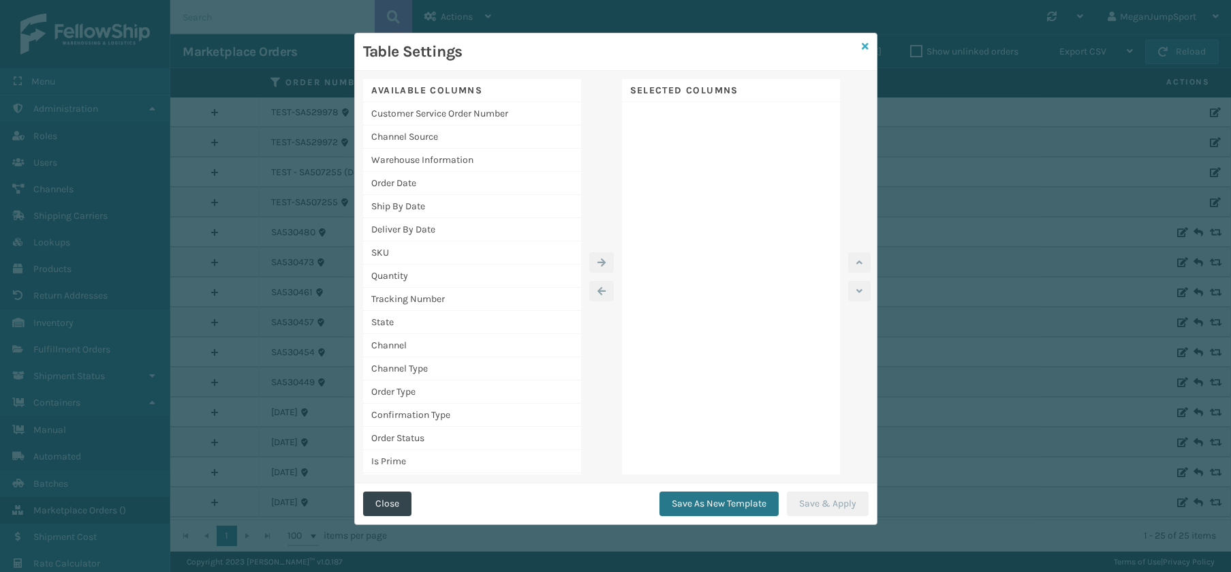
click at [862, 45] on icon at bounding box center [865, 47] width 7 height 10
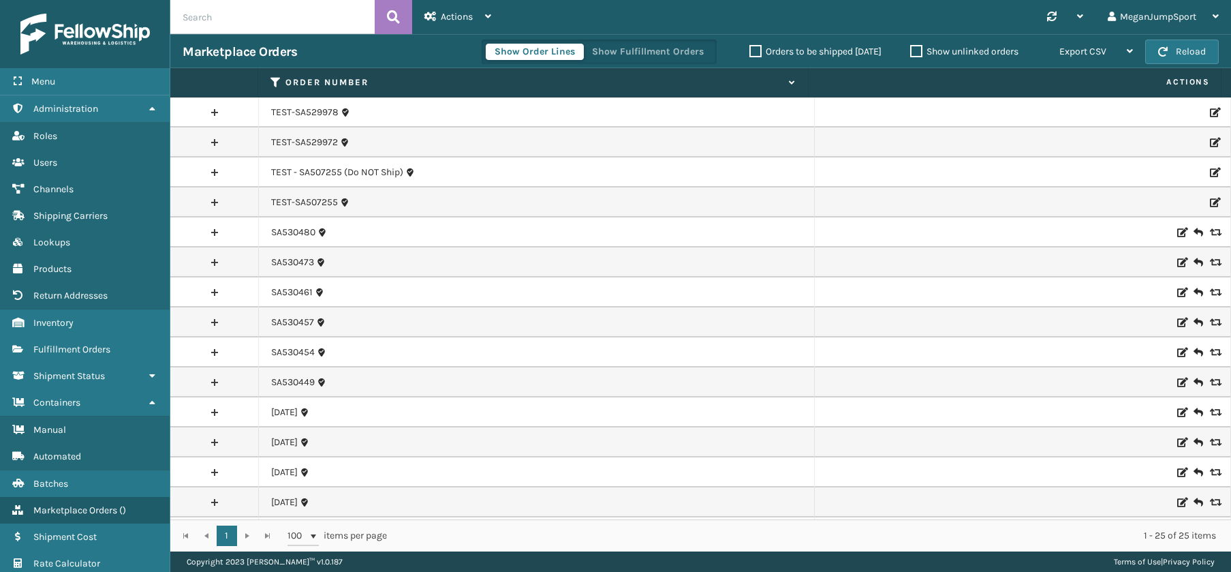
click at [918, 53] on label "Show unlinked orders" at bounding box center [964, 52] width 108 height 12
click at [911, 52] on input "Show unlinked orders" at bounding box center [910, 48] width 1 height 9
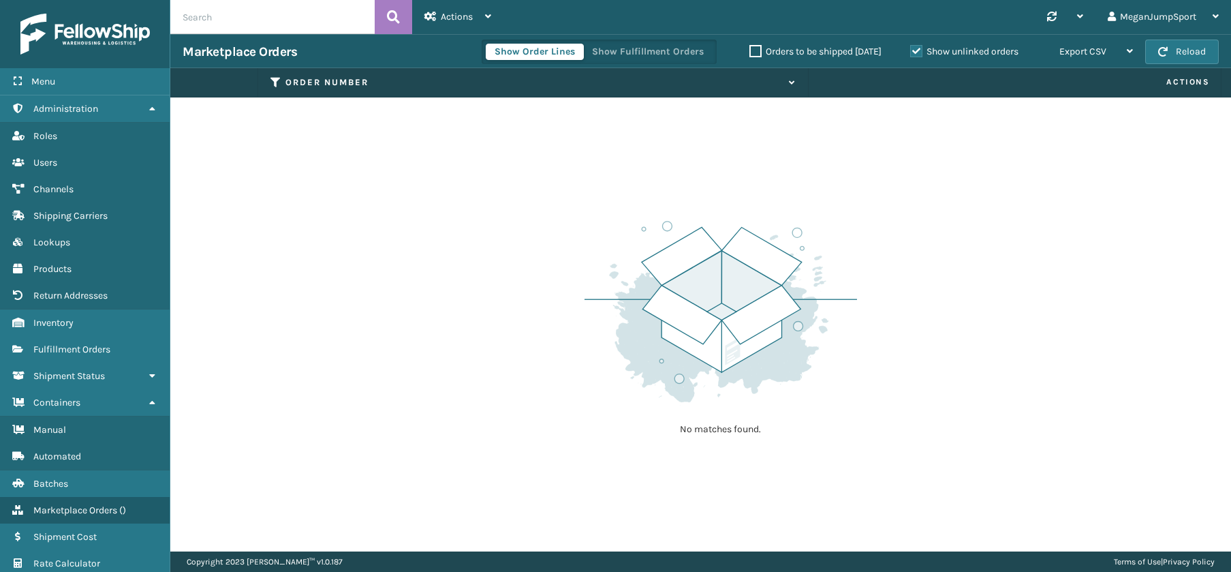
click at [918, 53] on label "Show unlinked orders" at bounding box center [964, 52] width 108 height 12
click at [911, 52] on input "Show unlinked orders" at bounding box center [910, 48] width 1 height 9
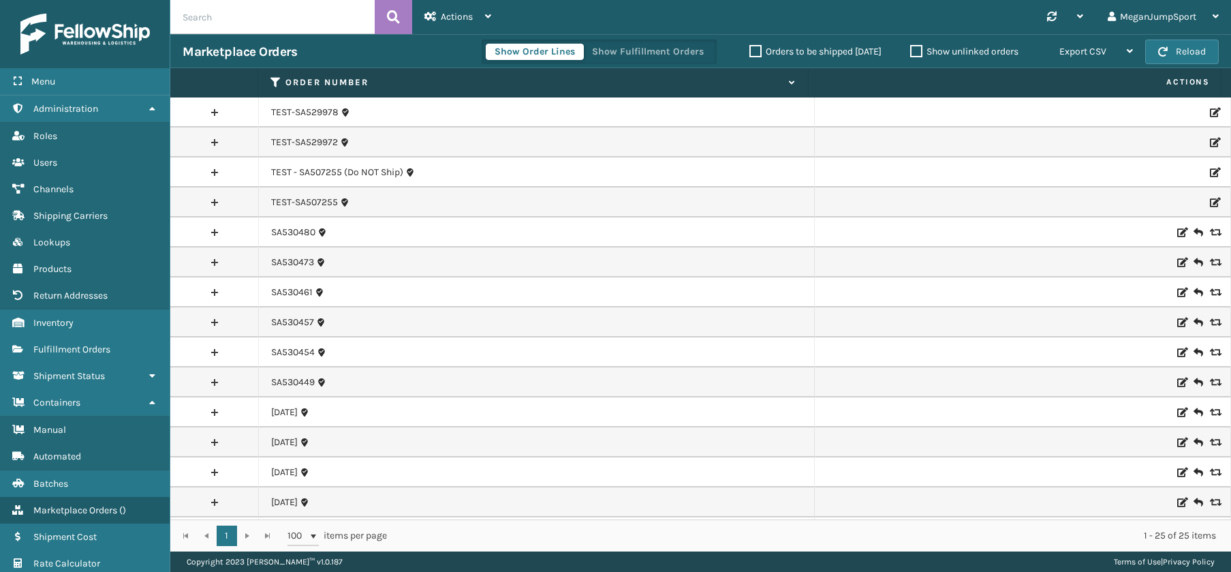
click at [756, 51] on label "Orders to be shipped [DATE]" at bounding box center [816, 52] width 132 height 12
click at [750, 51] on input "Orders to be shipped [DATE]" at bounding box center [750, 48] width 1 height 9
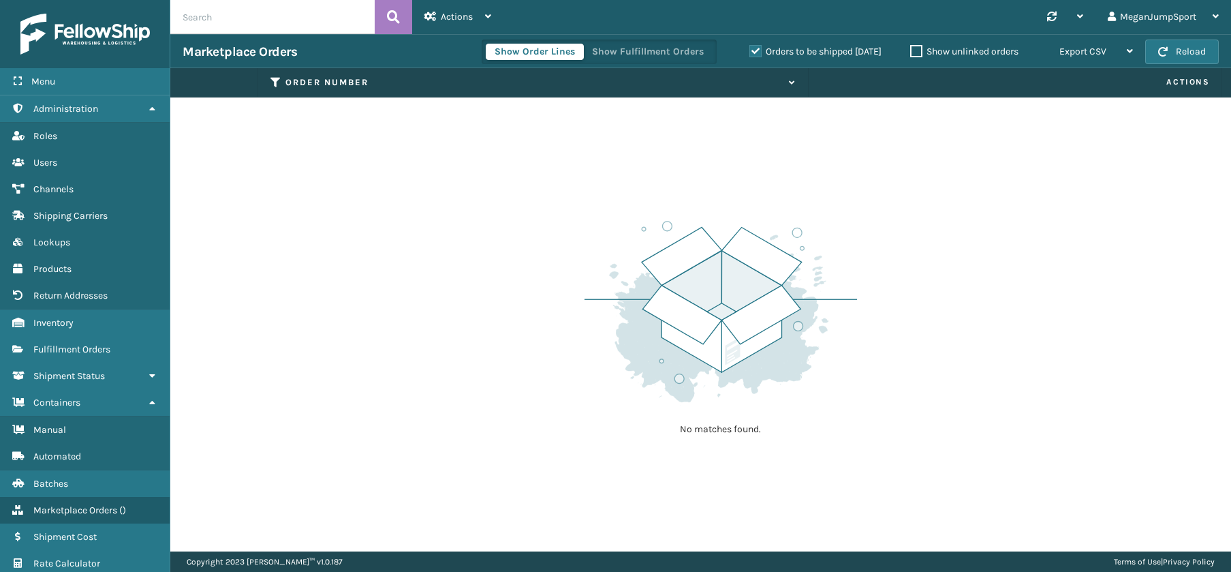
click at [756, 51] on label "Orders to be shipped [DATE]" at bounding box center [816, 52] width 132 height 12
click at [750, 51] on input "Orders to be shipped [DATE]" at bounding box center [750, 48] width 1 height 9
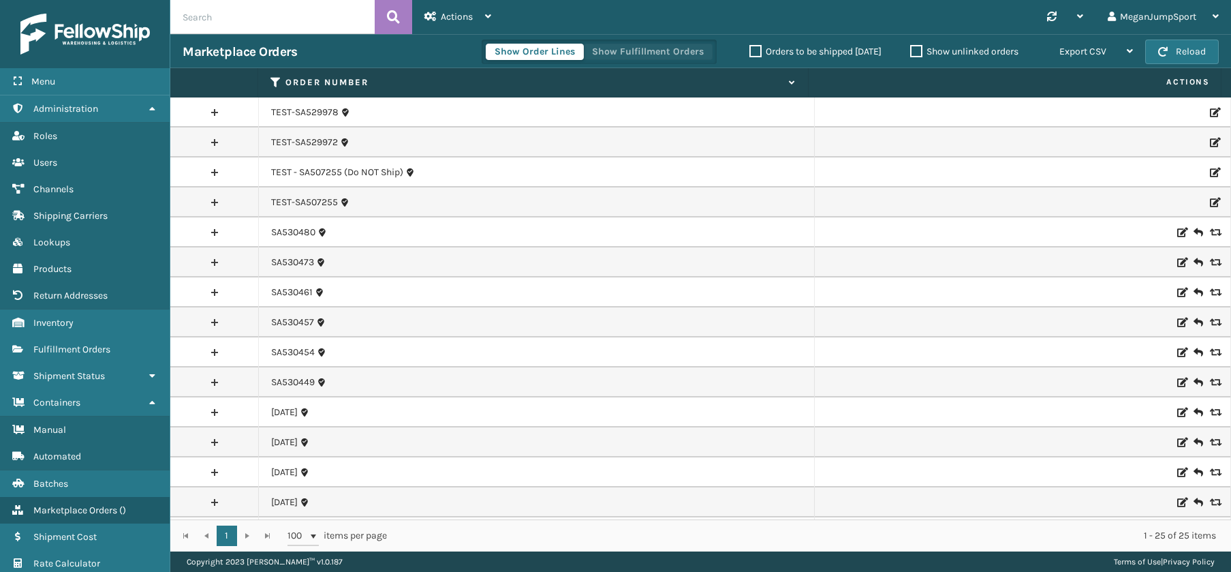
click at [634, 57] on button "Show Fulfillment Orders" at bounding box center [647, 52] width 129 height 16
click at [526, 40] on div "Show Order Lines Show Fulfillment Orders" at bounding box center [599, 52] width 235 height 25
click at [1177, 54] on button "Reload" at bounding box center [1182, 52] width 74 height 25
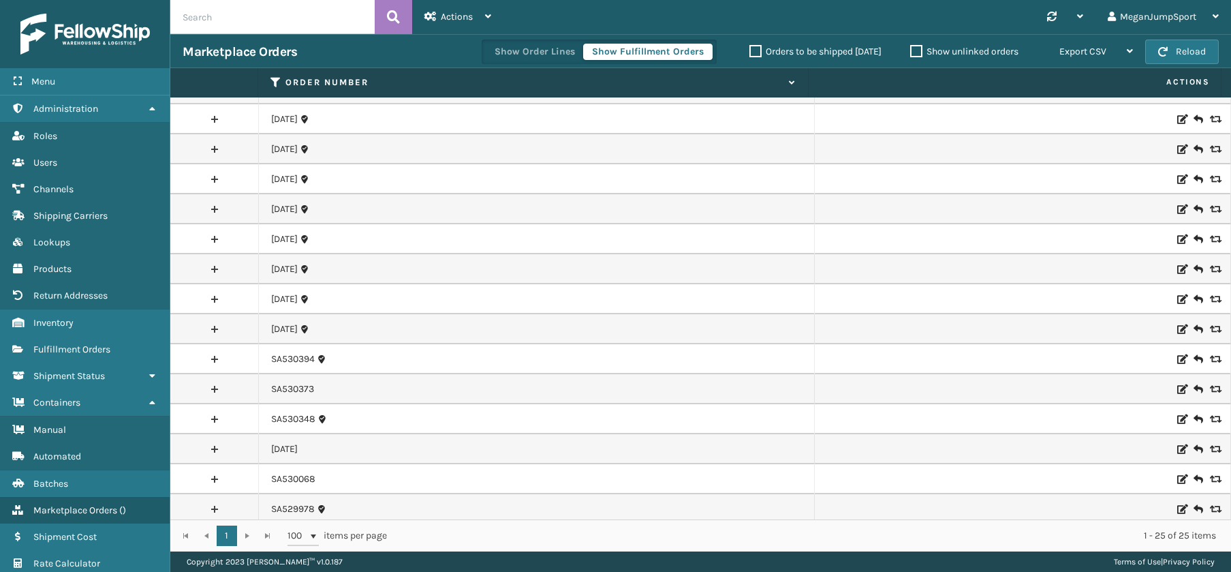
scroll to position [328, 0]
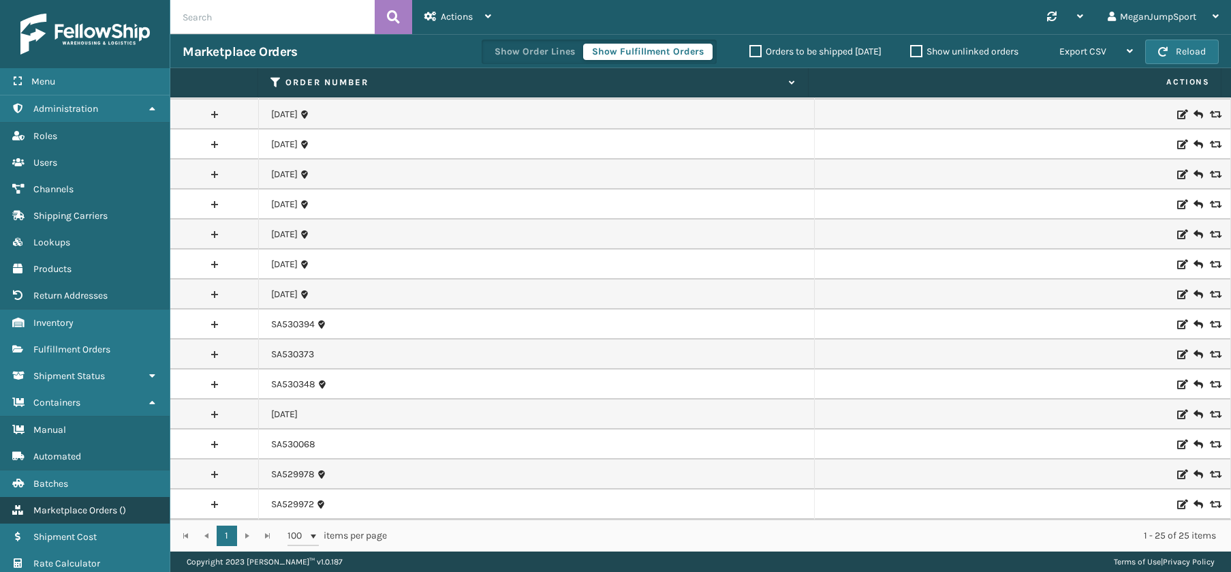
click at [81, 508] on span "Marketplace Orders" at bounding box center [75, 510] width 84 height 12
